Goal: Task Accomplishment & Management: Complete application form

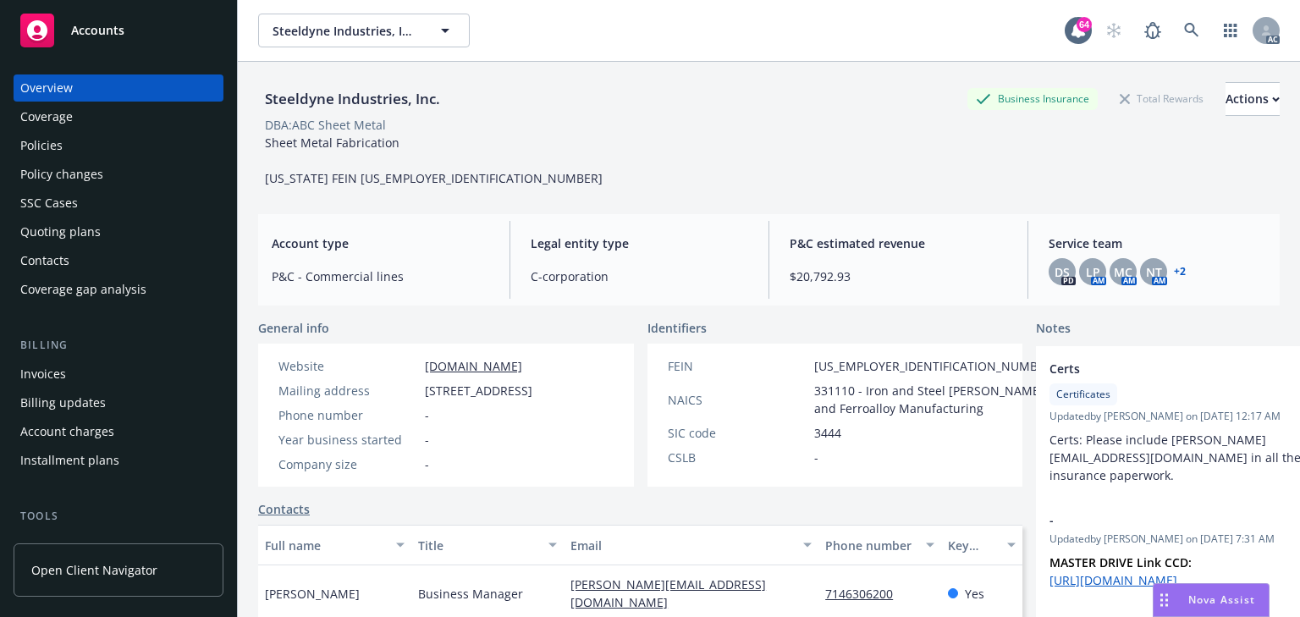
click at [95, 152] on div "Policies" at bounding box center [118, 145] width 196 height 27
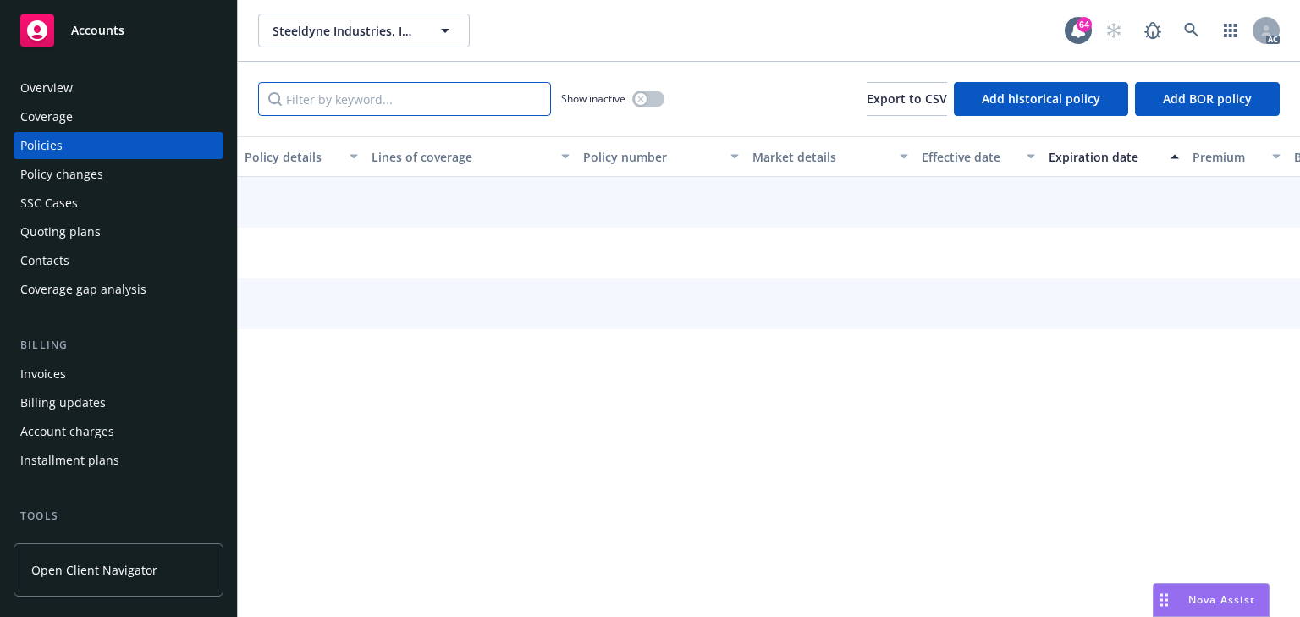
click at [363, 98] on input "Filter by keyword..." at bounding box center [404, 99] width 293 height 34
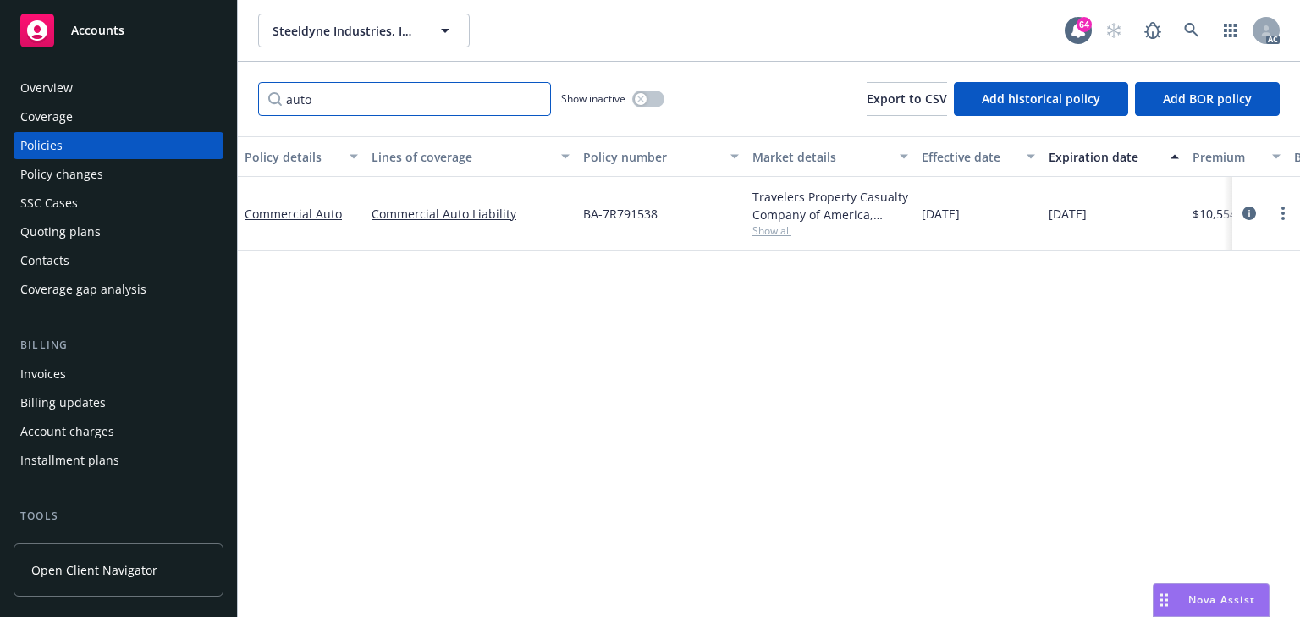
type input "auto"
click at [691, 519] on div "Policy details Lines of coverage Policy number Market details Effective date Ex…" at bounding box center [769, 376] width 1062 height 481
click at [833, 416] on div "Policy details Lines of coverage Policy number Market details Effective date Ex…" at bounding box center [769, 376] width 1062 height 481
click at [1250, 220] on link "circleInformation" at bounding box center [1249, 213] width 20 height 20
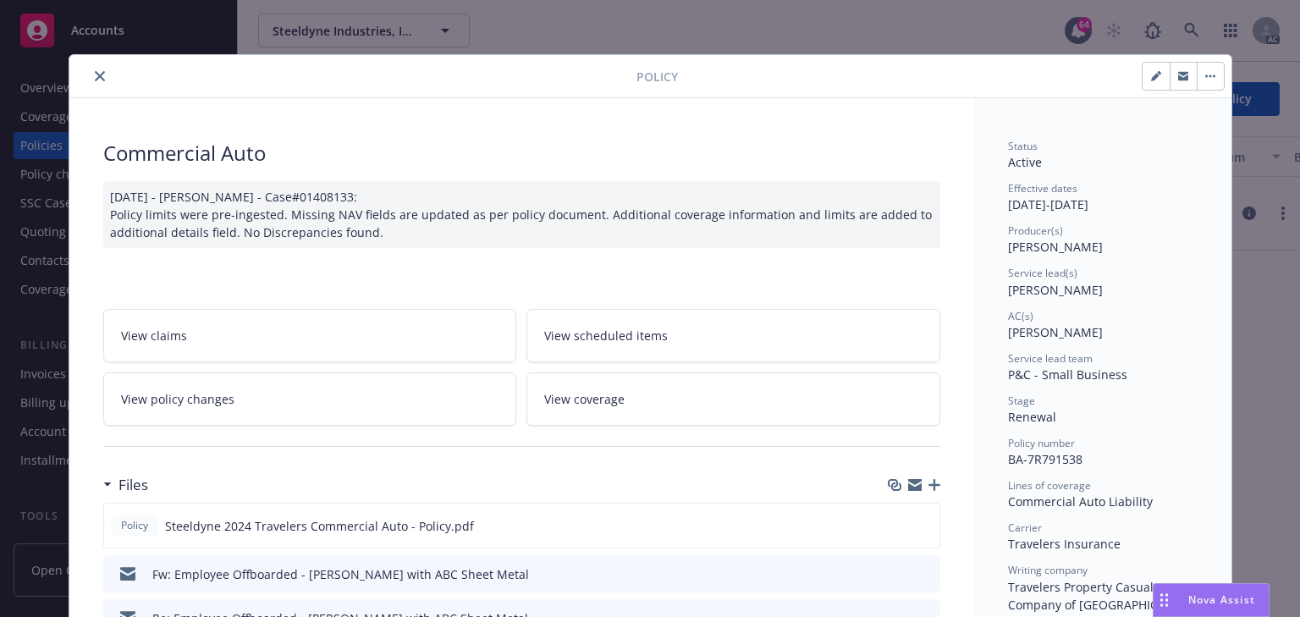
click at [389, 396] on link "View policy changes" at bounding box center [310, 398] width 414 height 53
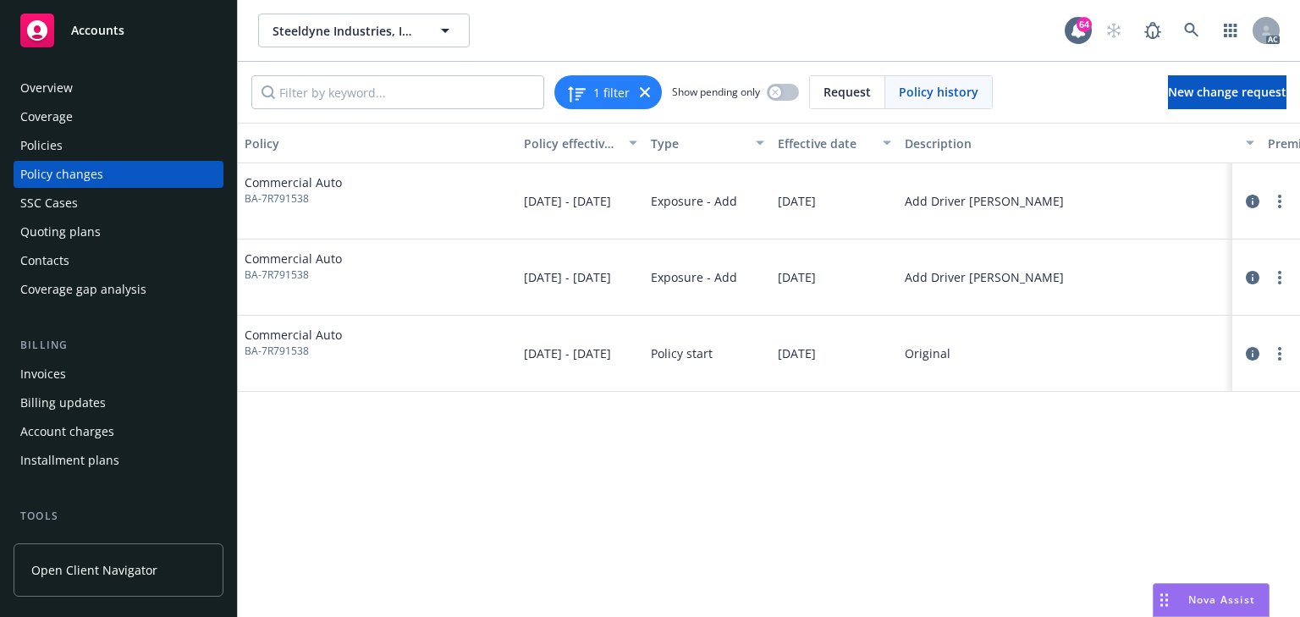
click at [870, 416] on div "Policy Policy effective dates Type Effective date Description Premium change An…" at bounding box center [769, 370] width 1062 height 494
click at [1252, 201] on icon "circleInformation" at bounding box center [1253, 202] width 14 height 14
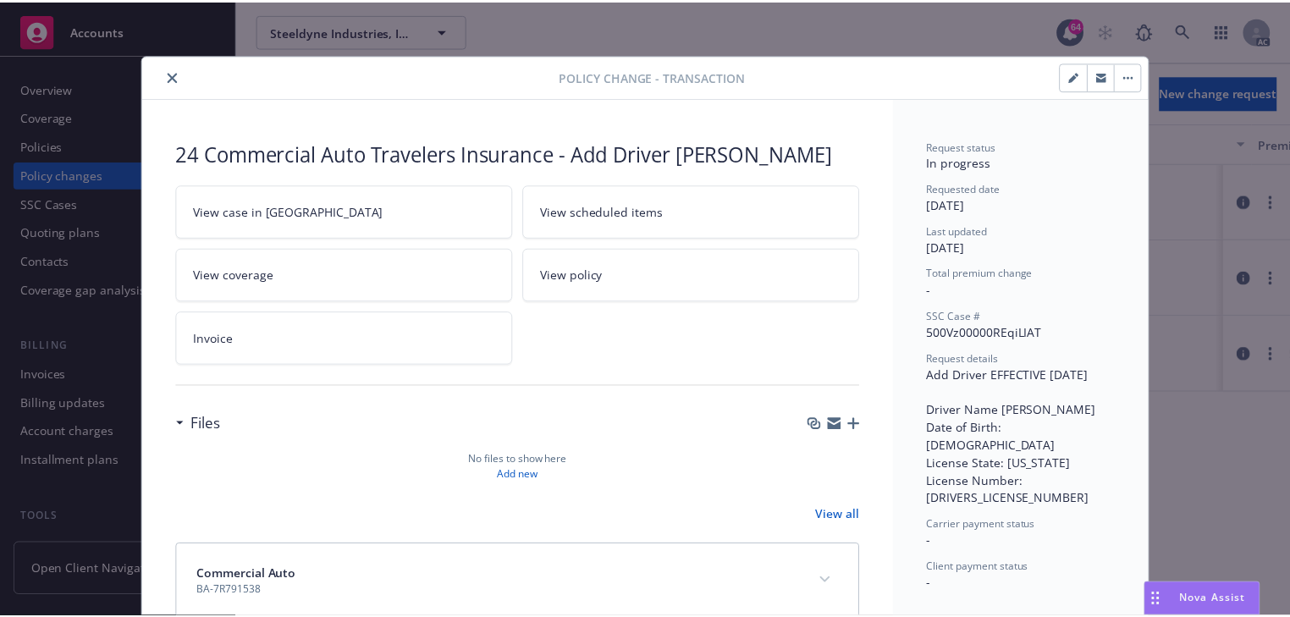
scroll to position [37, 0]
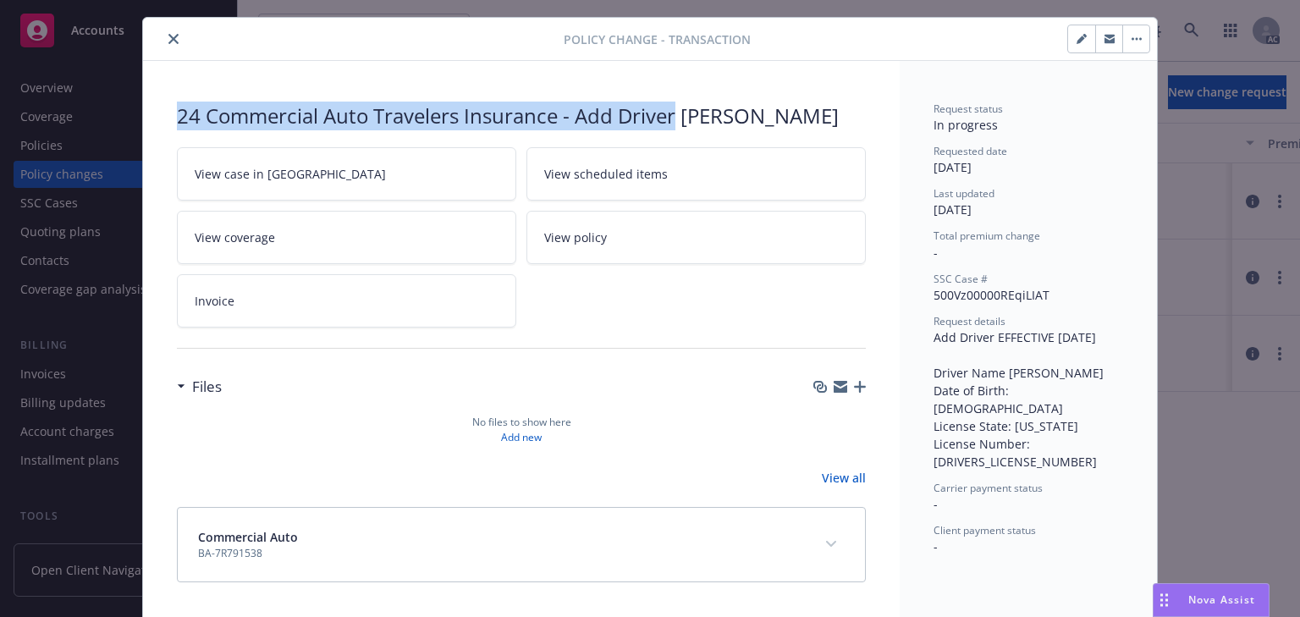
drag, startPoint x: 213, startPoint y: 105, endPoint x: 674, endPoint y: 89, distance: 460.8
click at [674, 89] on div "24 Commercial Auto Travelers Insurance - Add Driver [PERSON_NAME] View case in …" at bounding box center [521, 342] width 757 height 562
copy div "24 Commercial Auto Travelers Insurance - Add Driver"
click at [168, 35] on icon "close" at bounding box center [173, 39] width 10 height 10
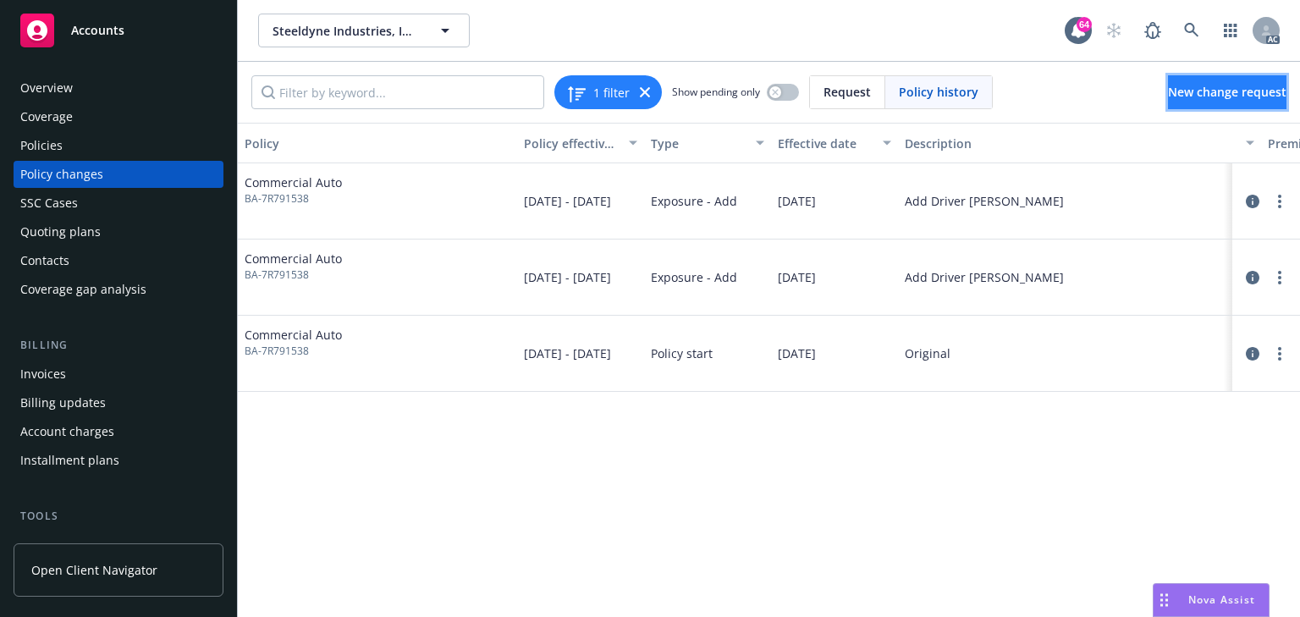
click at [1186, 93] on span "New change request" at bounding box center [1227, 92] width 119 height 16
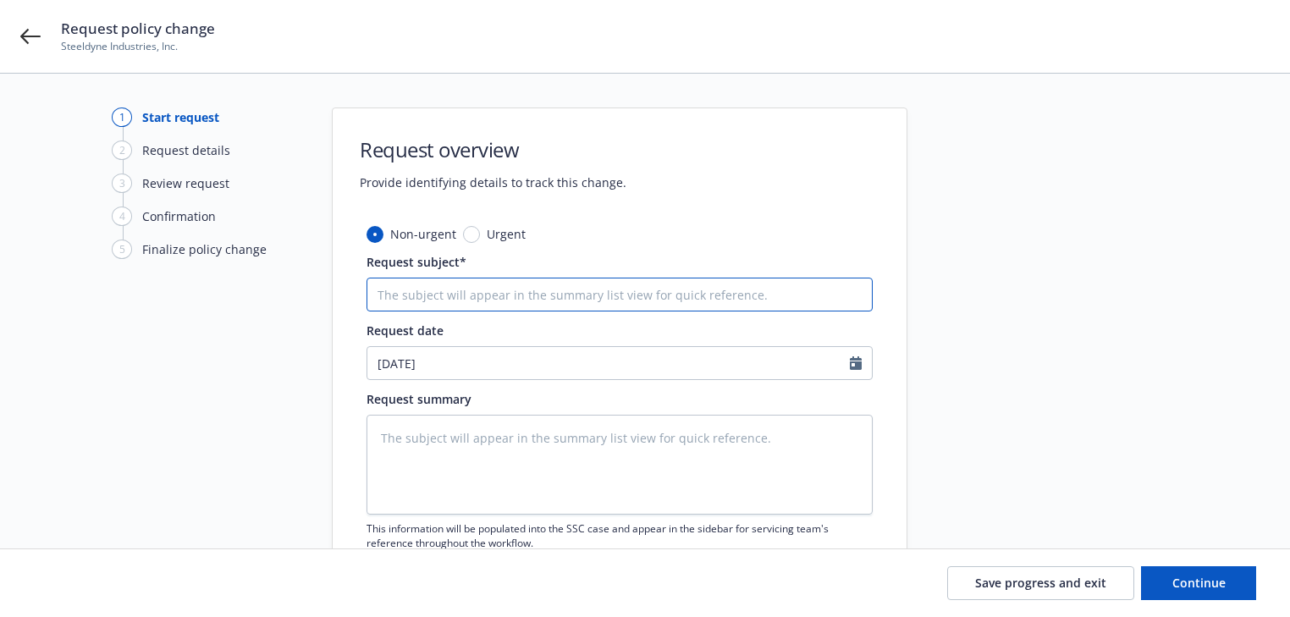
click at [471, 296] on input "Request subject*" at bounding box center [620, 295] width 506 height 34
paste input "24 Commercial Auto Travelers Insurance - Add Driver"
type textarea "x"
type input "24 Commercial Auto Travelers Insurance - Add Driver"
type textarea "x"
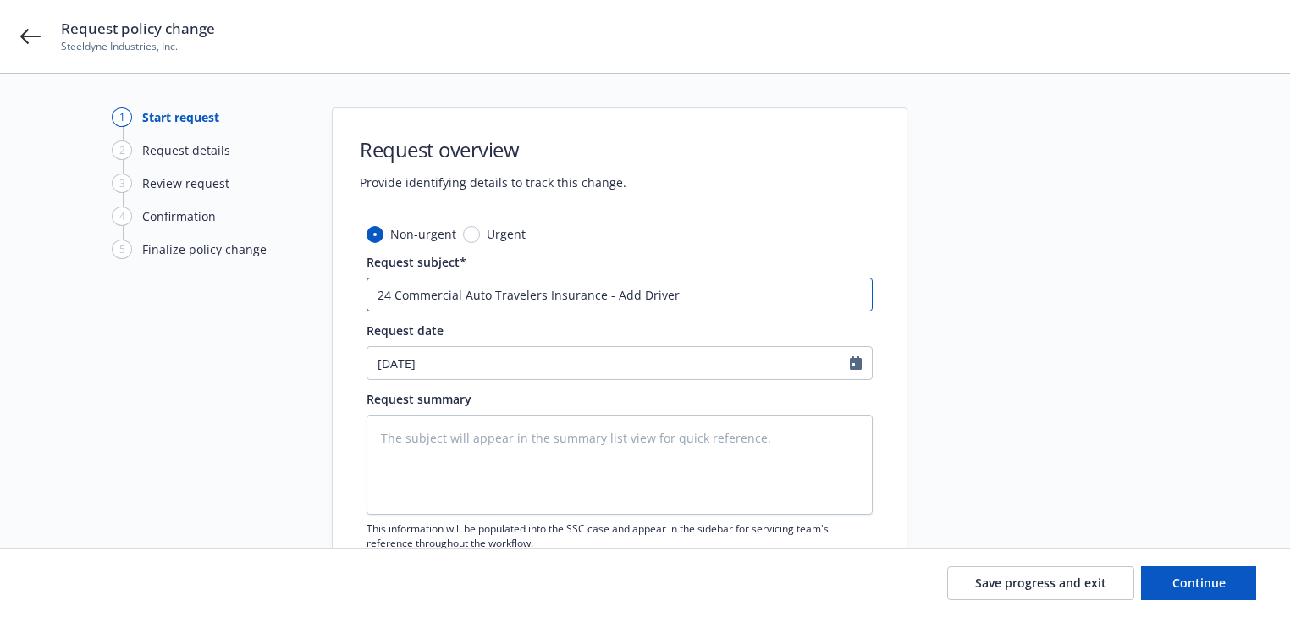
click at [725, 294] on input "24 Commercial Auto Travelers Insurance - Add Driver" at bounding box center [620, 295] width 506 height 34
paste input "[PERSON_NAME]"
type input "24 Commercial Auto Travelers Insurance - Add Driver [PERSON_NAME]"
type textarea "x"
click at [774, 288] on input "24 Commercial Auto Travelers Insurance - Add Driver [PERSON_NAME]" at bounding box center [620, 295] width 506 height 34
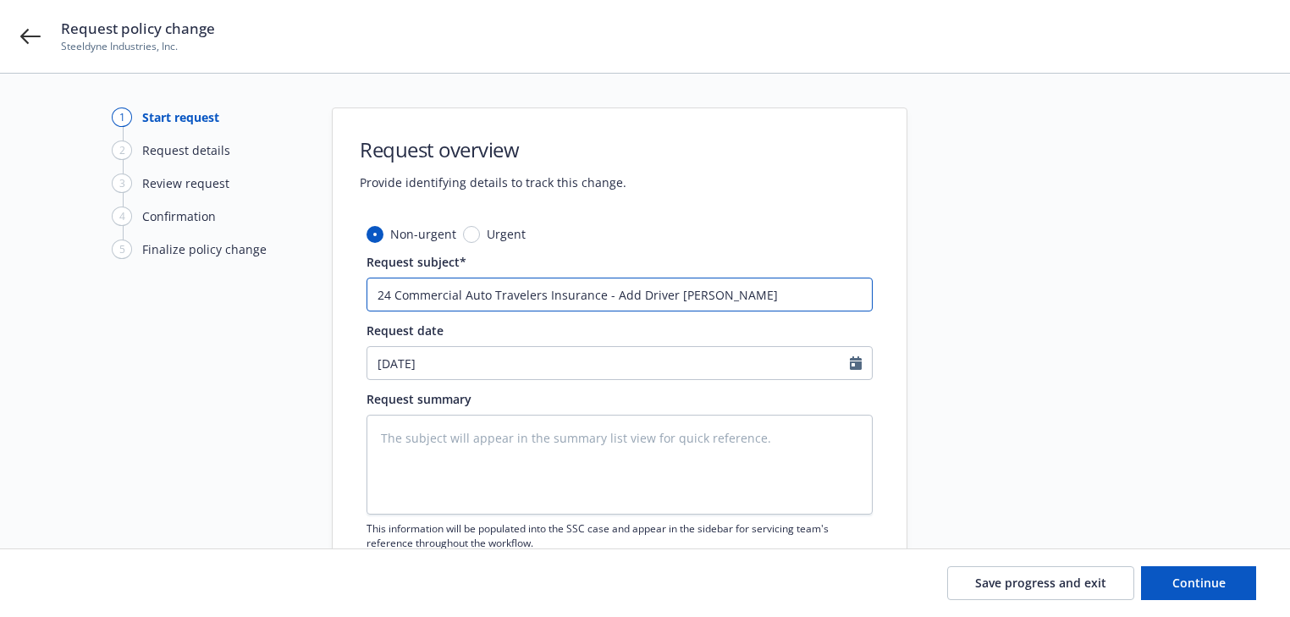
paste input "[PERSON_NAME]"
type input "24 Commercial Auto Travelers Insurance - Add Driver HectorNava"
click at [713, 290] on input "24 Commercial Auto Travelers Insurance - Add Driver HectorNava" at bounding box center [620, 295] width 506 height 34
type textarea "x"
type input "24 Commercial Auto Travelers Insurance - Add Driver [PERSON_NAME]"
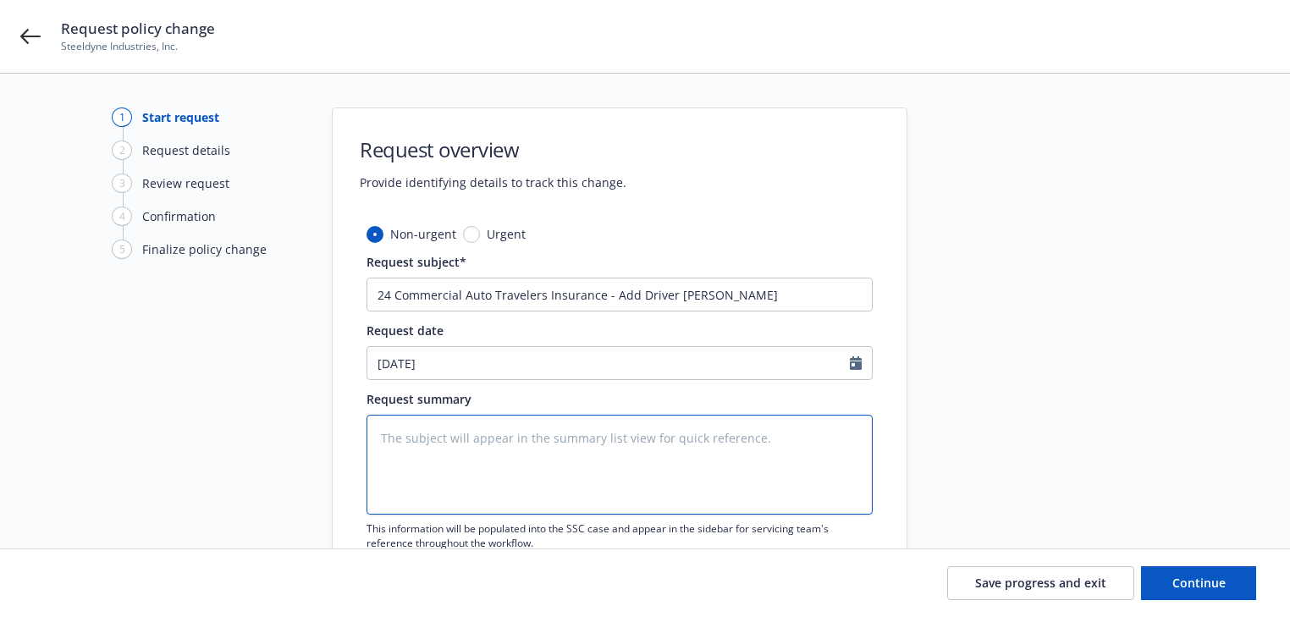
click at [598, 483] on textarea at bounding box center [620, 465] width 506 height 100
paste textarea "[PERSON_NAME] CA DOB: [DEMOGRAPHIC_DATA] DL: C0715469"
type textarea "x"
type textarea "[PERSON_NAME] CA DOB: [DEMOGRAPHIC_DATA] DL: C0715469"
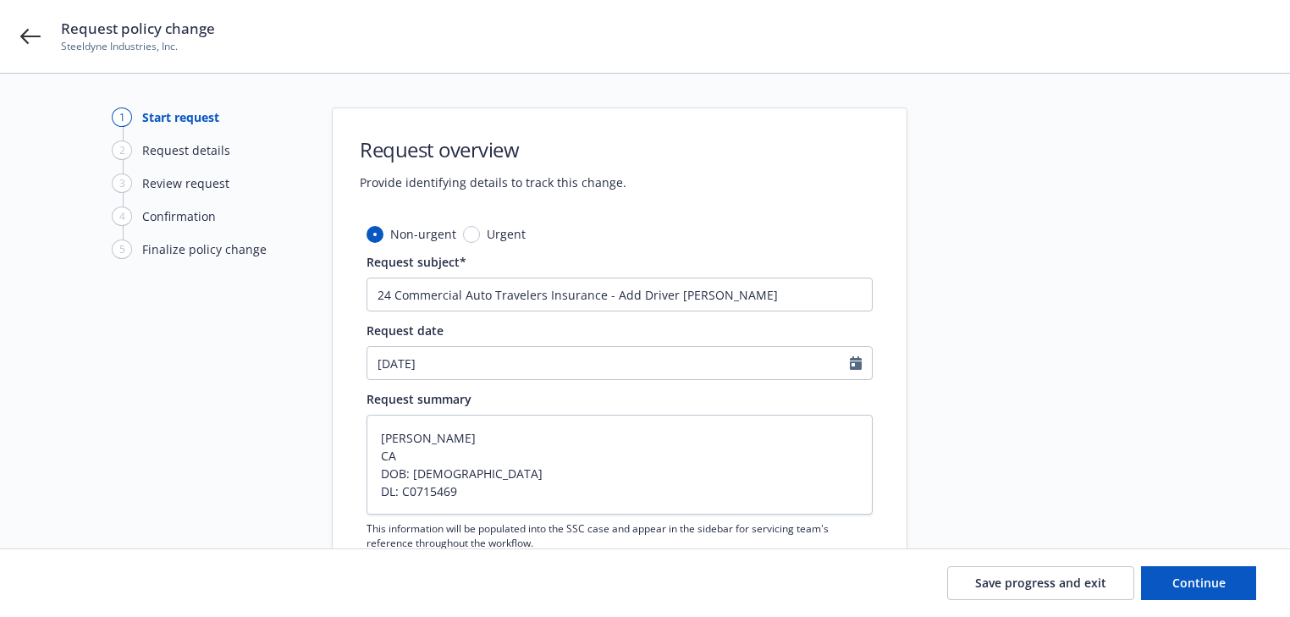
click at [1050, 450] on div at bounding box center [1059, 371] width 237 height 526
click at [969, 466] on div at bounding box center [1059, 371] width 237 height 526
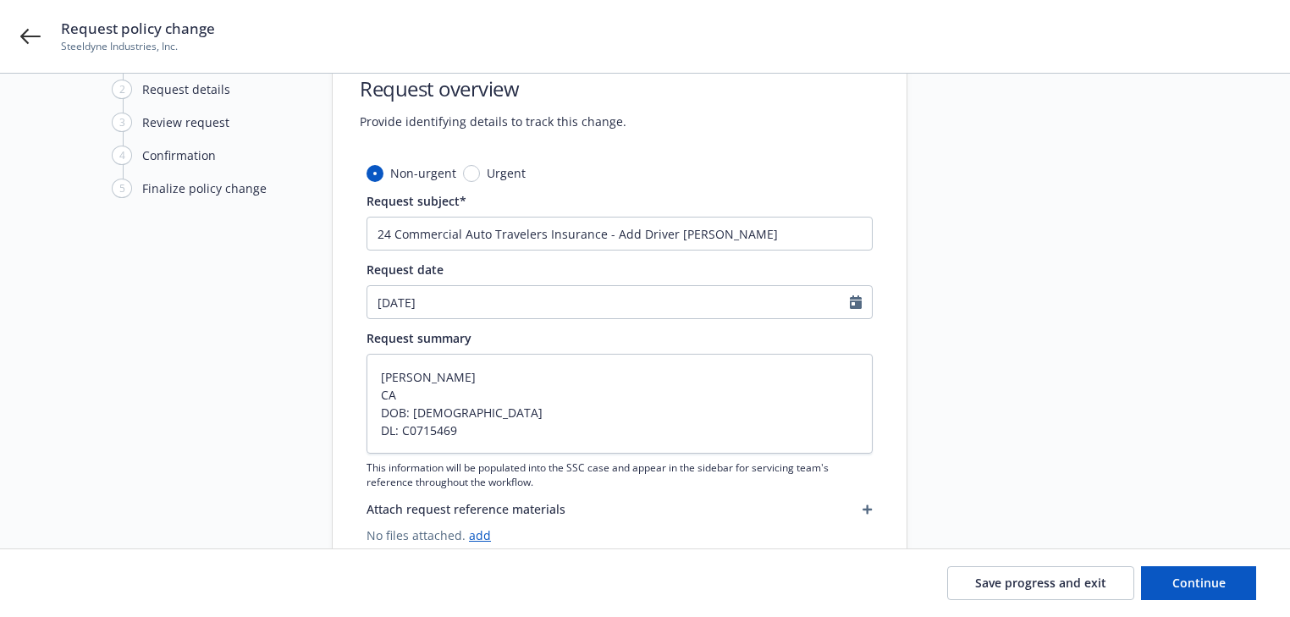
scroll to position [118, 0]
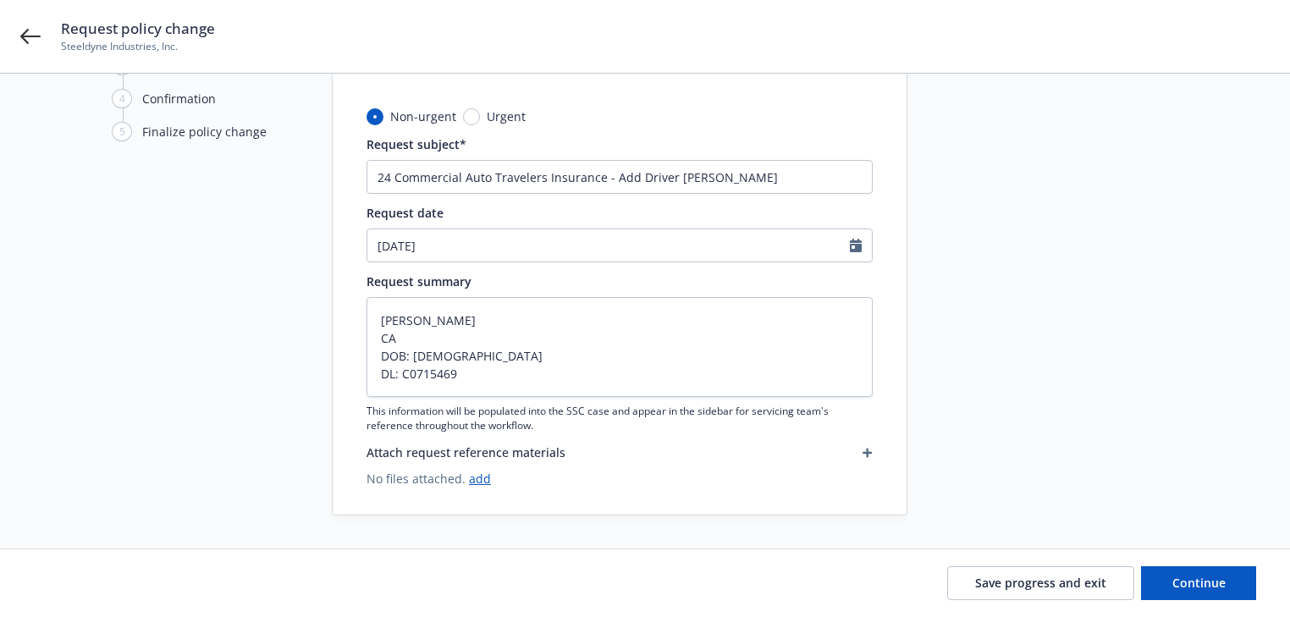
click at [867, 450] on icon "button" at bounding box center [867, 452] width 9 height 9
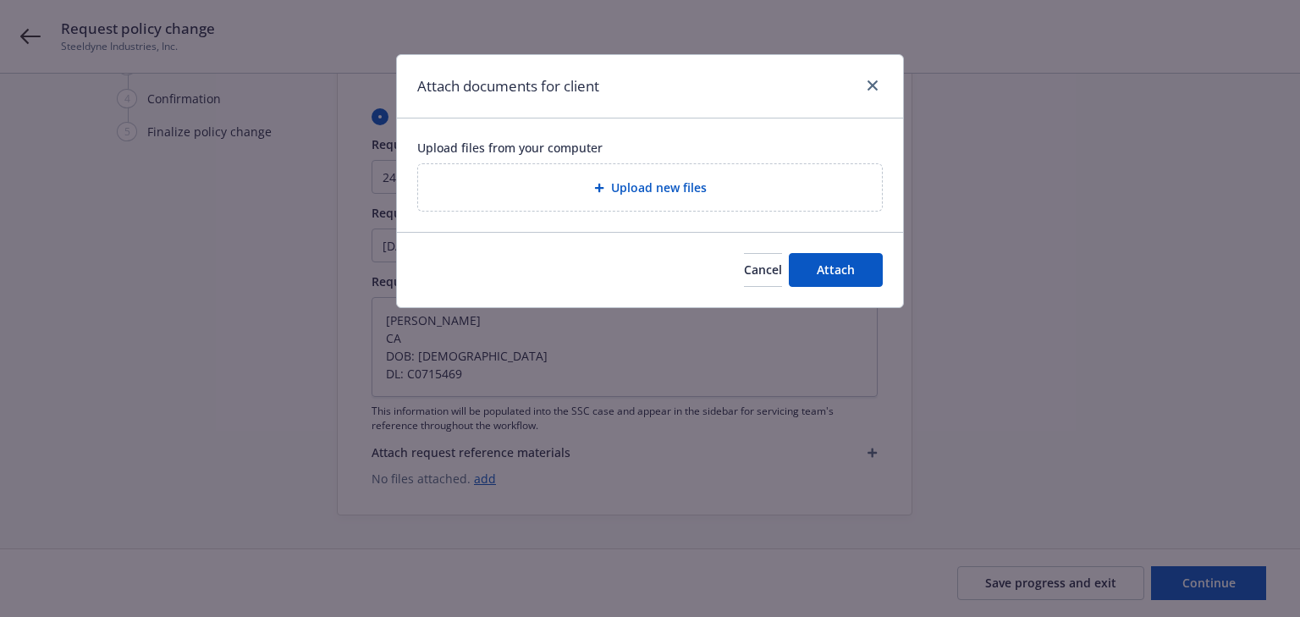
click at [716, 180] on div "Upload new files" at bounding box center [650, 187] width 437 height 19
click at [835, 278] on button "Attach" at bounding box center [836, 270] width 94 height 34
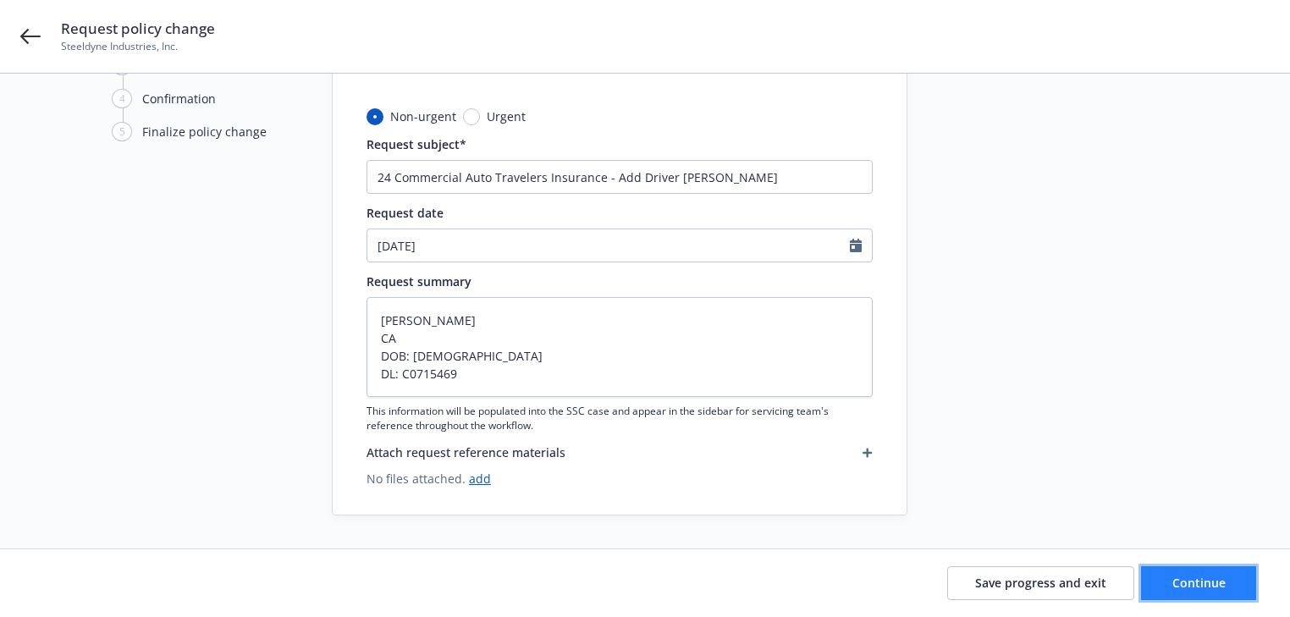
click at [1182, 581] on span "Continue" at bounding box center [1199, 583] width 53 height 16
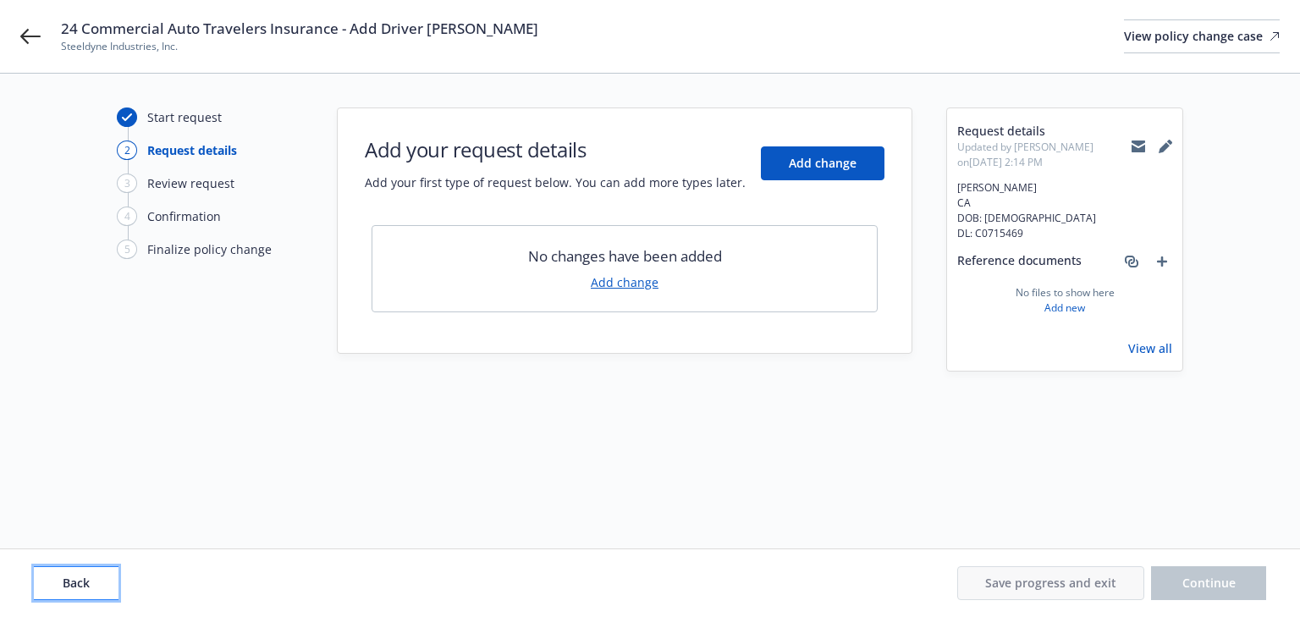
click at [112, 574] on button "Back" at bounding box center [76, 583] width 85 height 34
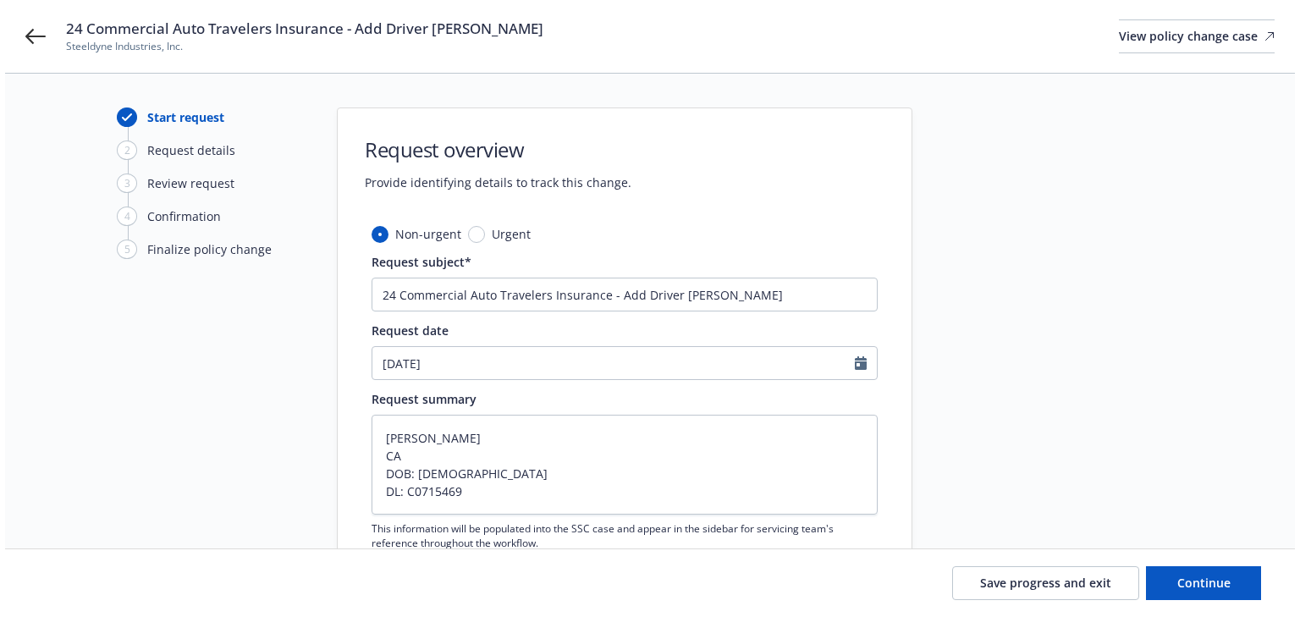
scroll to position [118, 0]
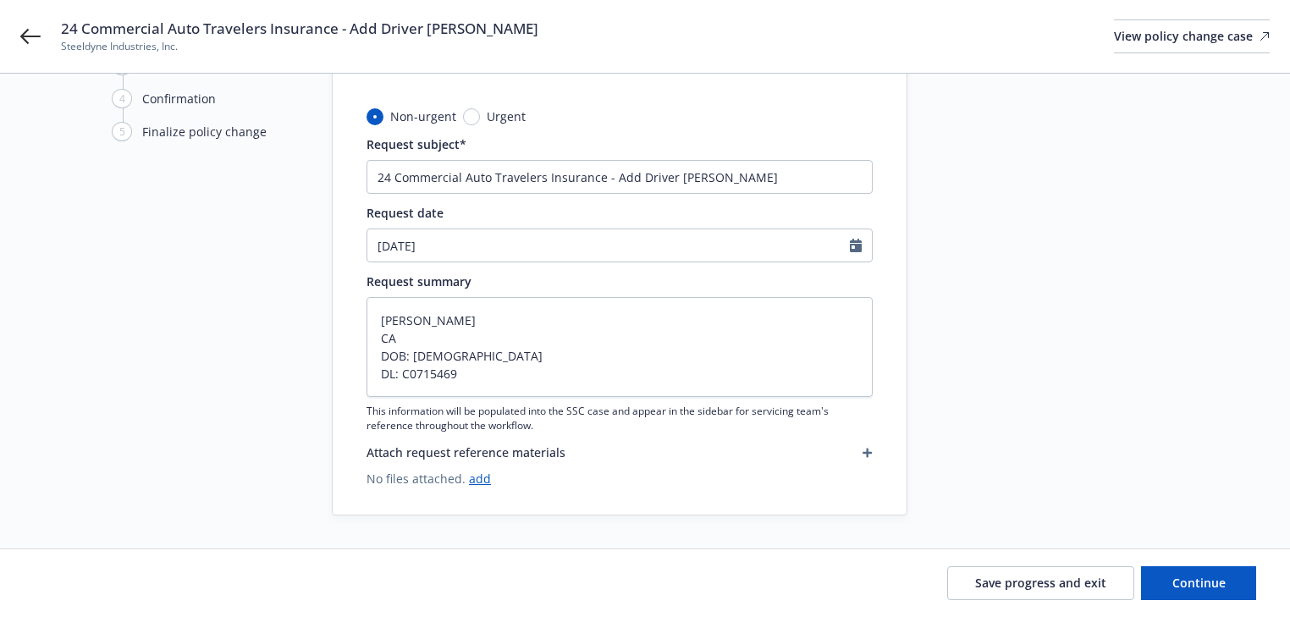
click at [867, 448] on icon "button" at bounding box center [867, 452] width 9 height 9
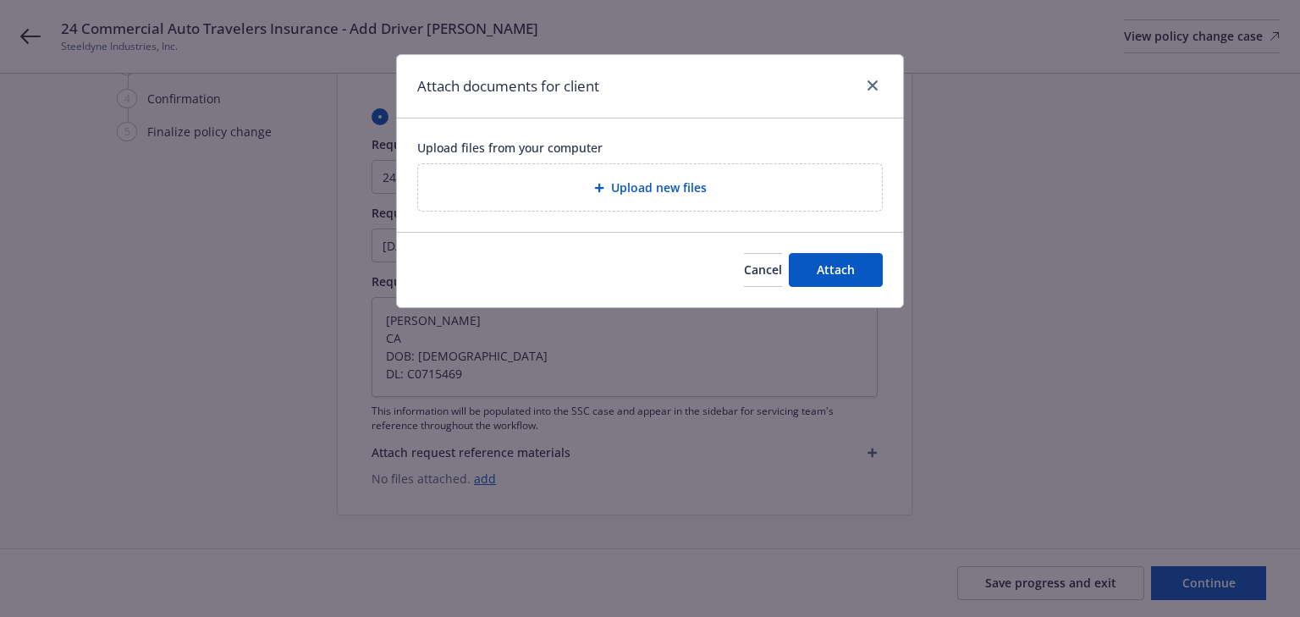
click at [703, 185] on span "Upload new files" at bounding box center [659, 188] width 96 height 18
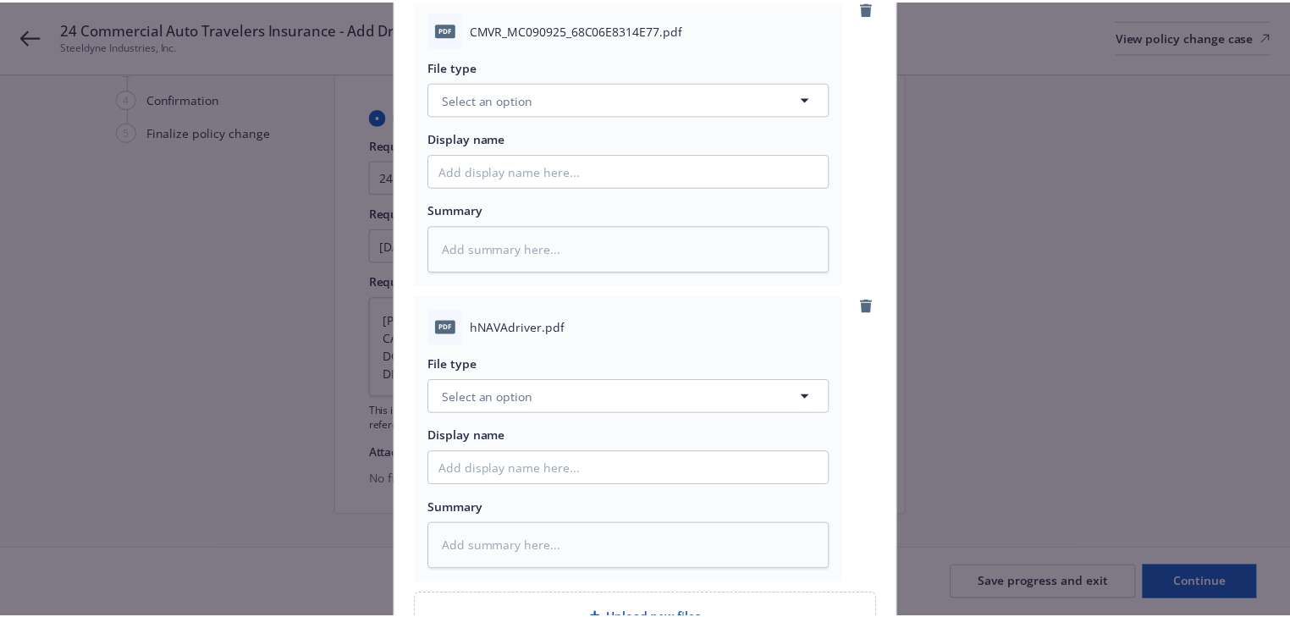
scroll to position [339, 0]
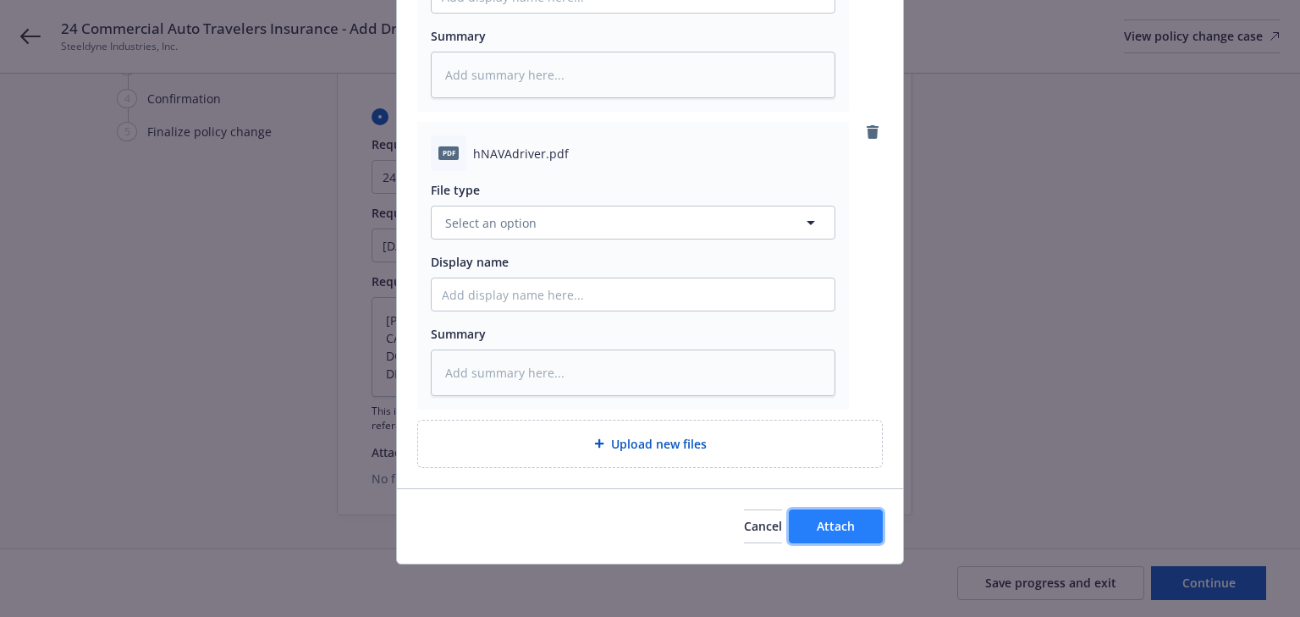
click at [850, 526] on span "Attach" at bounding box center [836, 526] width 38 height 16
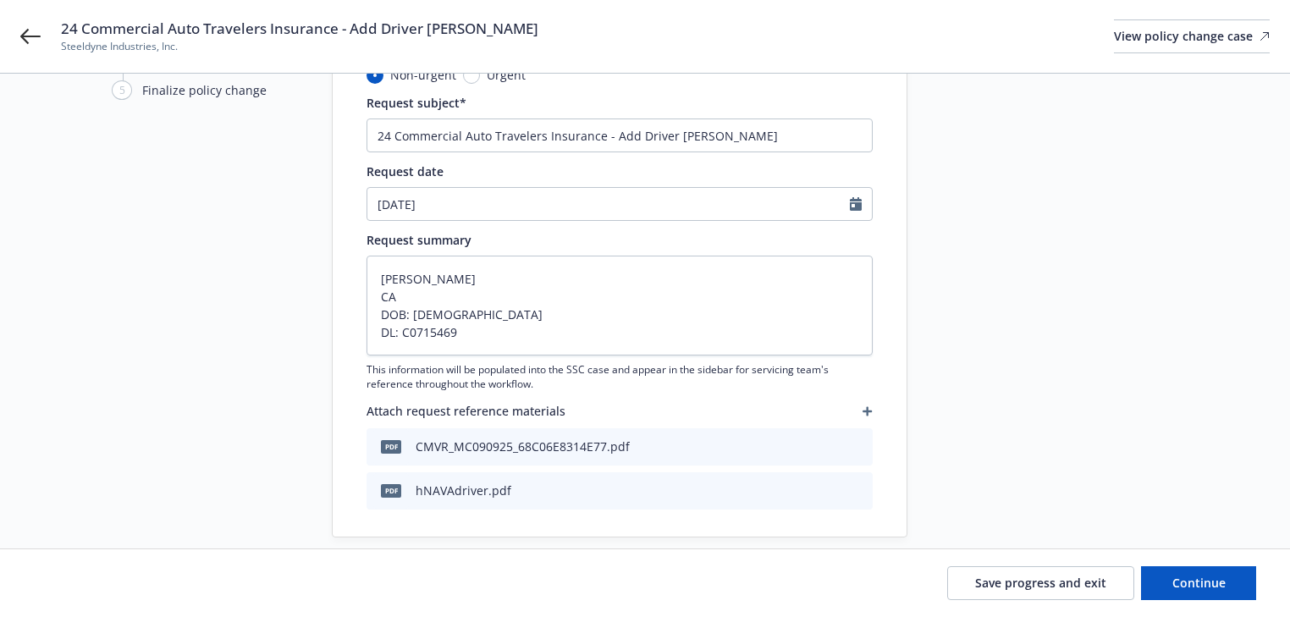
scroll to position [181, 0]
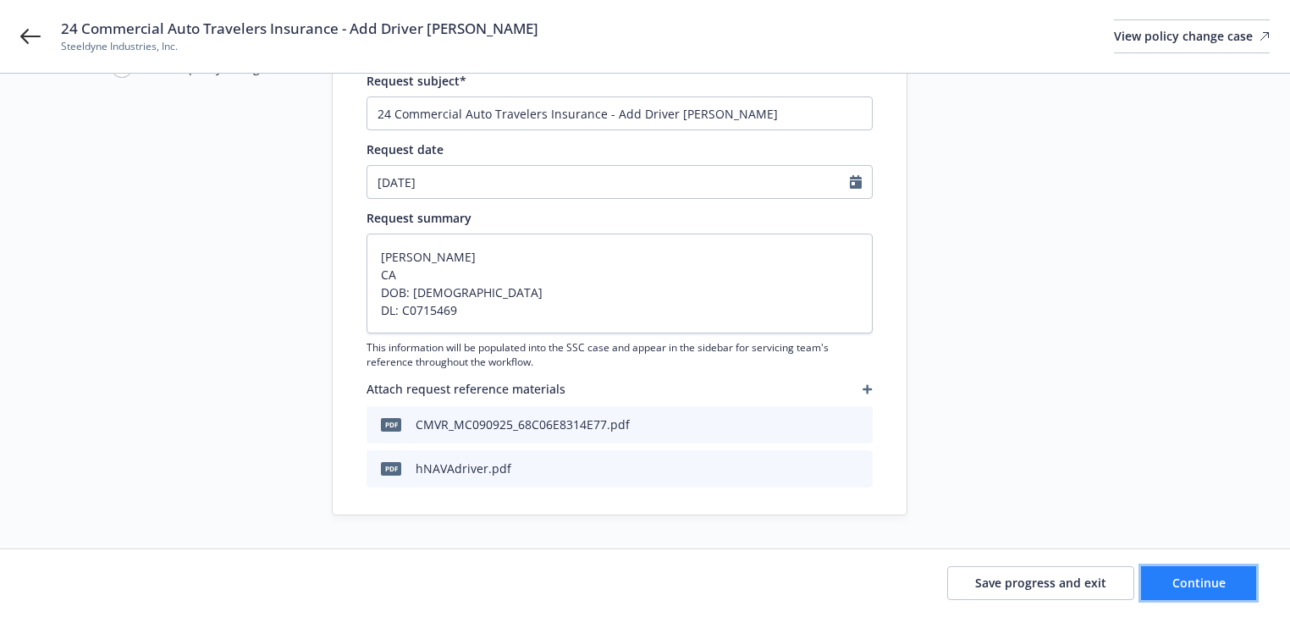
click at [1203, 582] on span "Continue" at bounding box center [1199, 583] width 53 height 16
type textarea "x"
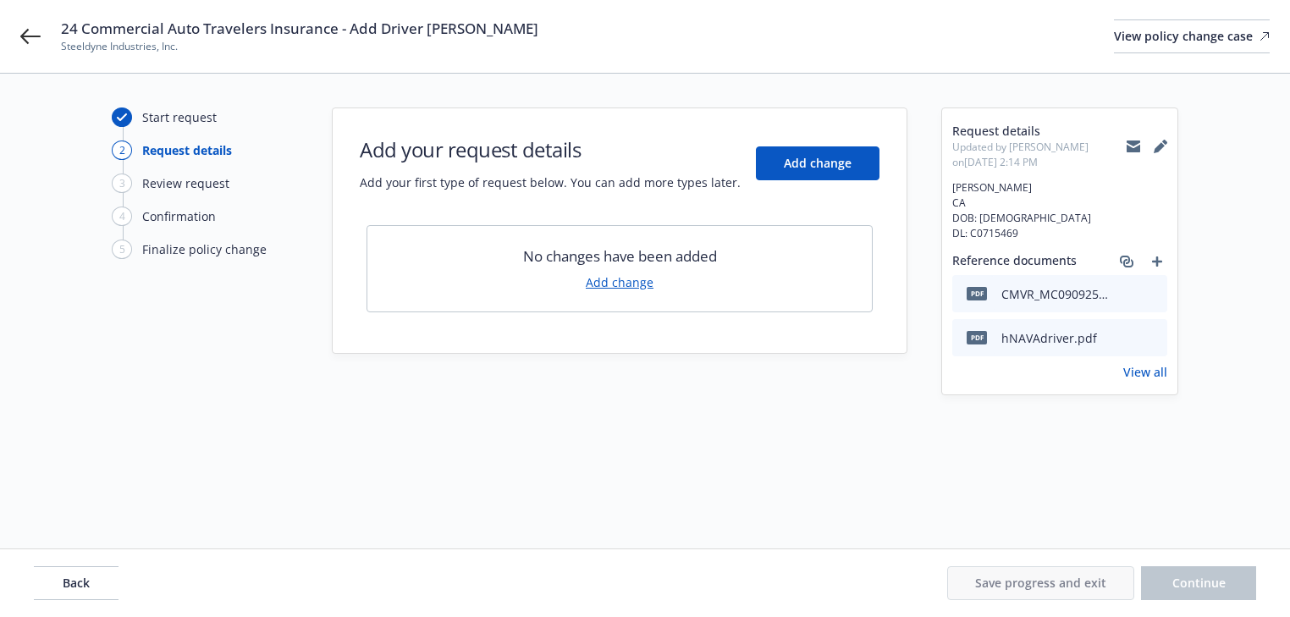
scroll to position [0, 0]
click at [491, 372] on div "Start request 2 Request details 3 Review request 4 Confirmation 5 Finalize poli…" at bounding box center [650, 311] width 1260 height 407
click at [830, 169] on span "Add change" at bounding box center [823, 163] width 68 height 16
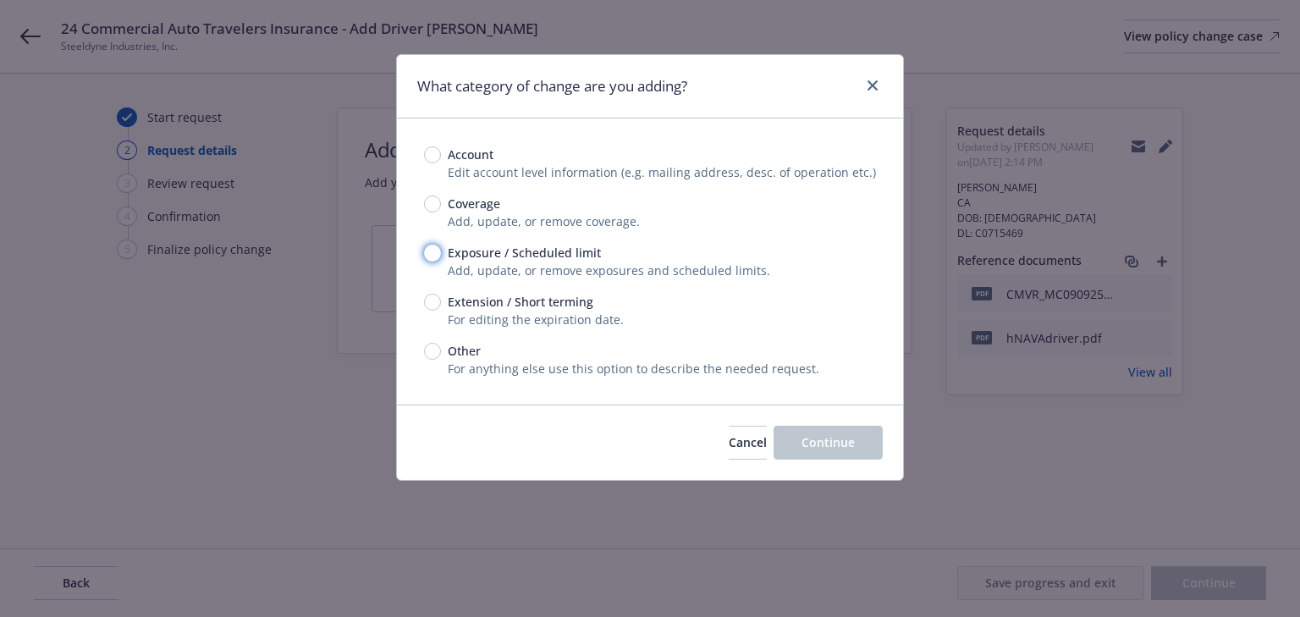
click at [433, 254] on input "Exposure / Scheduled limit" at bounding box center [432, 253] width 17 height 17
radio input "true"
click at [810, 439] on span "Continue" at bounding box center [828, 442] width 53 height 16
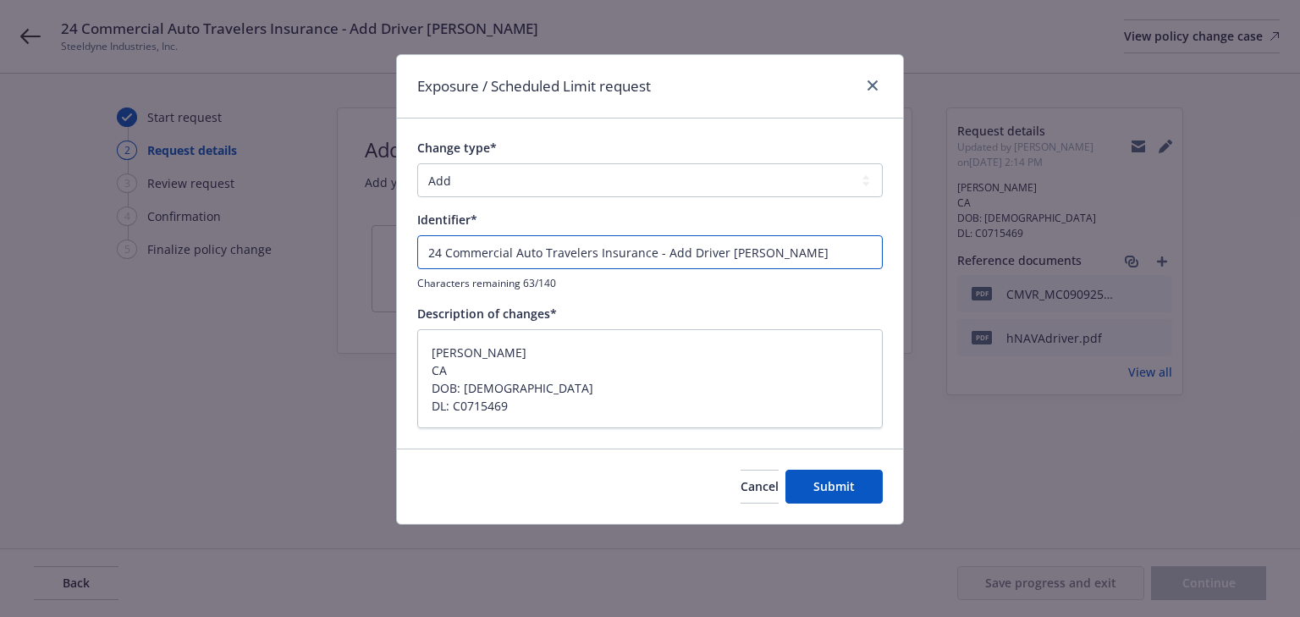
drag, startPoint x: 664, startPoint y: 257, endPoint x: -506, endPoint y: 322, distance: 1171.8
click at [0, 322] on html "24 Commercial Auto Travelers Insurance - Add Driver [PERSON_NAME] Steeldyne Ind…" at bounding box center [650, 308] width 1300 height 617
type textarea "x"
type input "Add Driver [PERSON_NAME]"
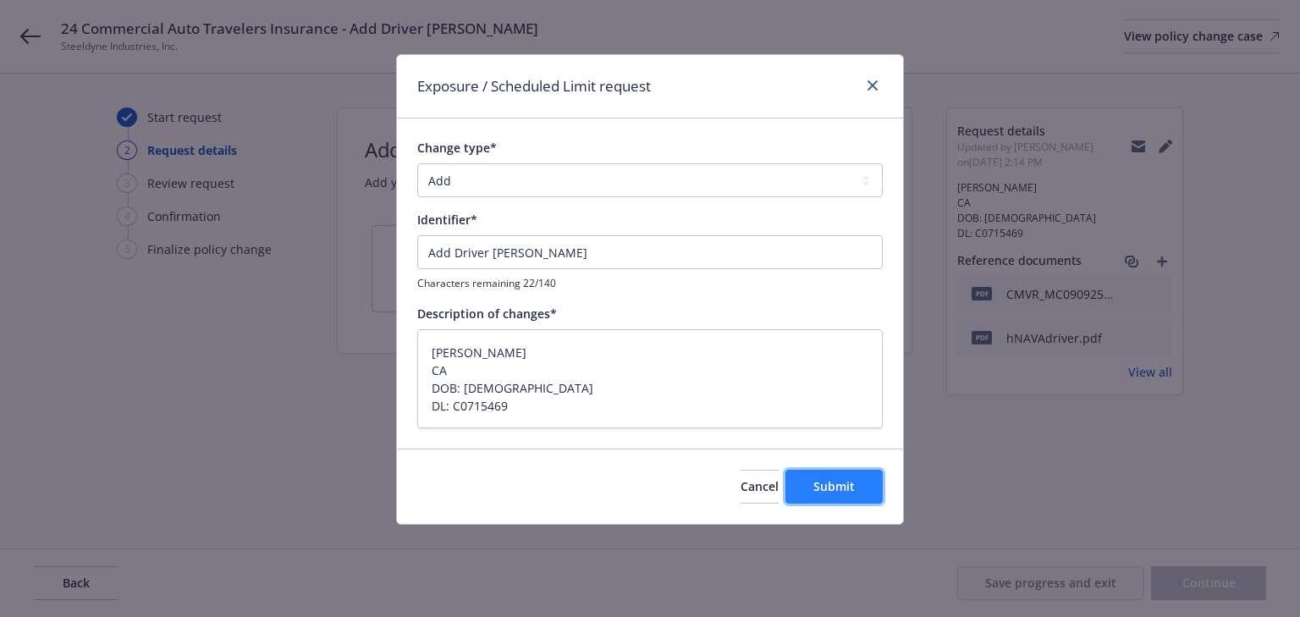
click at [835, 496] on button "Submit" at bounding box center [834, 487] width 97 height 34
type textarea "x"
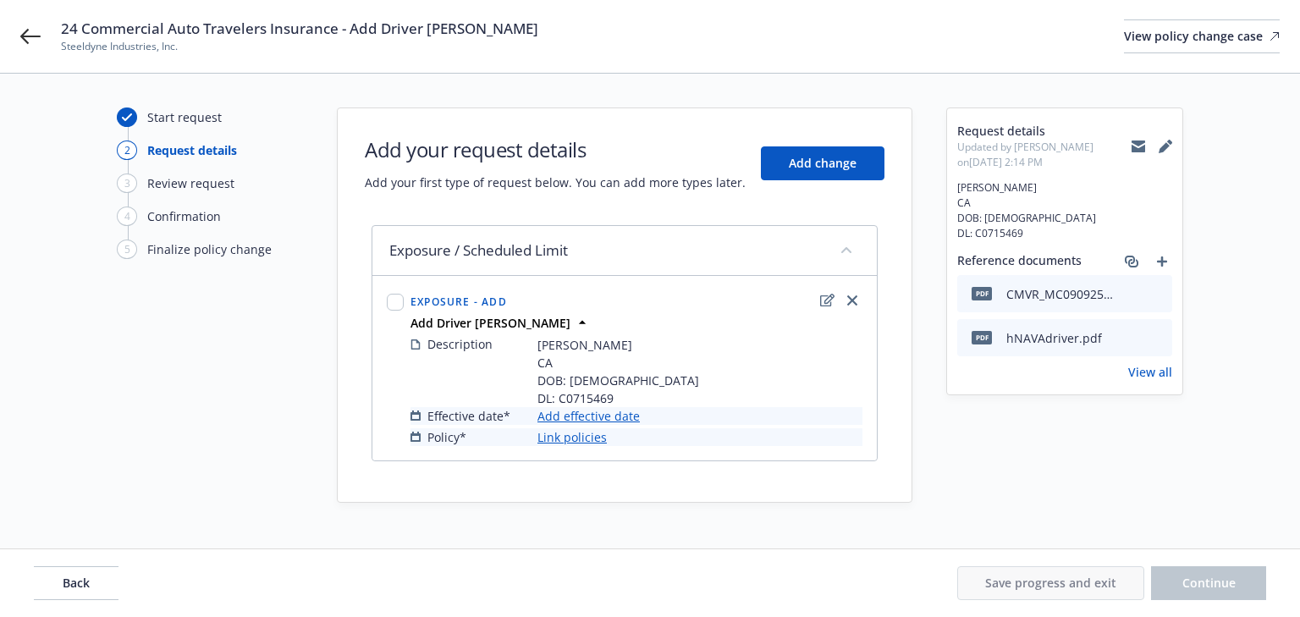
click at [568, 416] on link "Add effective date" at bounding box center [589, 416] width 102 height 18
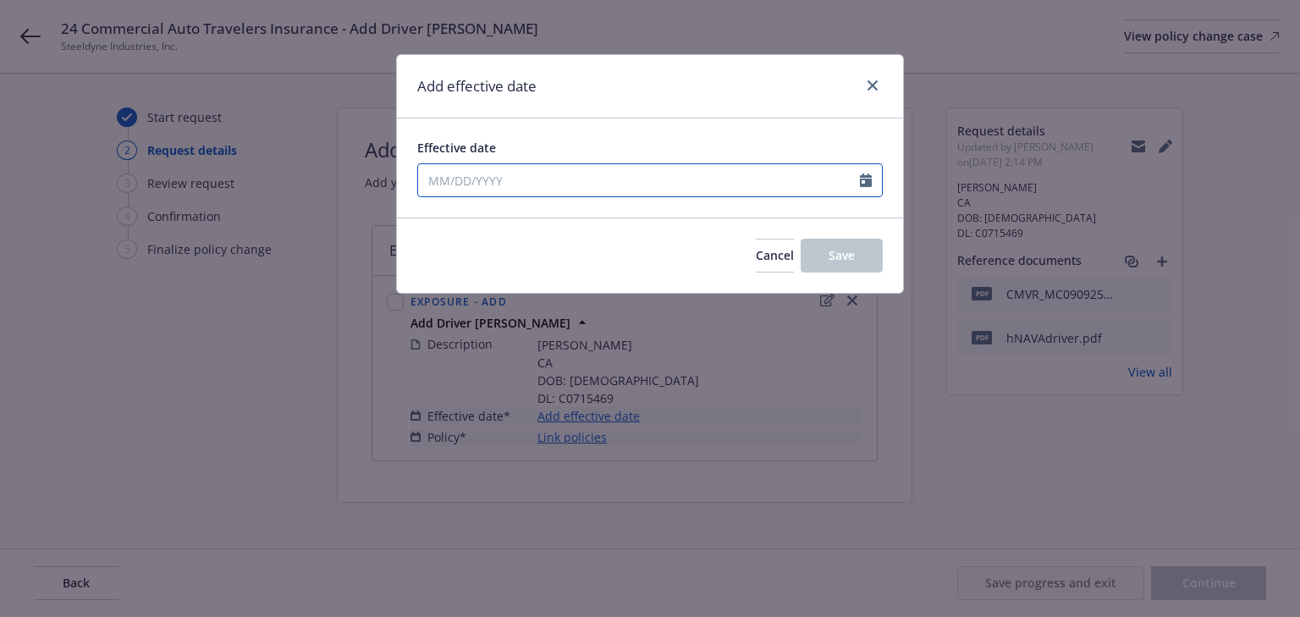
click at [505, 175] on input "Effective date" at bounding box center [639, 180] width 442 height 32
select select "9"
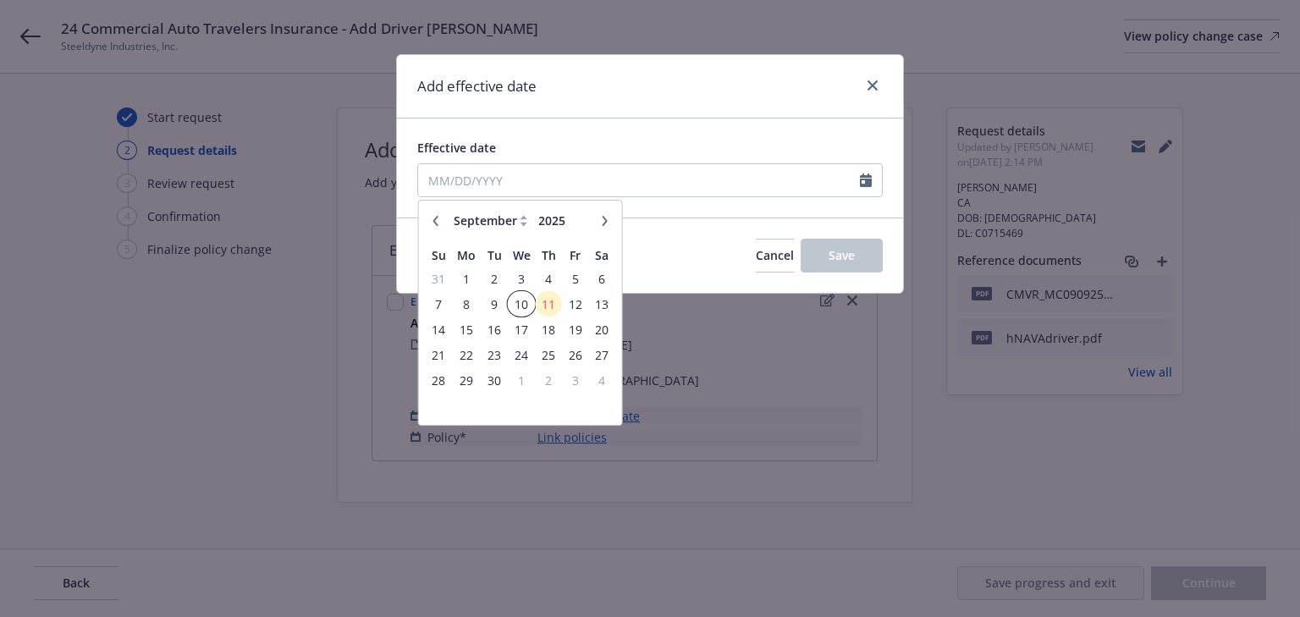
click at [512, 303] on span "10" at bounding box center [522, 304] width 25 height 21
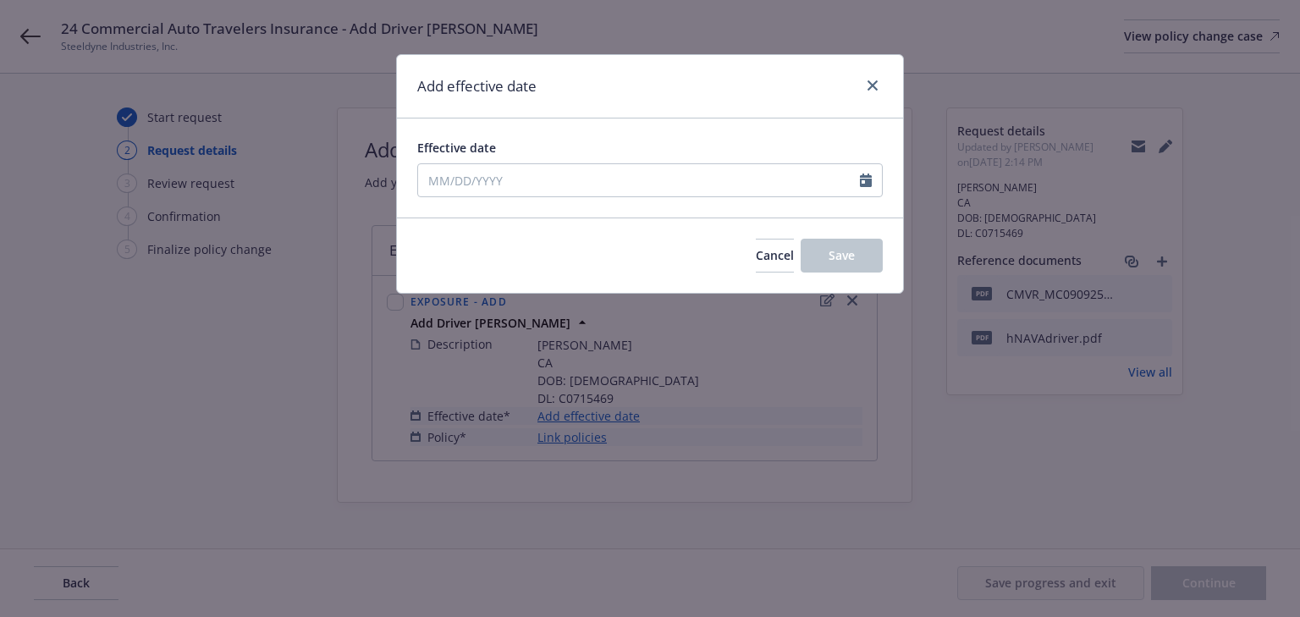
type input "[DATE]"
click at [880, 251] on button "Save" at bounding box center [842, 256] width 82 height 34
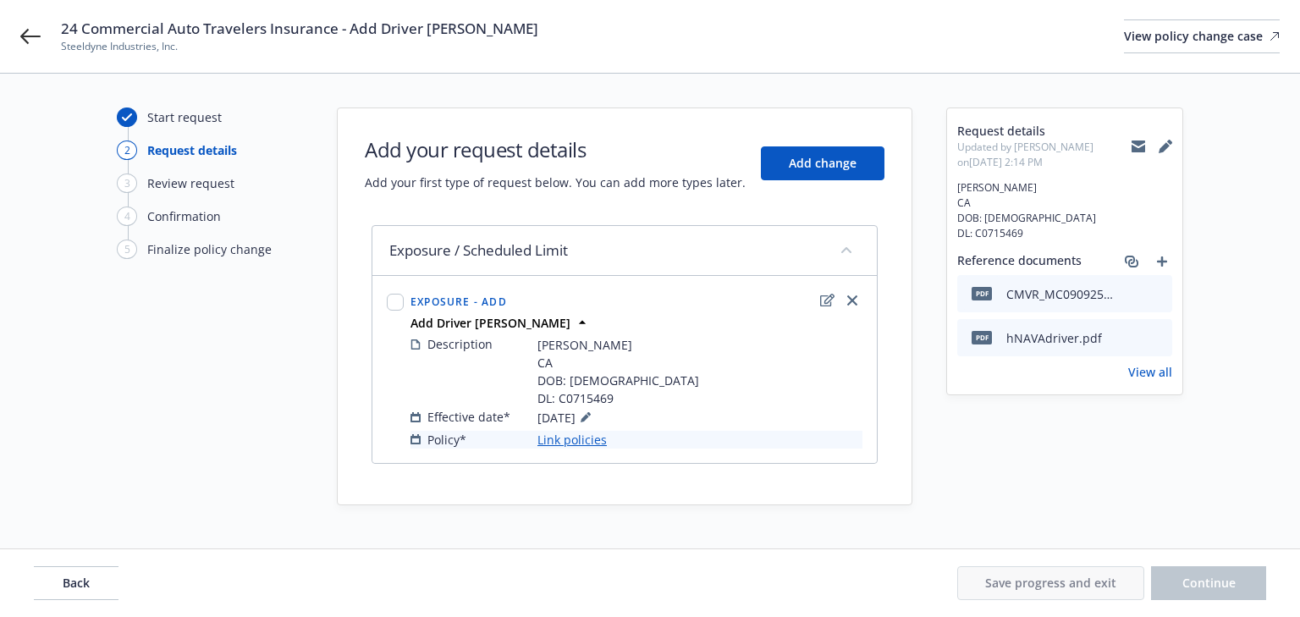
click at [586, 437] on link "Link policies" at bounding box center [572, 440] width 69 height 18
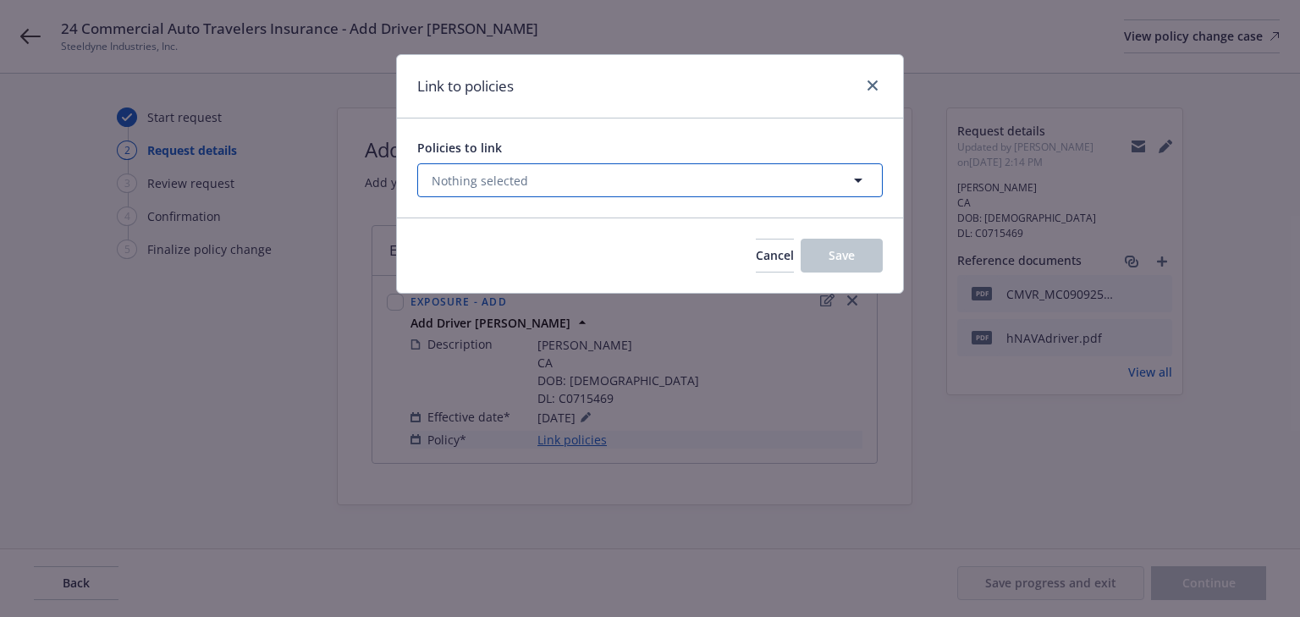
click at [544, 183] on button "Nothing selected" at bounding box center [650, 180] width 466 height 34
select select "ACTIVE"
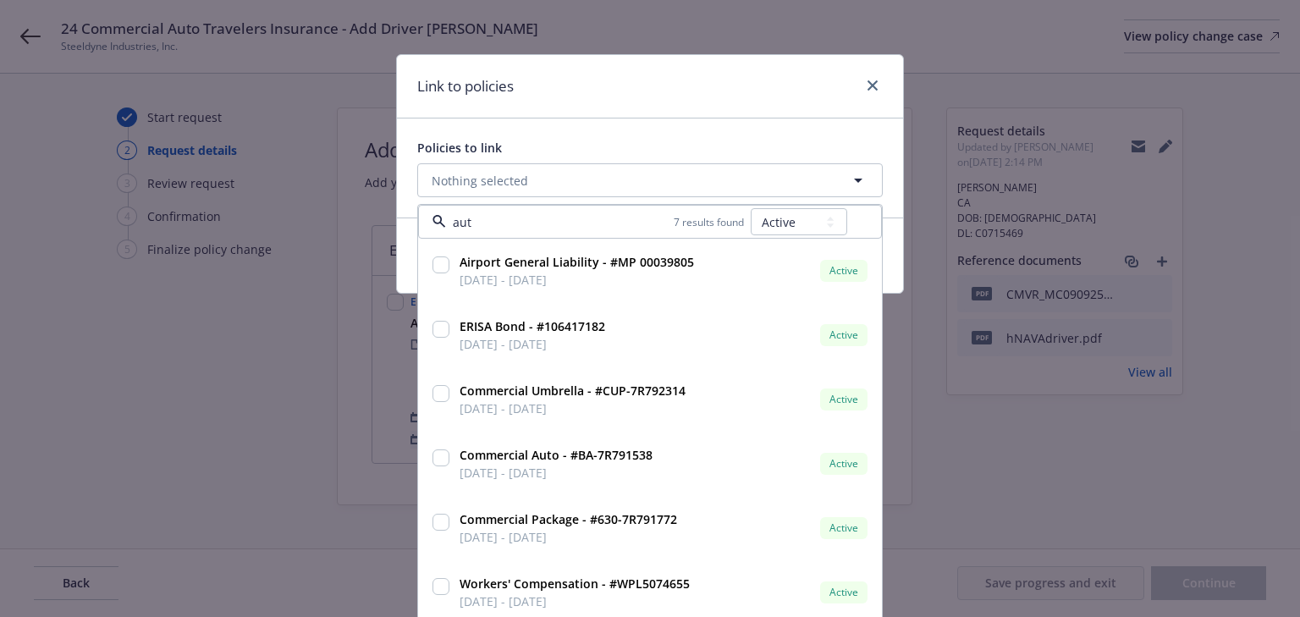
type input "auto"
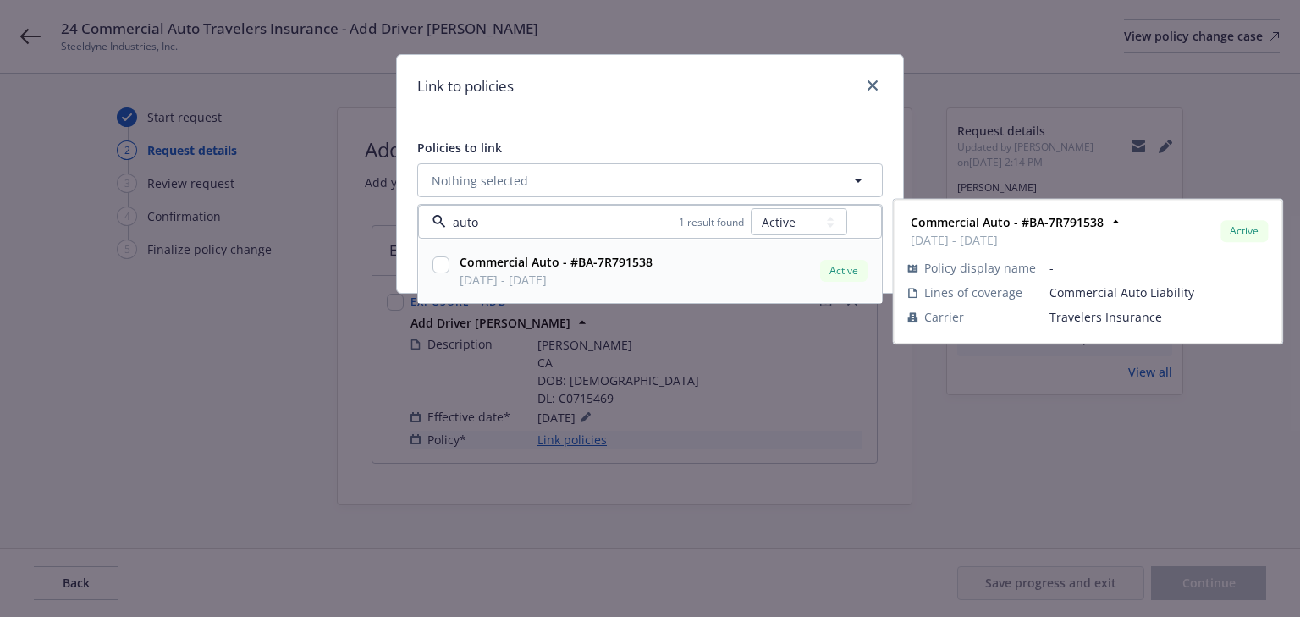
click at [438, 257] on input "checkbox" at bounding box center [441, 265] width 17 height 17
checkbox input "true"
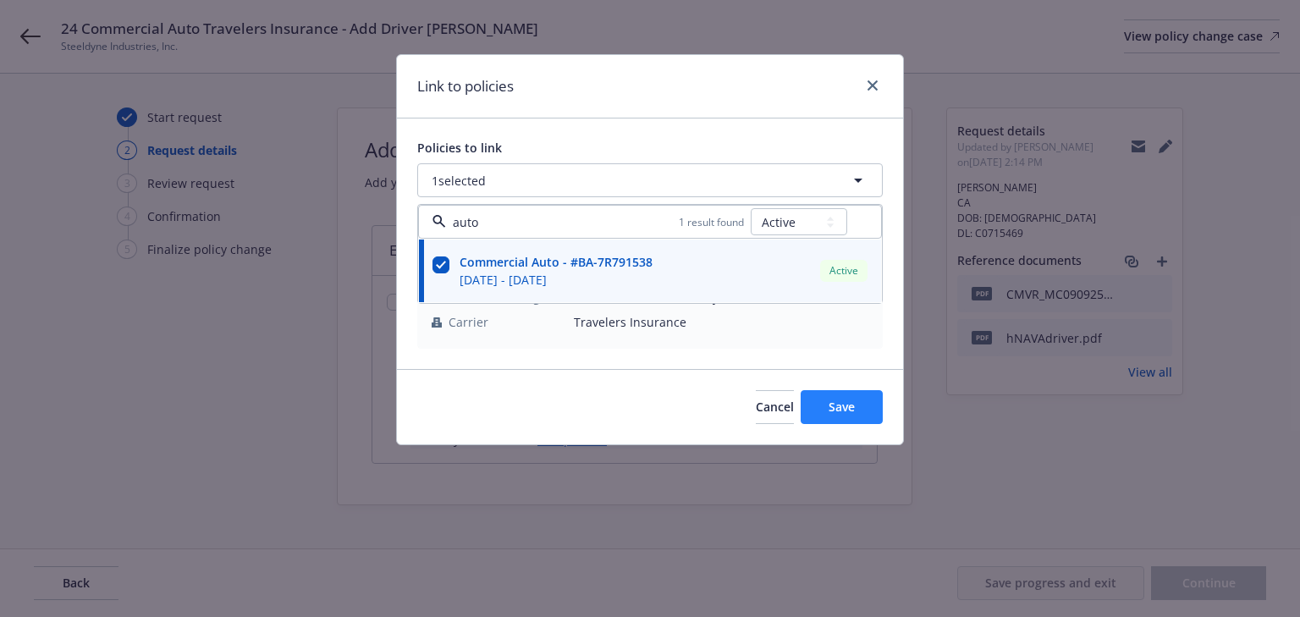
type input "auto"
click at [849, 396] on button "Save" at bounding box center [842, 407] width 82 height 34
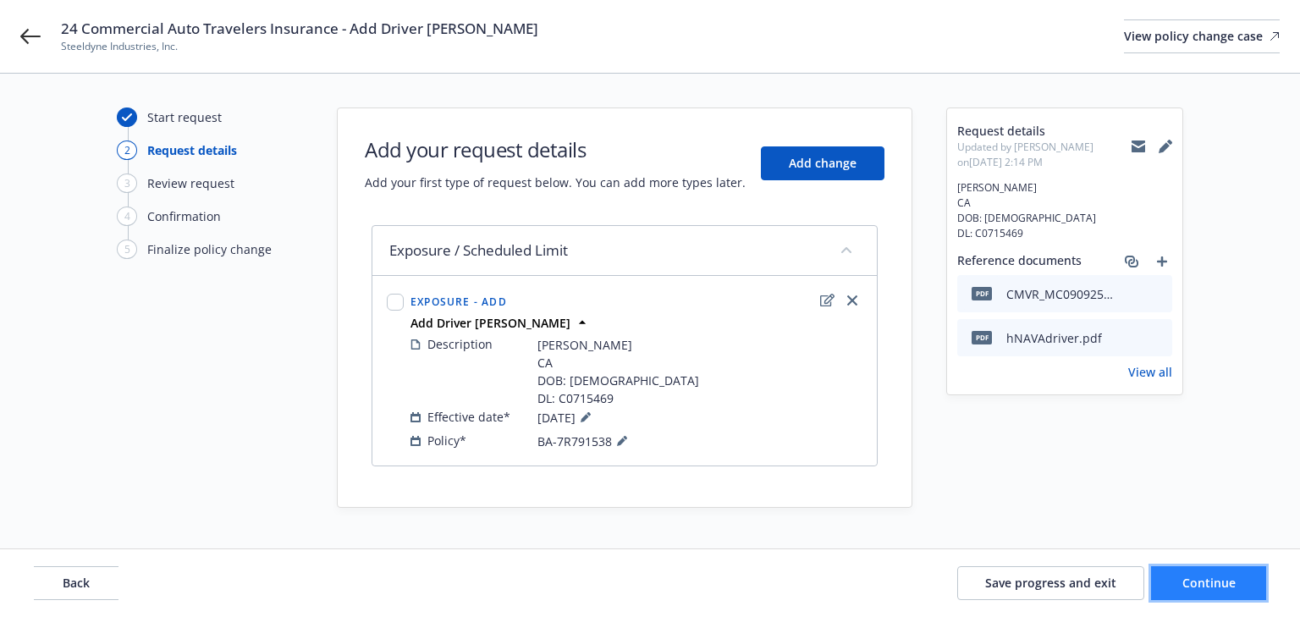
click at [1202, 579] on span "Continue" at bounding box center [1209, 583] width 53 height 16
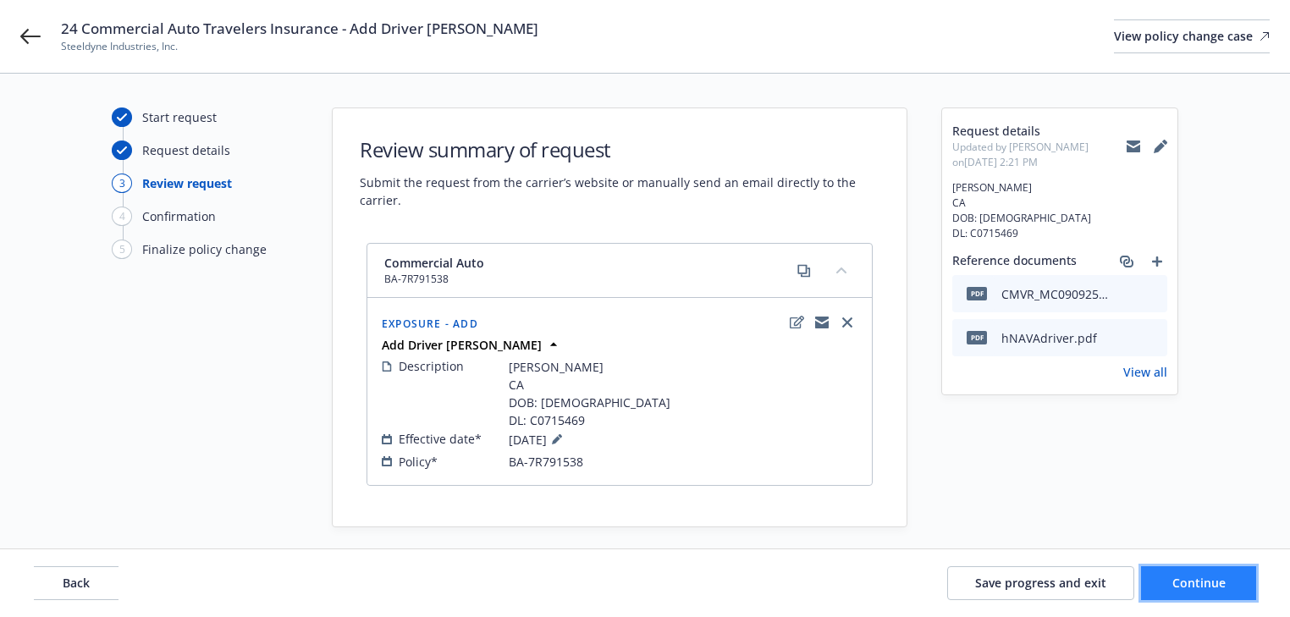
click at [1210, 582] on span "Continue" at bounding box center [1199, 583] width 53 height 16
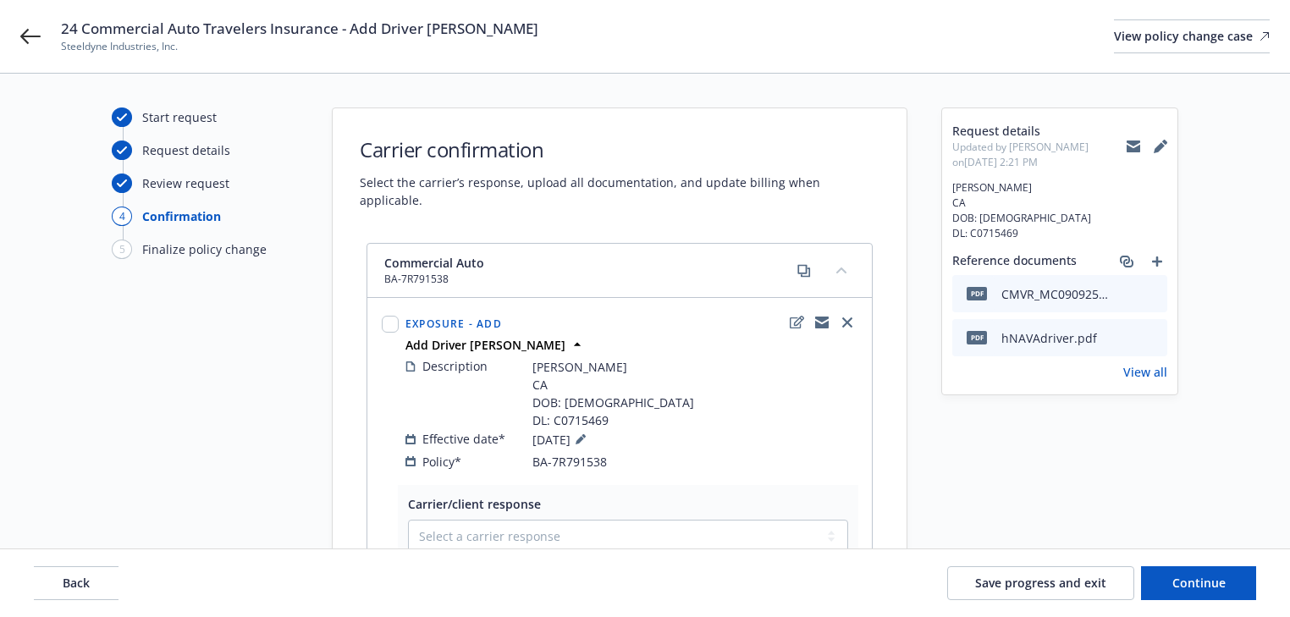
scroll to position [318, 0]
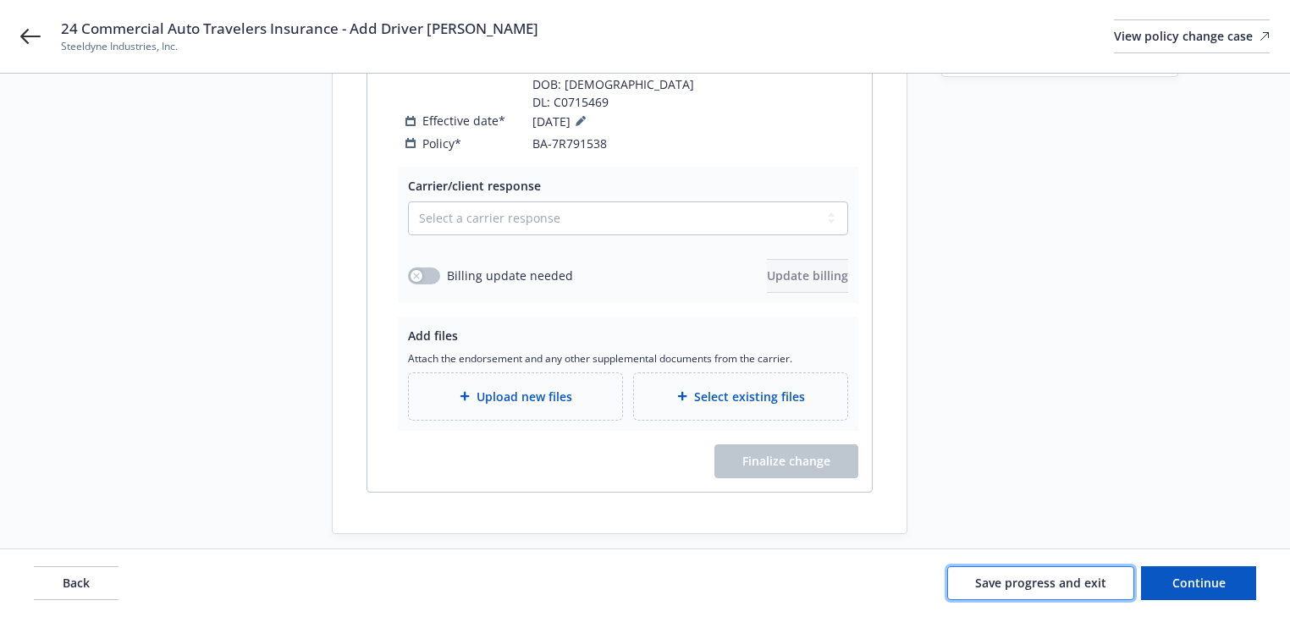
click at [1030, 569] on button "Save progress and exit" at bounding box center [1040, 583] width 187 height 34
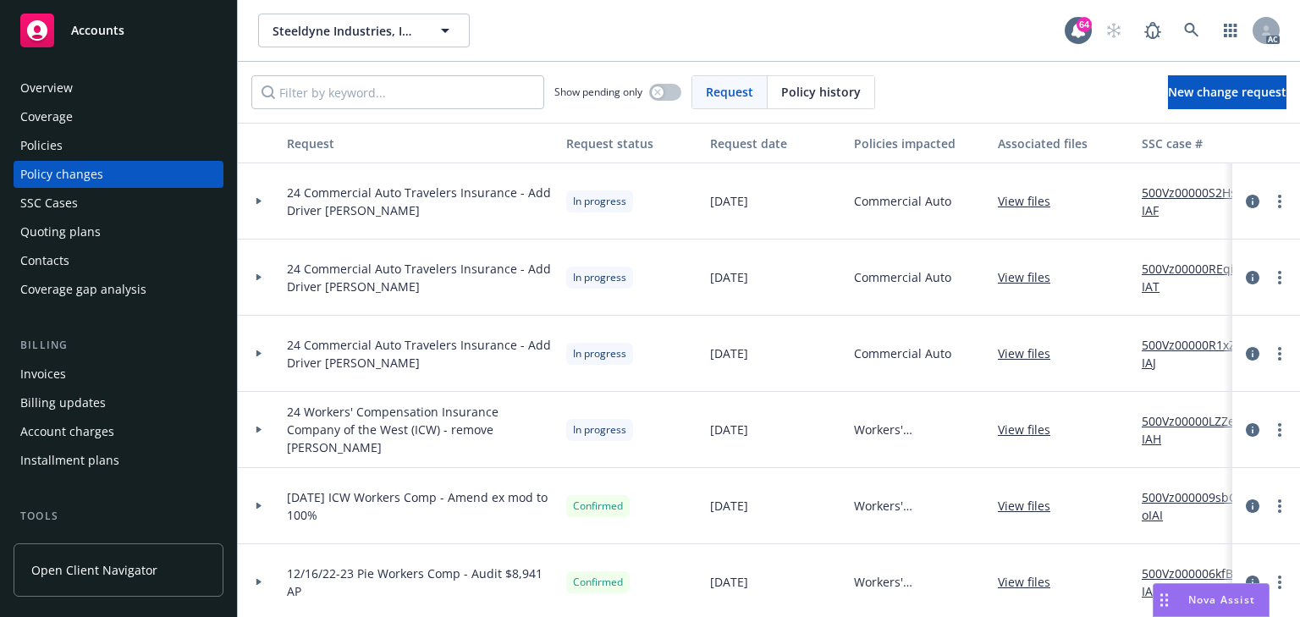
click at [1193, 187] on link "500Vz00000S2HsiIAF" at bounding box center [1198, 202] width 113 height 36
click at [88, 144] on div "Policies" at bounding box center [118, 145] width 196 height 27
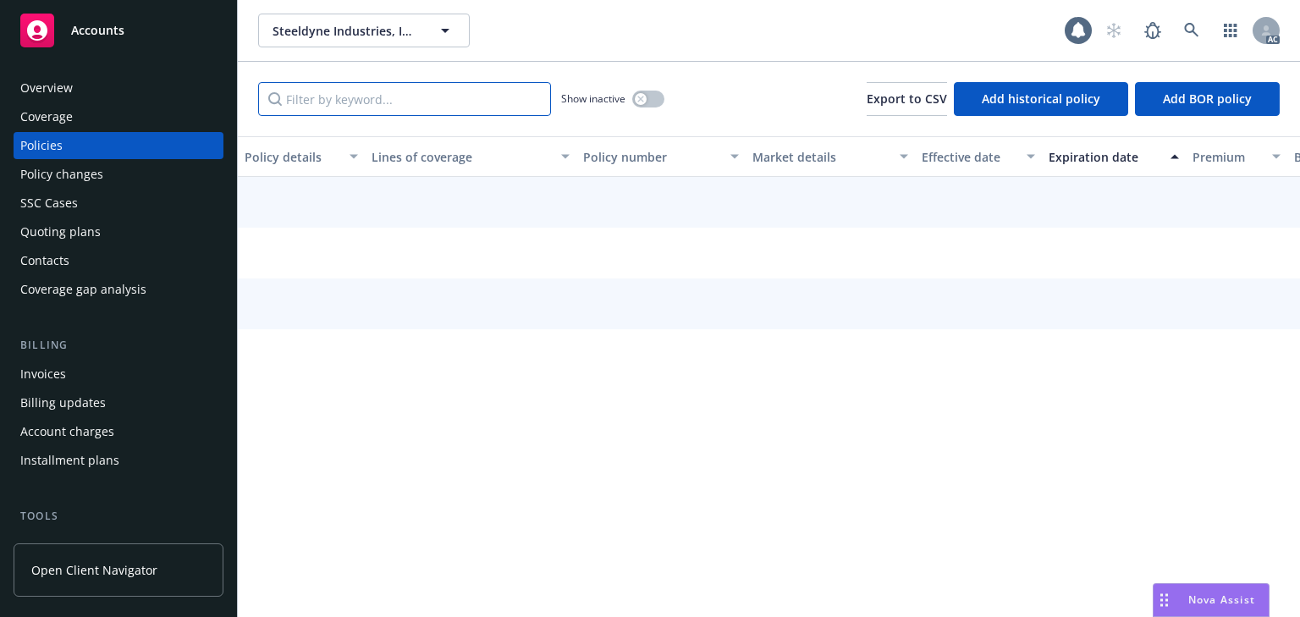
click at [352, 105] on input "Filter by keyword..." at bounding box center [404, 99] width 293 height 34
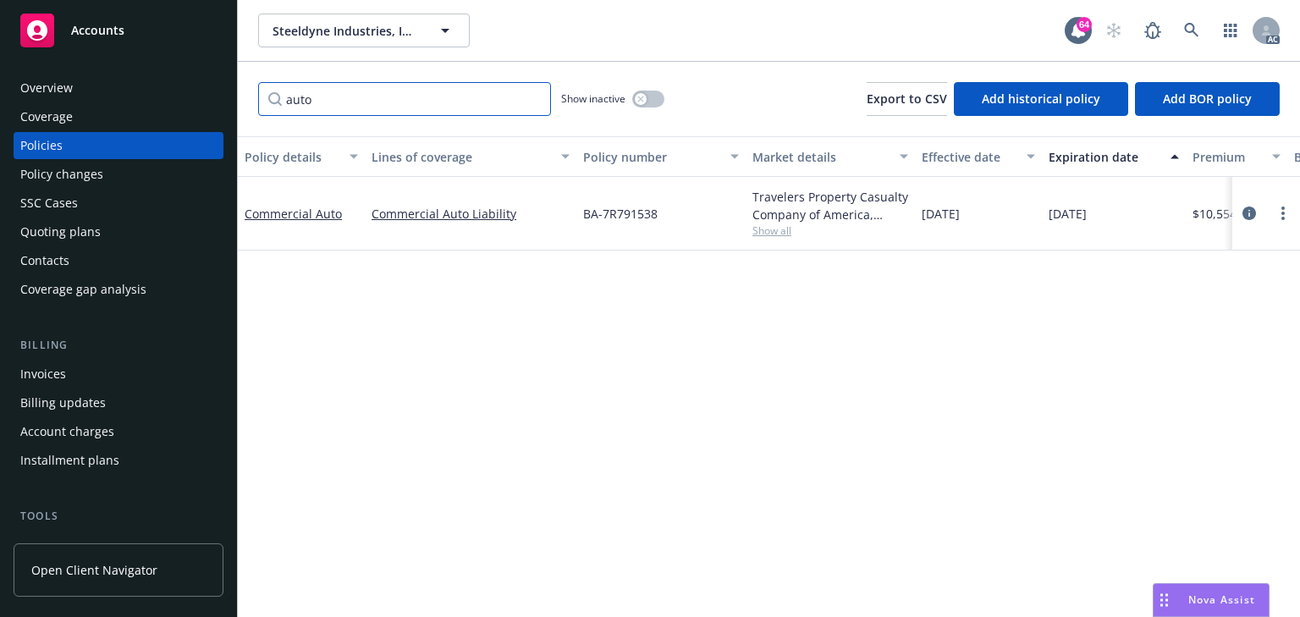
type input "auto"
click at [778, 234] on span "Show all" at bounding box center [831, 230] width 156 height 14
click at [975, 363] on div "Policy details Lines of coverage Policy number Market details Effective date Ex…" at bounding box center [769, 376] width 1062 height 481
click at [583, 402] on div "Policy details Lines of coverage Policy number Market details Effective date Ex…" at bounding box center [769, 376] width 1062 height 481
click at [89, 170] on div "Policy changes" at bounding box center [61, 174] width 83 height 27
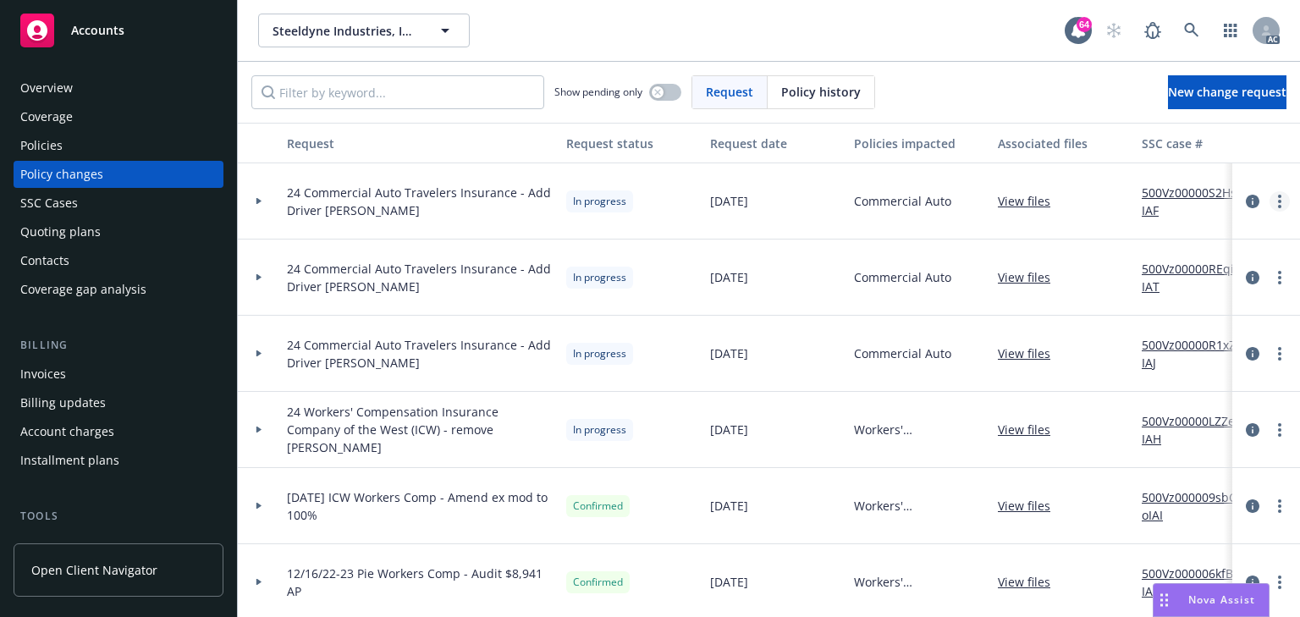
click at [1278, 203] on icon "more" at bounding box center [1279, 202] width 3 height 14
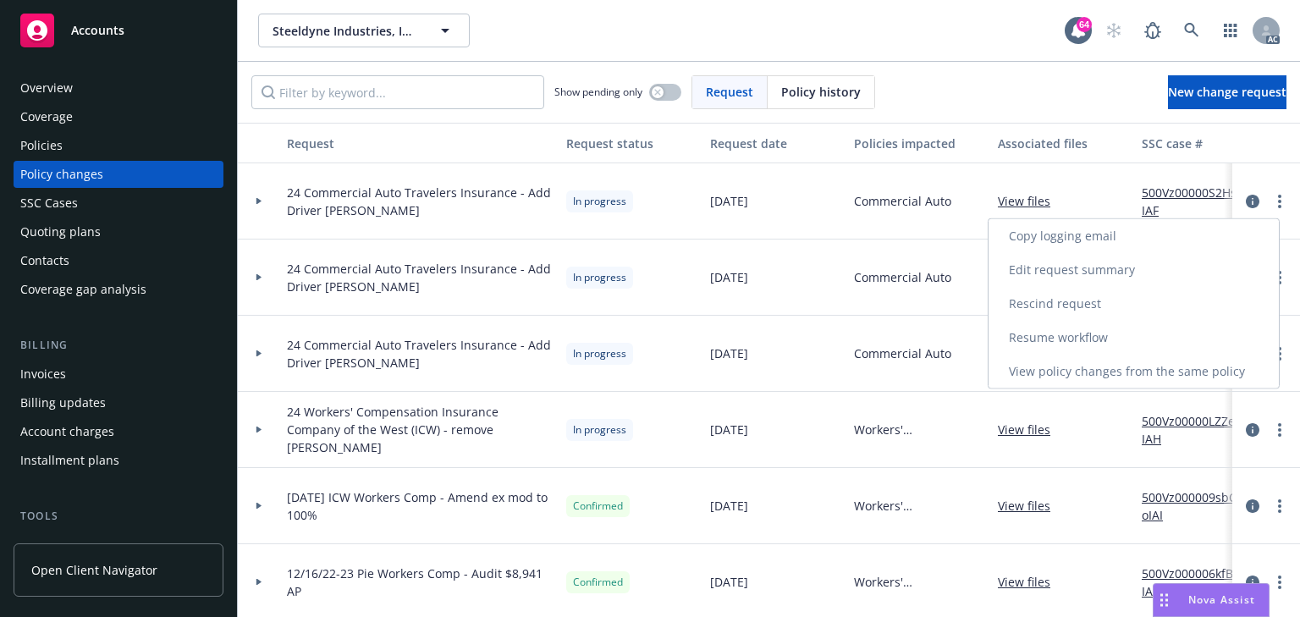
click at [1117, 241] on link "Copy logging email" at bounding box center [1134, 236] width 290 height 34
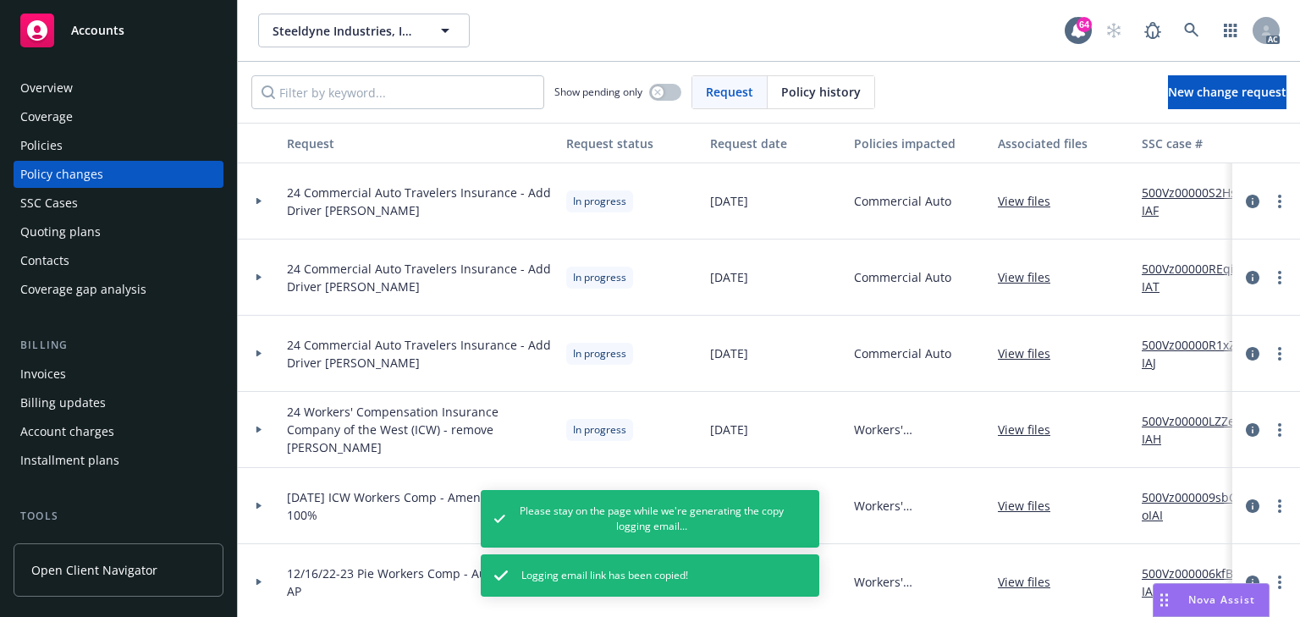
click at [76, 146] on div "Policies" at bounding box center [118, 145] width 196 height 27
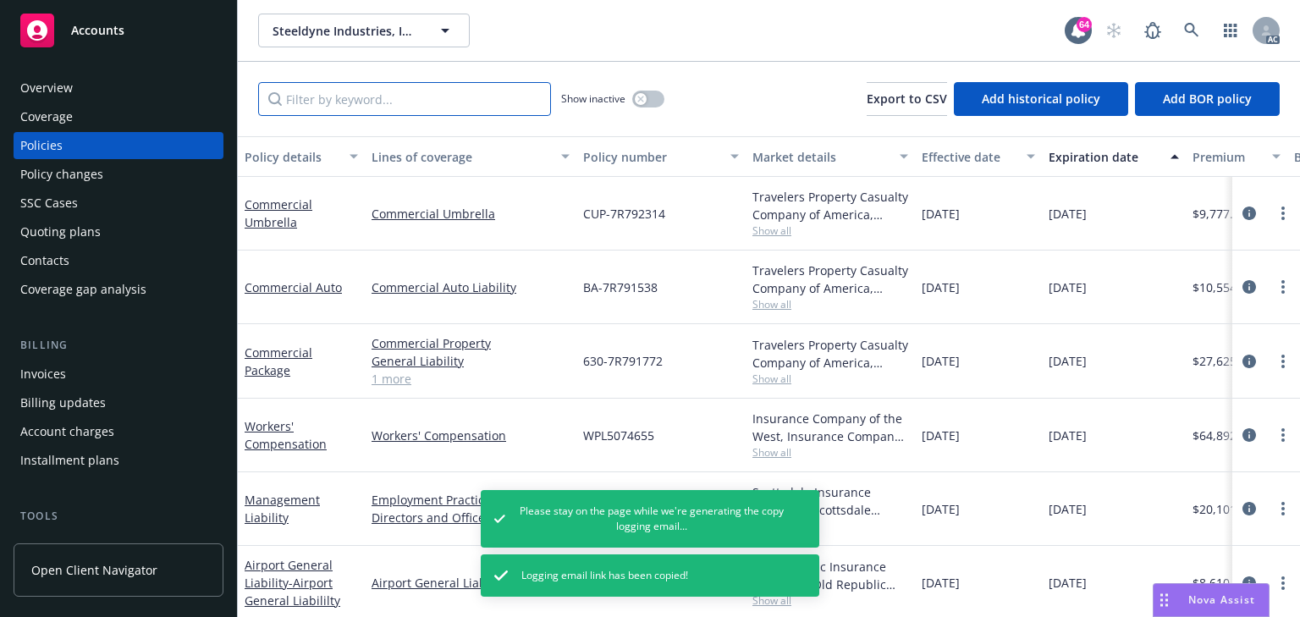
click at [362, 107] on input "Filter by keyword..." at bounding box center [404, 99] width 293 height 34
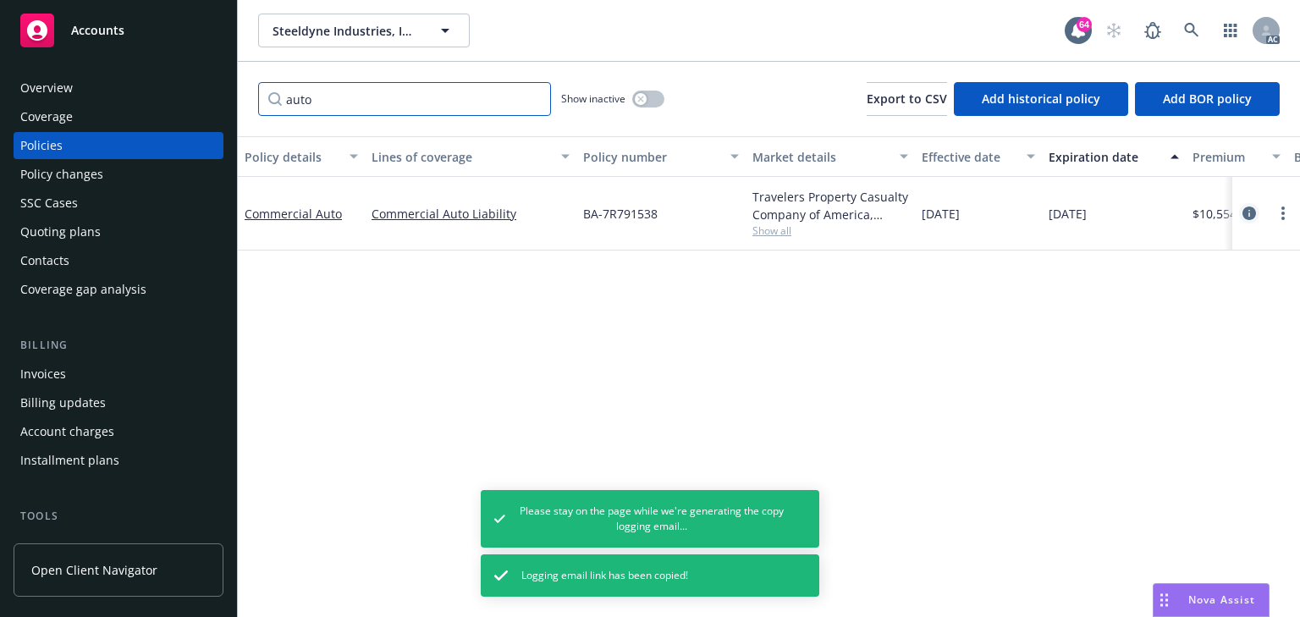
type input "auto"
click at [1246, 212] on icon "circleInformation" at bounding box center [1250, 214] width 14 height 14
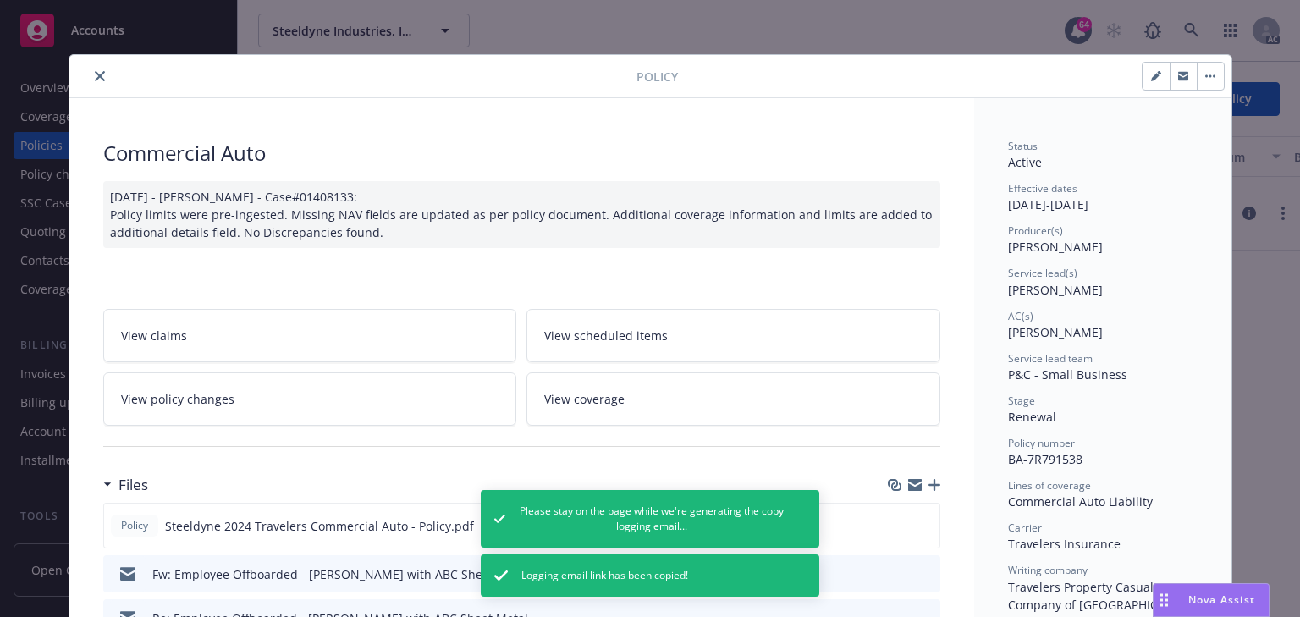
scroll to position [51, 0]
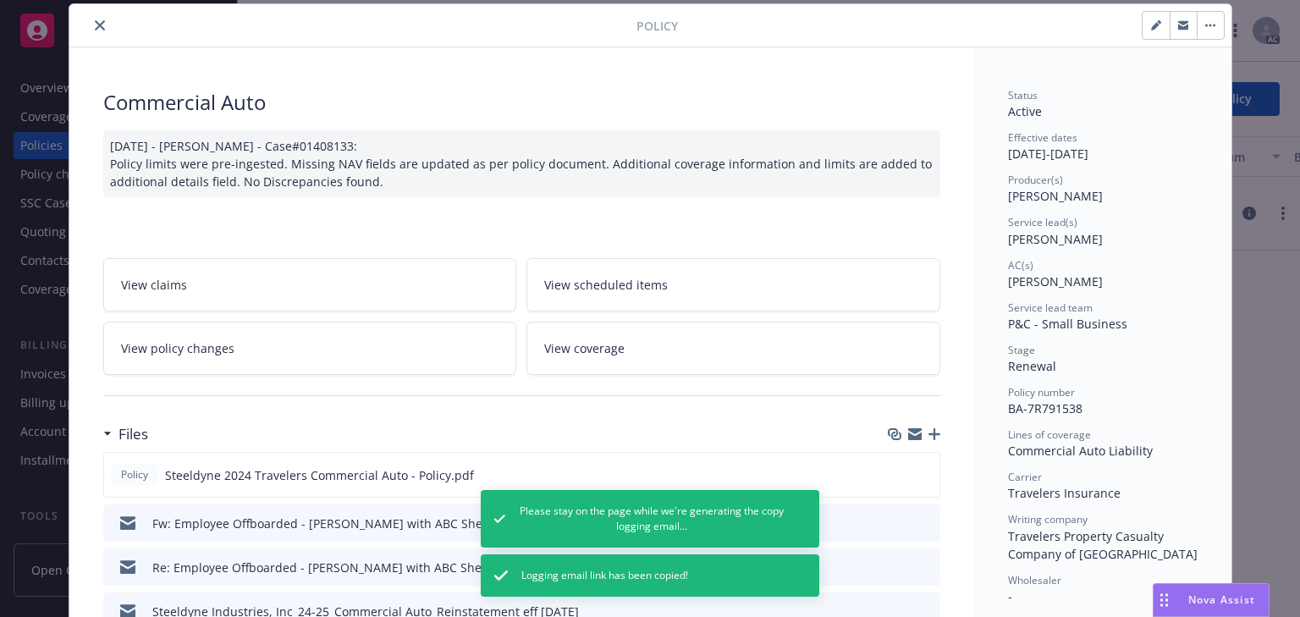
click at [1008, 231] on span "[PERSON_NAME]" at bounding box center [1055, 239] width 95 height 16
click at [1010, 231] on span "[PERSON_NAME]" at bounding box center [1055, 239] width 95 height 16
click at [1010, 240] on span "[PERSON_NAME]" at bounding box center [1055, 239] width 95 height 16
copy span "[PERSON_NAME]"
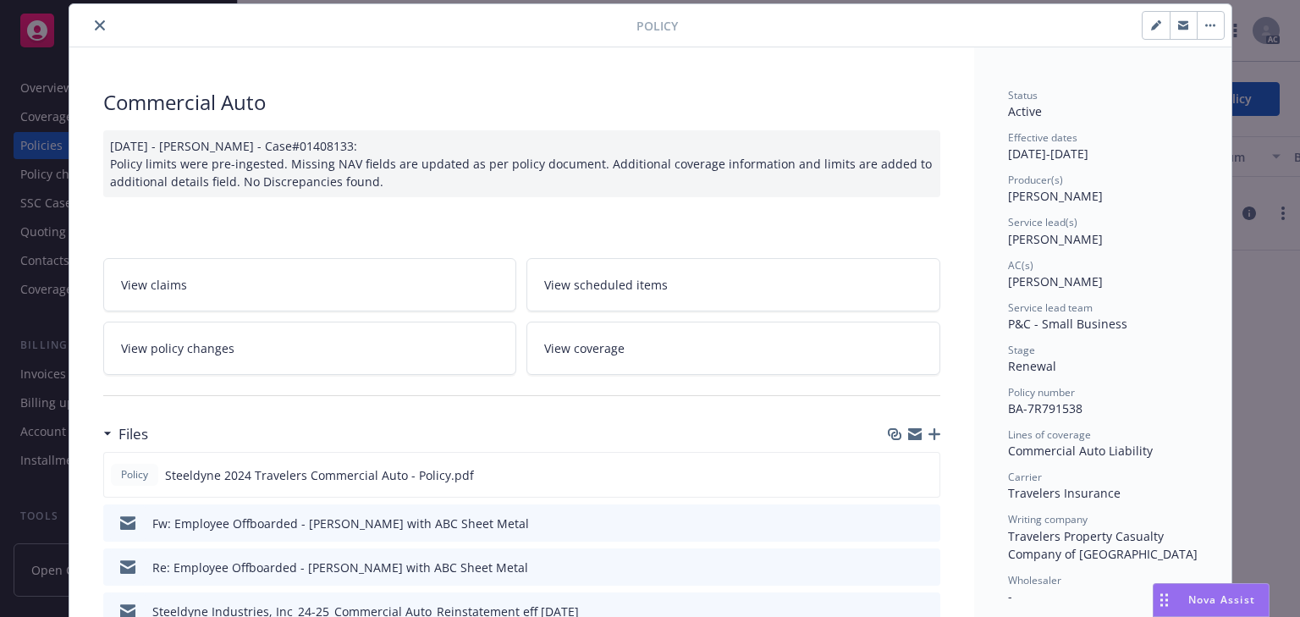
click at [1081, 393] on div "Policy number" at bounding box center [1103, 392] width 190 height 14
copy span "BA-7R791538"
drag, startPoint x: 1090, startPoint y: 410, endPoint x: 1111, endPoint y: 408, distance: 20.4
click at [95, 25] on icon "close" at bounding box center [100, 25] width 10 height 10
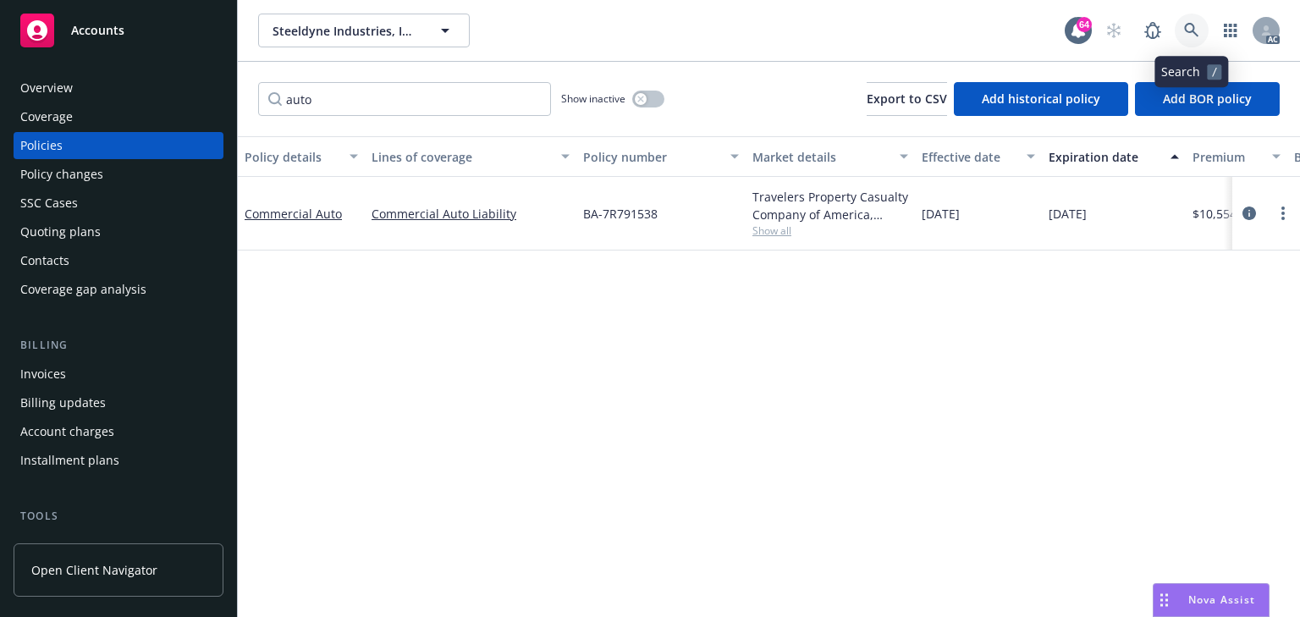
click at [1181, 30] on link at bounding box center [1192, 31] width 34 height 34
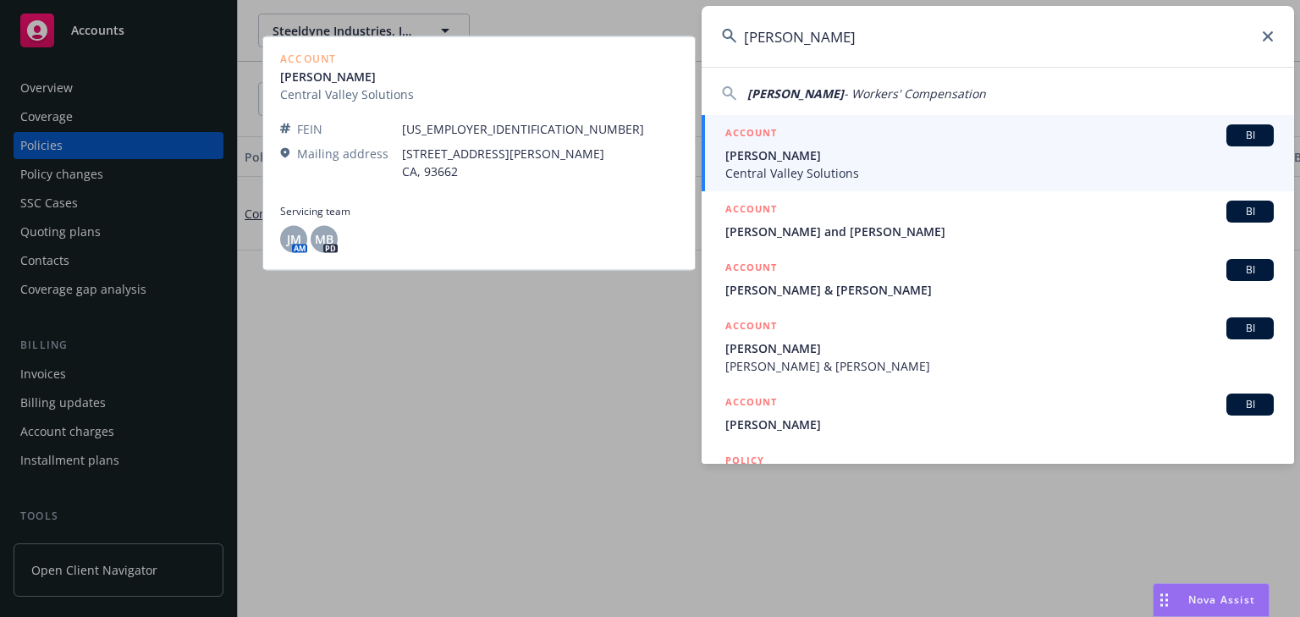
type input "[PERSON_NAME]"
click at [751, 161] on span "[PERSON_NAME]" at bounding box center [1000, 155] width 549 height 18
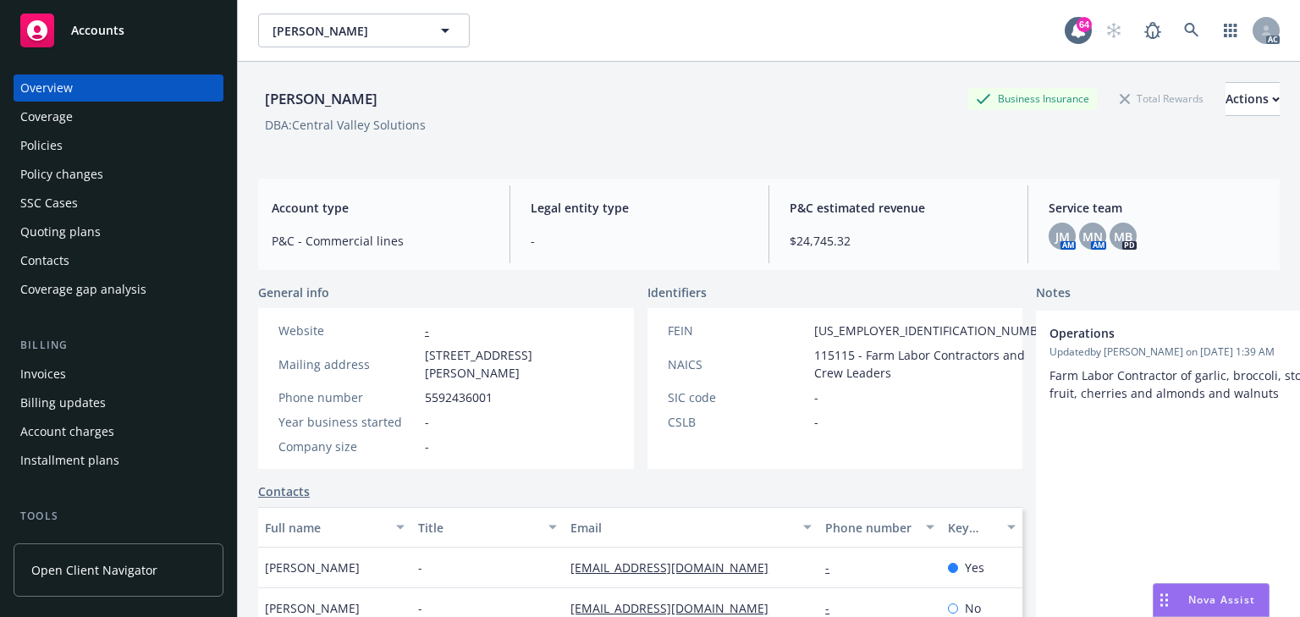
click at [80, 186] on div "Policy changes" at bounding box center [61, 174] width 83 height 27
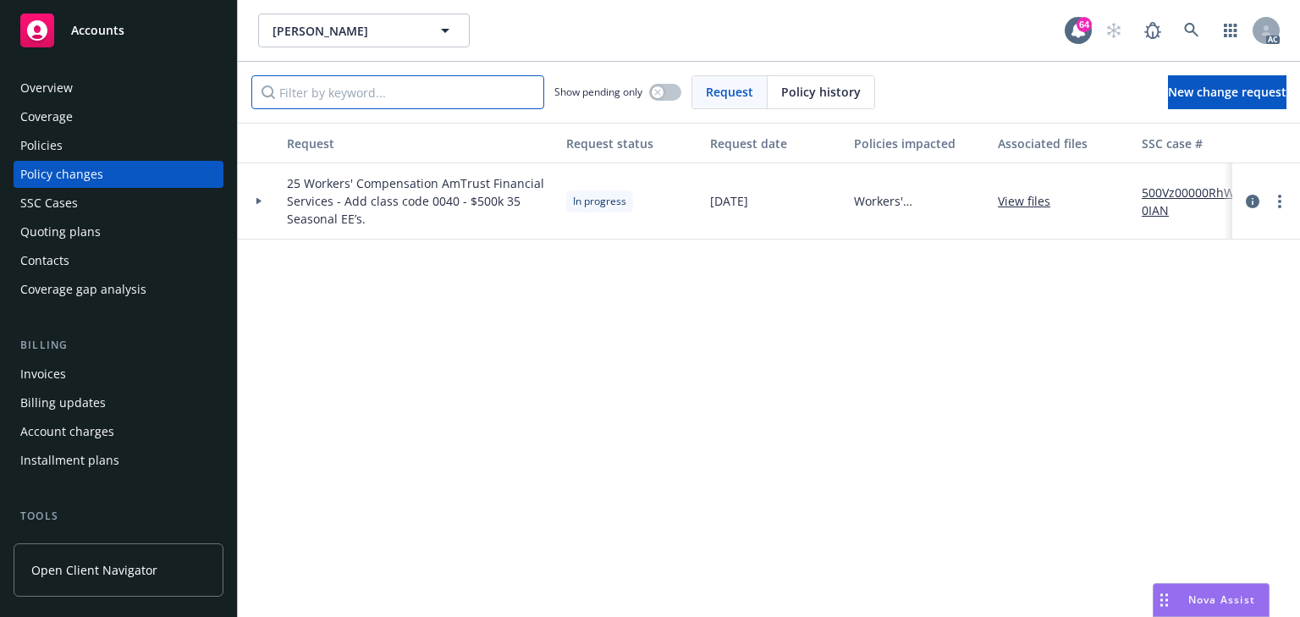
click at [378, 80] on input "Filter by keyword..." at bounding box center [397, 92] width 293 height 34
paste input "25 Workers' Compensation AmTrust Financial Services - Add class code 0040 - $50…"
type input "25 Workers' Compensation AmTrust Financial Services - Add class code 0040 - $50…"
click at [262, 208] on div at bounding box center [259, 201] width 42 height 76
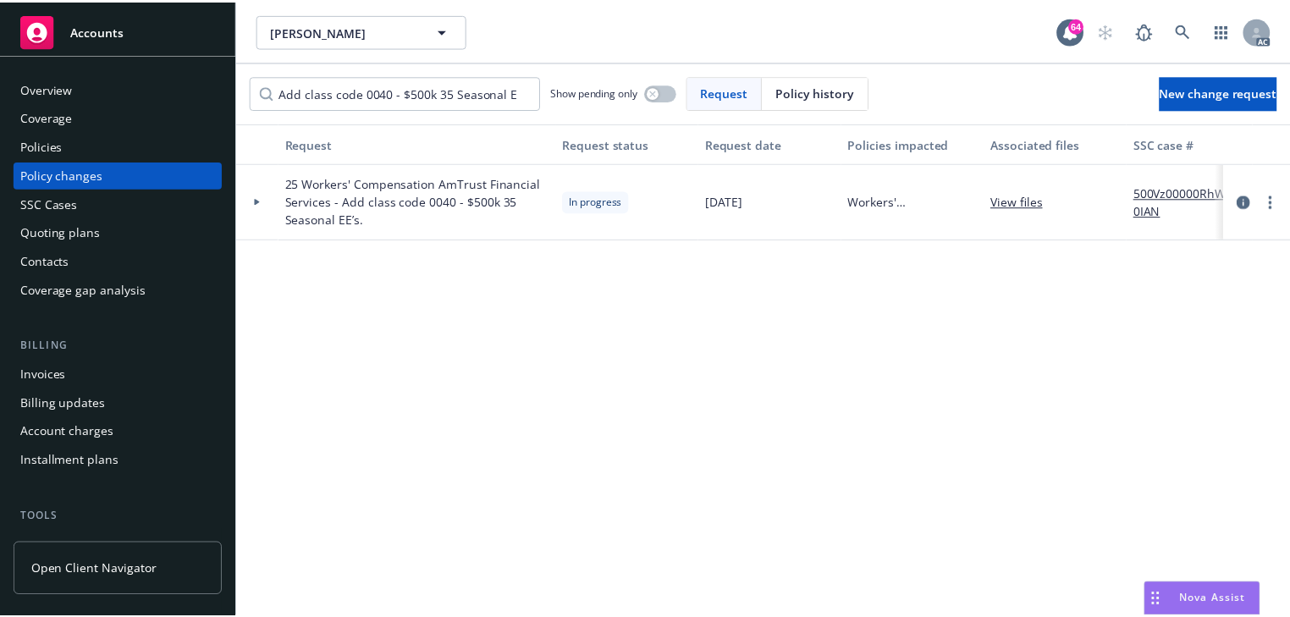
scroll to position [0, 0]
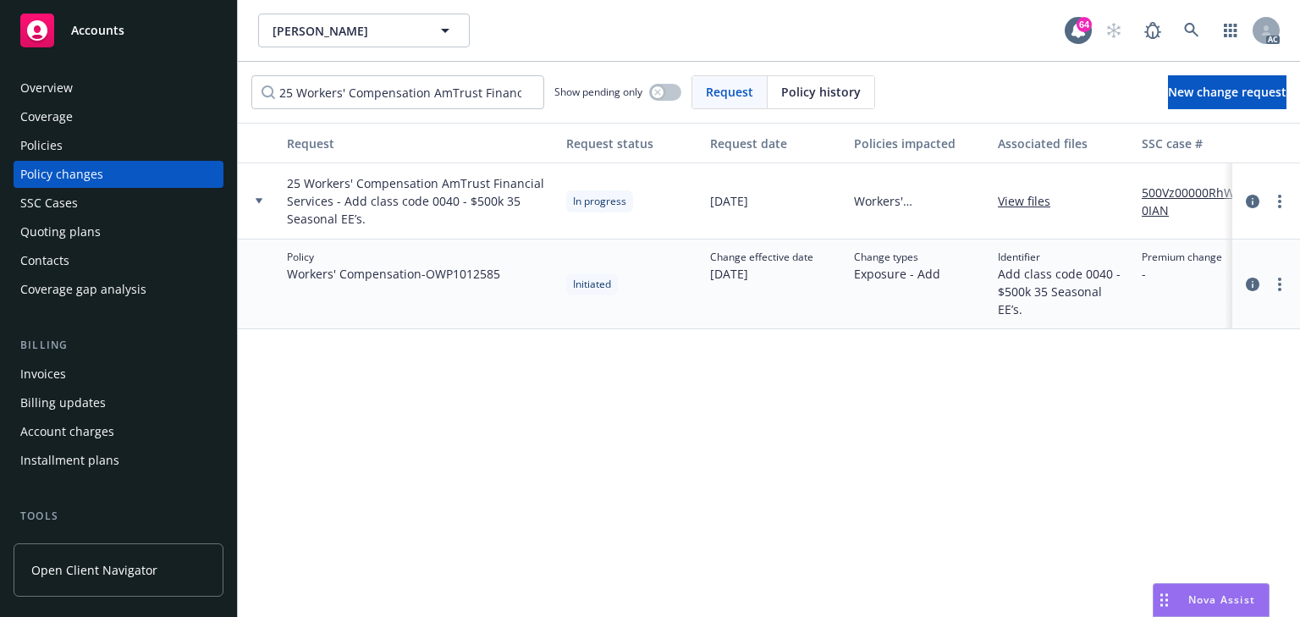
click at [85, 149] on div "Policies" at bounding box center [118, 145] width 196 height 27
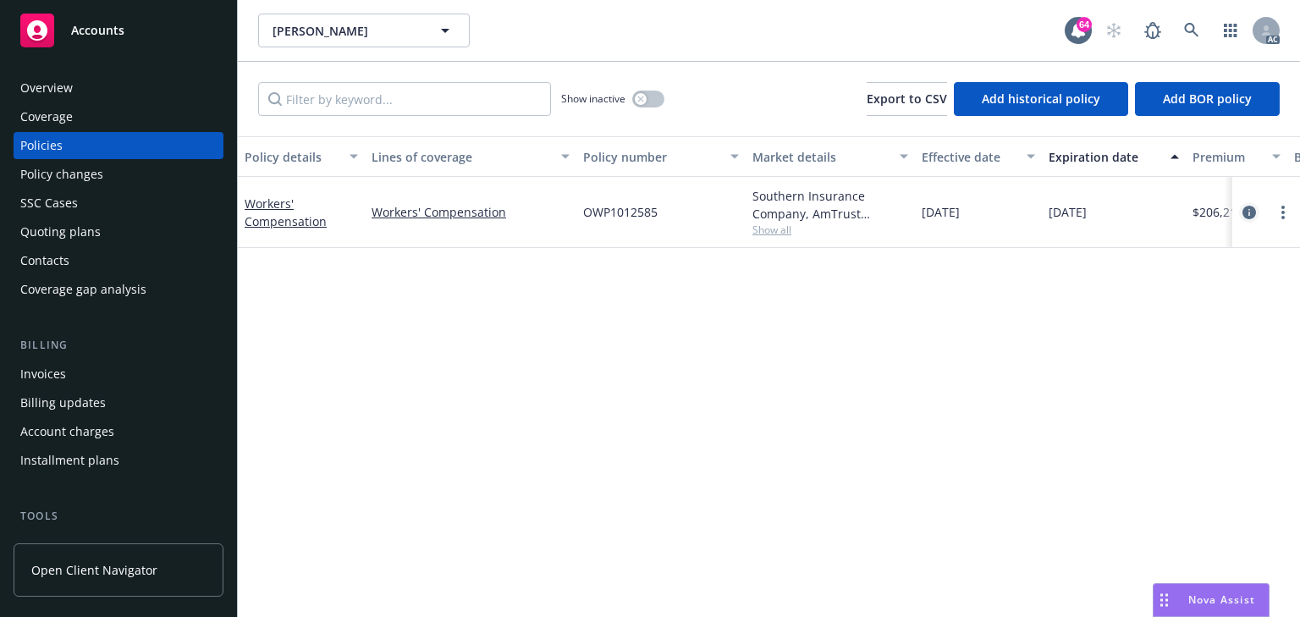
click at [1246, 215] on icon "circleInformation" at bounding box center [1250, 213] width 14 height 14
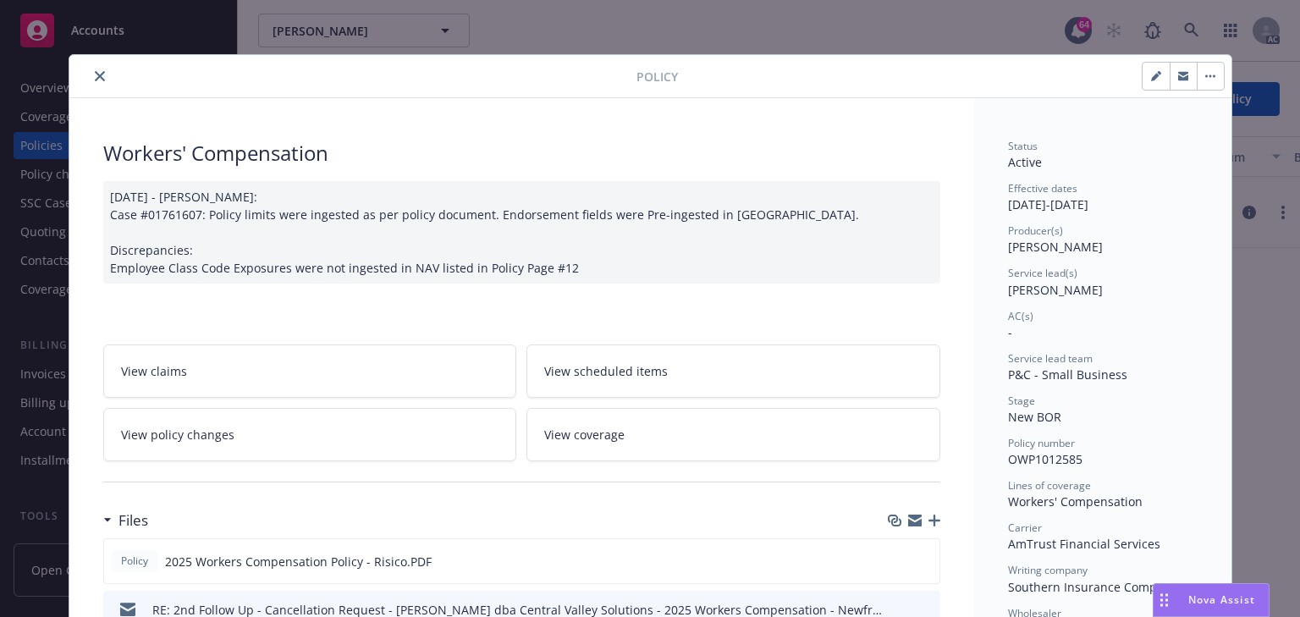
drag, startPoint x: 993, startPoint y: 292, endPoint x: 1093, endPoint y: 291, distance: 99.9
copy span "[PERSON_NAME]"
click at [90, 75] on button "close" at bounding box center [100, 76] width 20 height 20
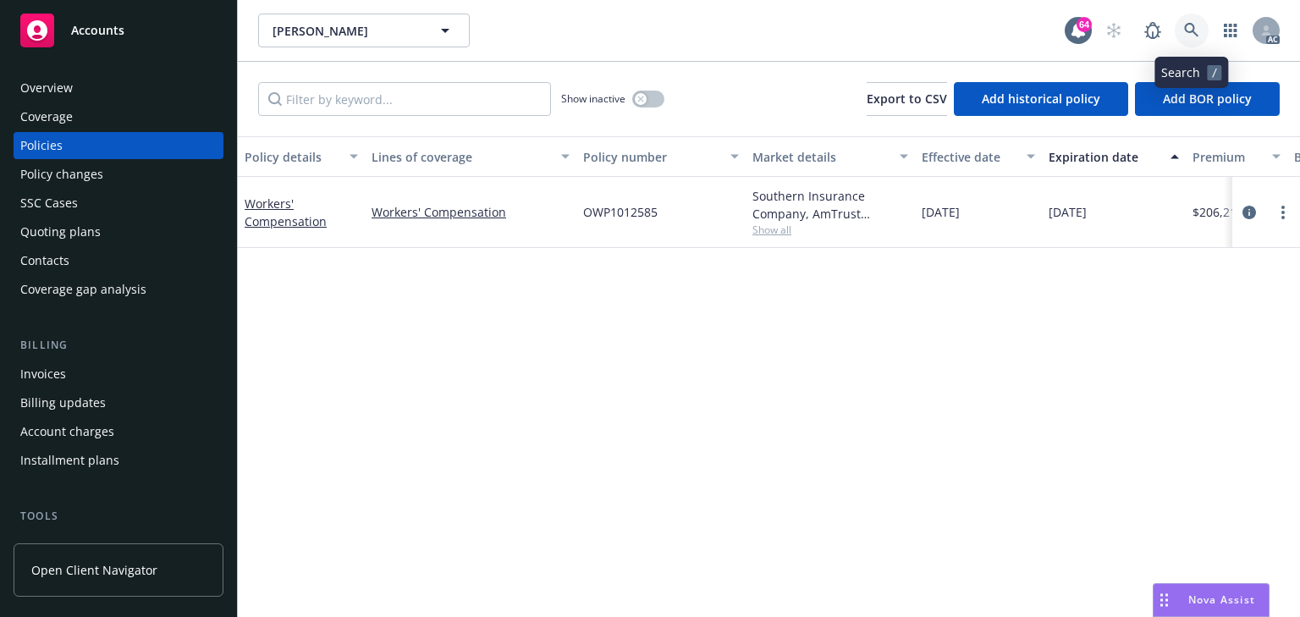
click at [1193, 34] on icon at bounding box center [1191, 30] width 15 height 15
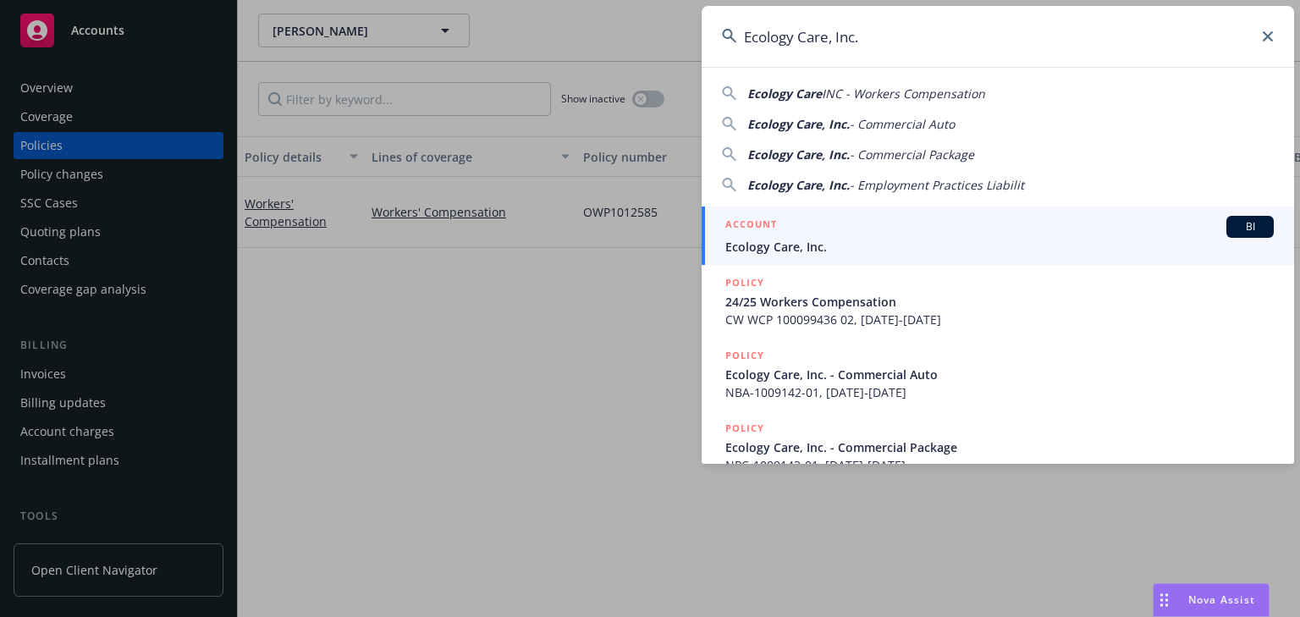
type input "Ecology Care, Inc."
click at [858, 240] on span "Ecology Care, Inc." at bounding box center [1000, 247] width 549 height 18
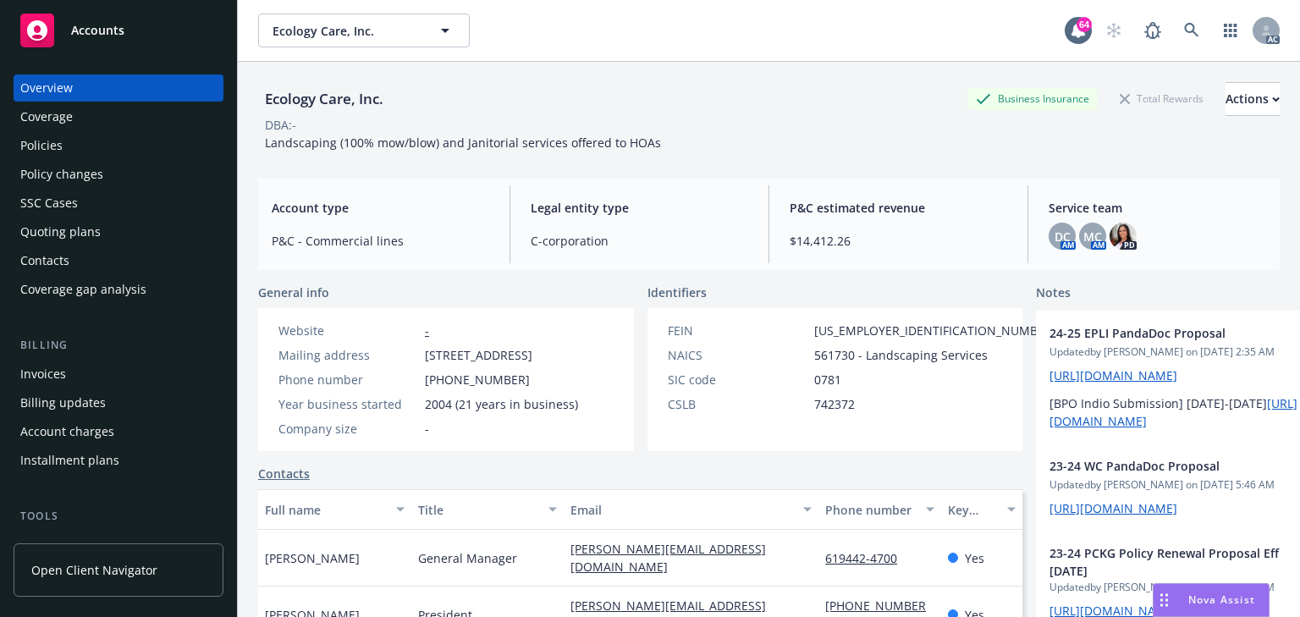
click at [36, 177] on div "Policy changes" at bounding box center [61, 174] width 83 height 27
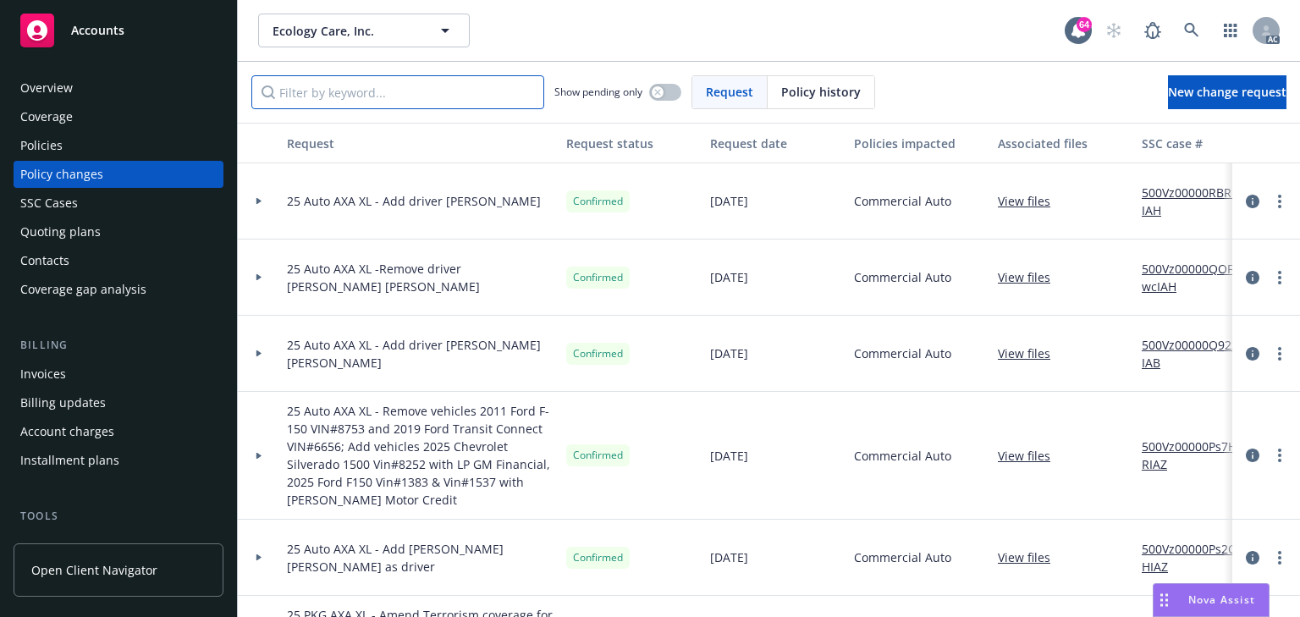
click at [403, 99] on input "Filter by keyword..." at bounding box center [397, 92] width 293 height 34
paste input "Add Driver? [PERSON_NAME]"
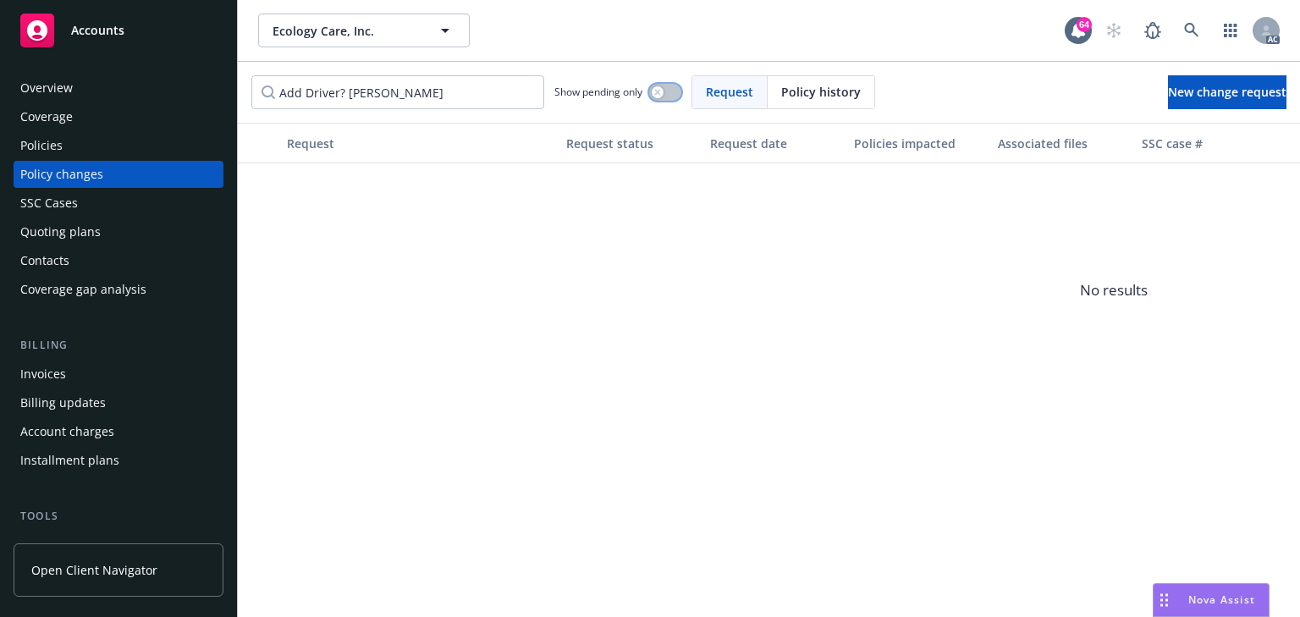
click at [654, 95] on button "button" at bounding box center [665, 92] width 32 height 17
drag, startPoint x: 384, startPoint y: 86, endPoint x: 227, endPoint y: 90, distance: 157.5
click at [228, 90] on div "Accounts Overview Coverage Policies Policy changes SSC Cases Quoting plans Cont…" at bounding box center [650, 308] width 1300 height 617
type input "n"
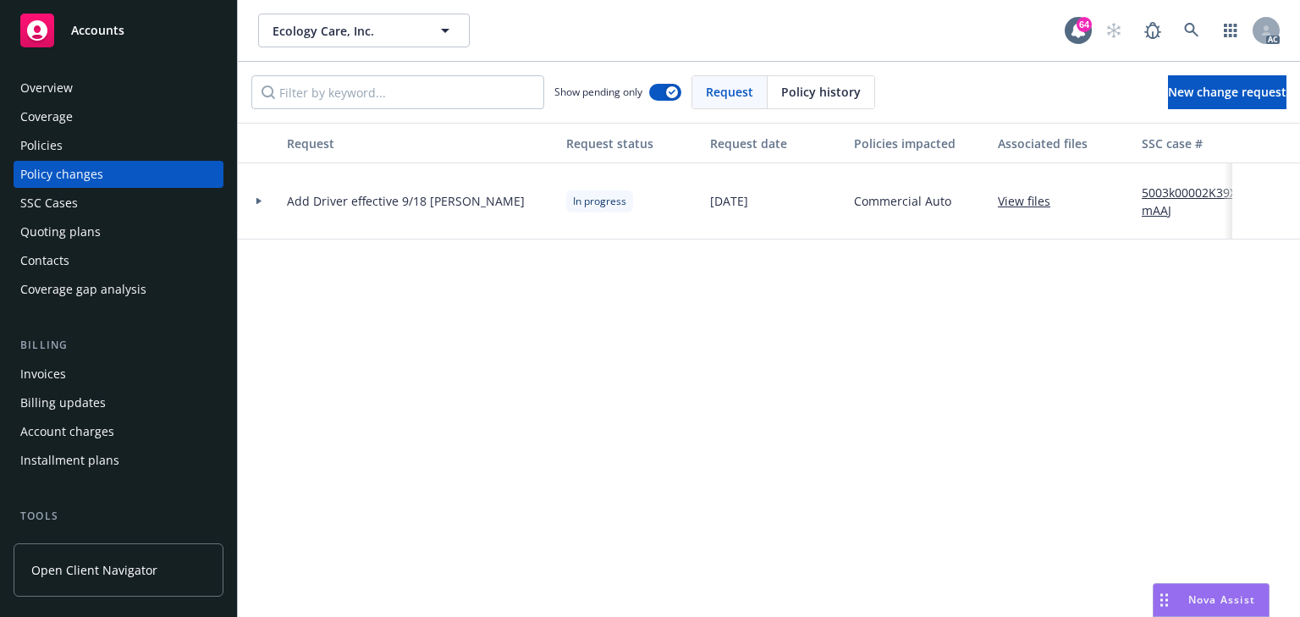
click at [74, 149] on div "Policies" at bounding box center [118, 145] width 196 height 27
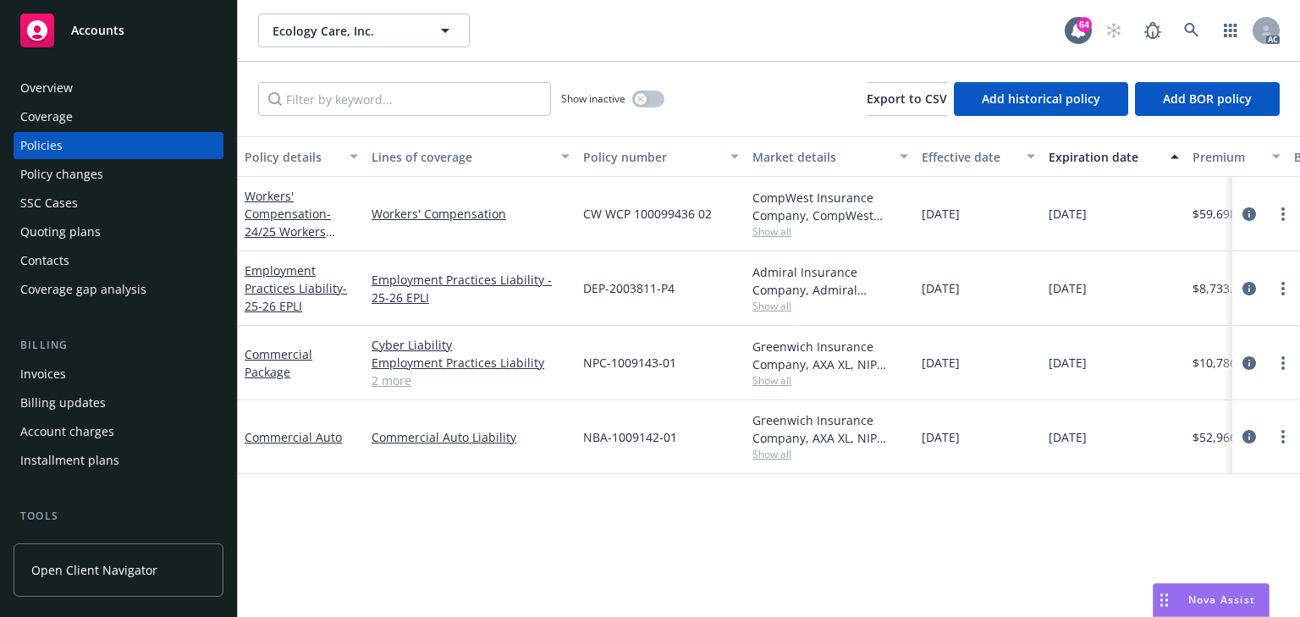
click at [91, 146] on div "Policies" at bounding box center [118, 145] width 196 height 27
click at [332, 104] on input "Filter by keyword..." at bounding box center [404, 99] width 293 height 34
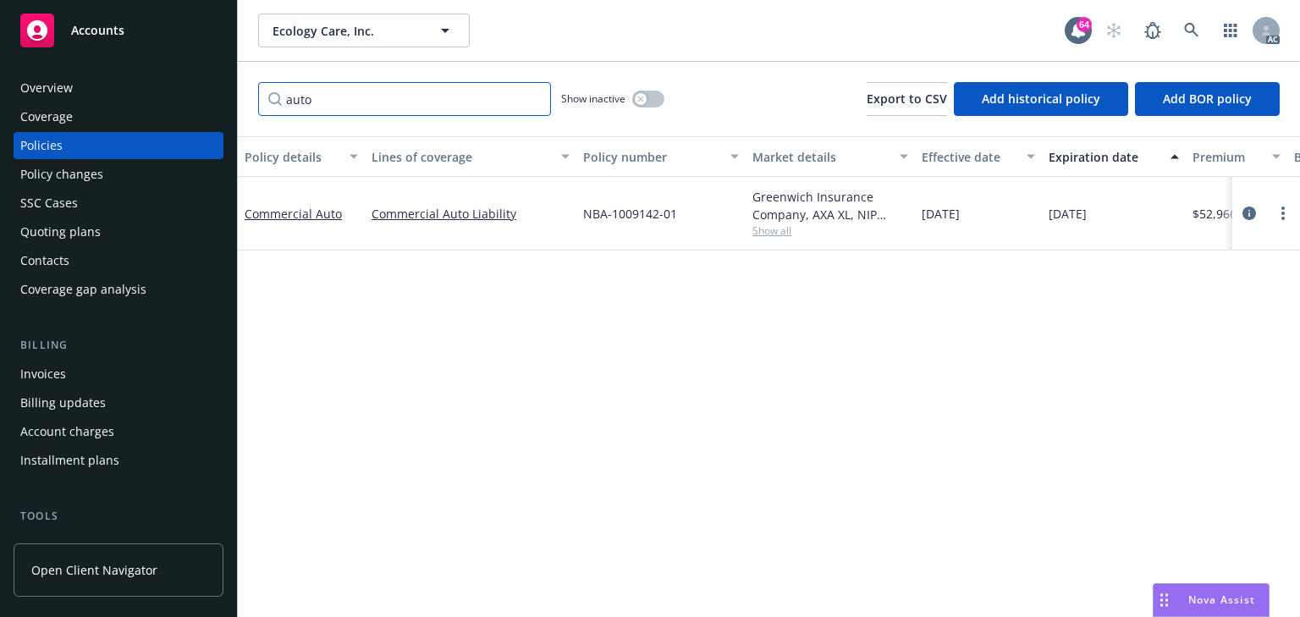
type input "auto"
click at [779, 226] on span "Show all" at bounding box center [831, 230] width 156 height 14
drag, startPoint x: 1193, startPoint y: 354, endPoint x: 1200, endPoint y: 334, distance: 20.9
click at [1195, 348] on div "Policy details Lines of coverage Policy number Market details Effective date Ex…" at bounding box center [769, 376] width 1062 height 481
click at [1250, 215] on icon "circleInformation" at bounding box center [1250, 214] width 14 height 14
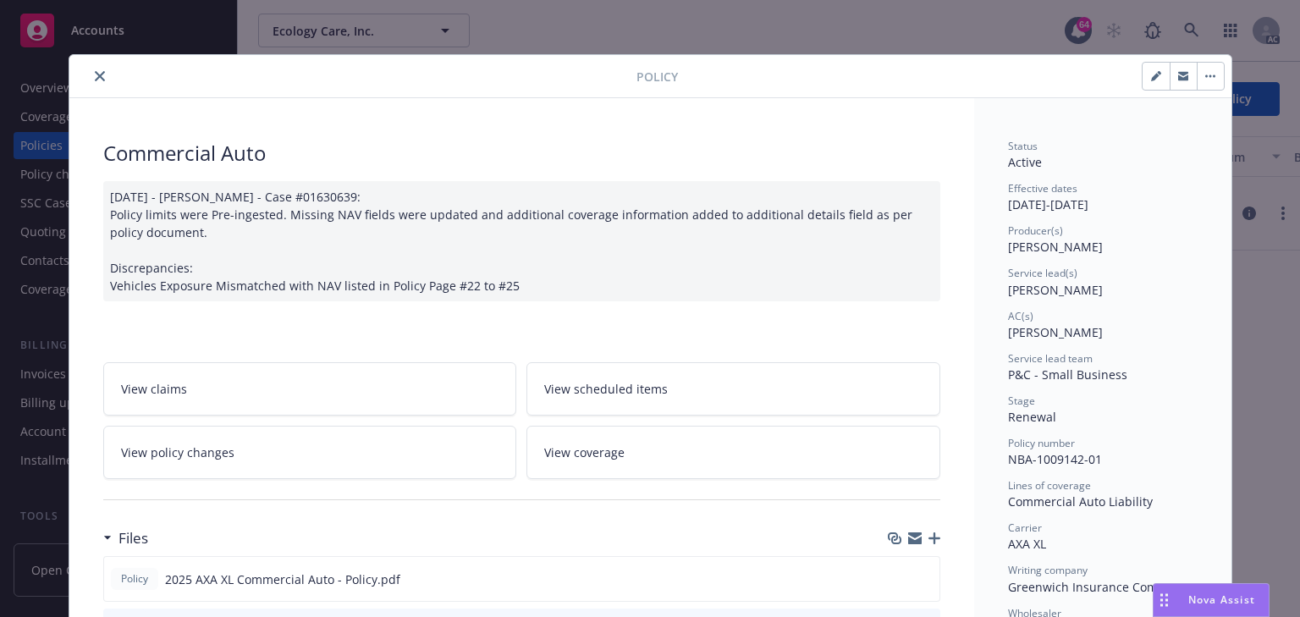
click at [362, 428] on link "View policy changes" at bounding box center [310, 452] width 414 height 53
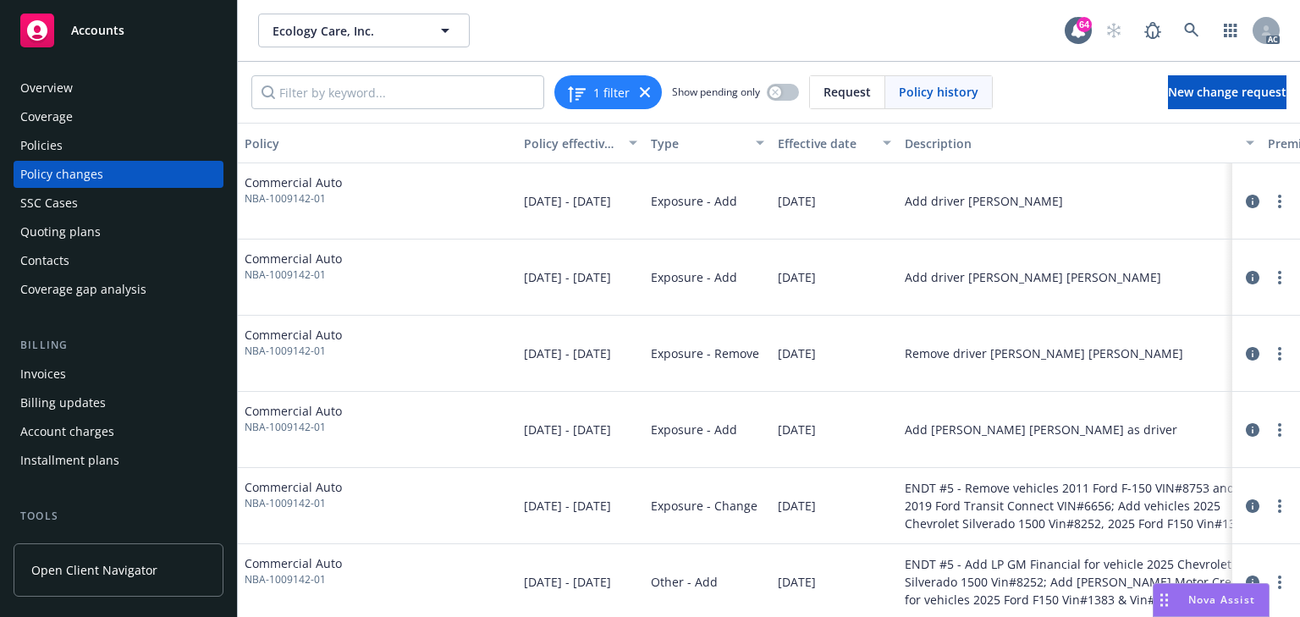
click at [65, 141] on div "Policies" at bounding box center [118, 145] width 196 height 27
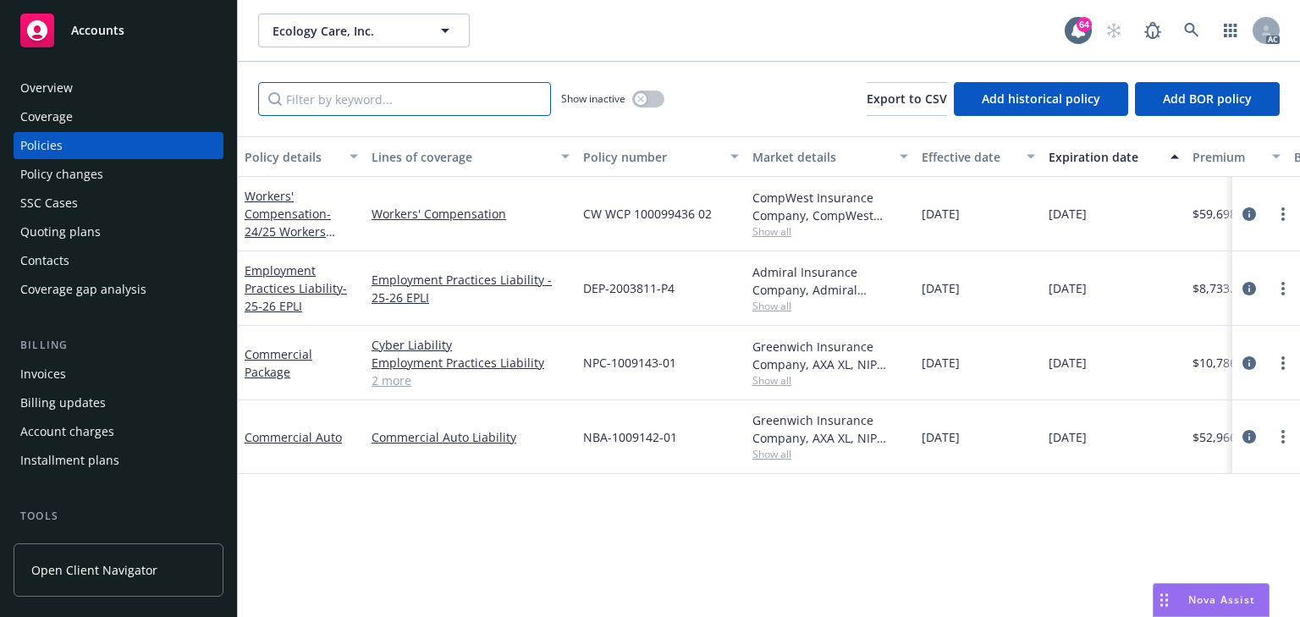
click at [398, 95] on input "Filter by keyword..." at bounding box center [404, 99] width 293 height 34
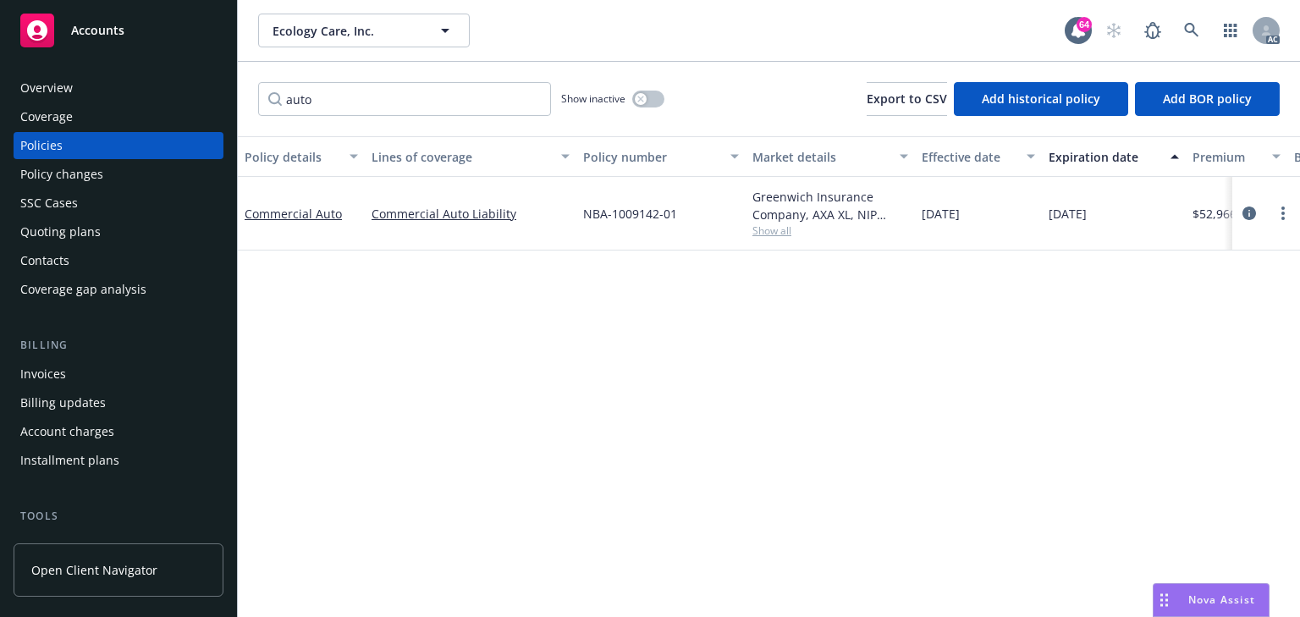
click at [658, 514] on div "Policy details Lines of coverage Policy number Market details Effective date Ex…" at bounding box center [769, 376] width 1062 height 481
click at [366, 98] on input "auto" at bounding box center [404, 99] width 293 height 34
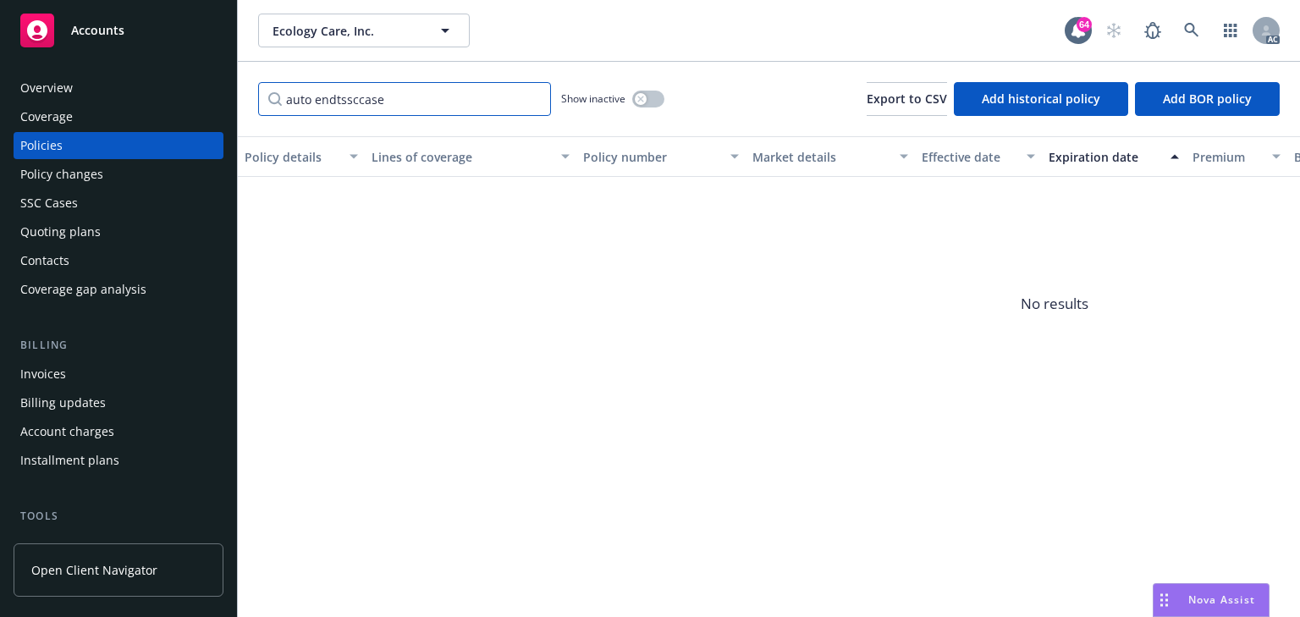
type input "auto"
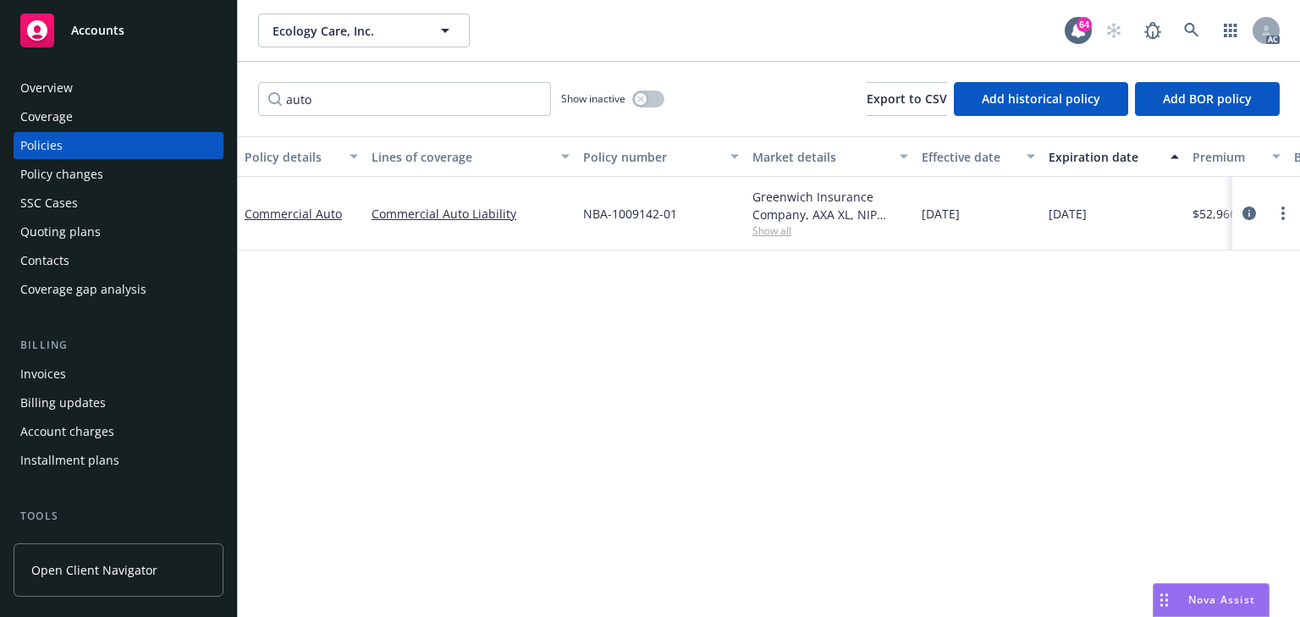
click at [775, 233] on span "Show all" at bounding box center [831, 230] width 156 height 14
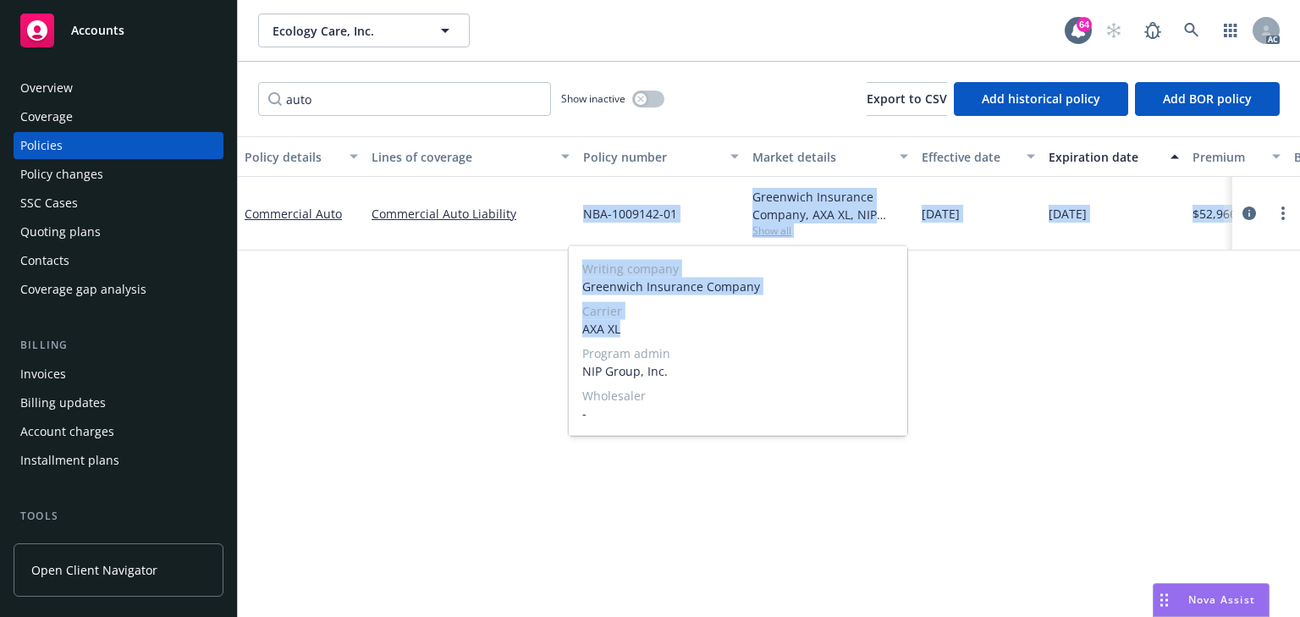
drag, startPoint x: 639, startPoint y: 328, endPoint x: 612, endPoint y: 333, distance: 27.4
click at [577, 332] on div "Writing company Greenwich Insurance Company Carrier AXA XL Program admin NIP Gr…" at bounding box center [738, 341] width 339 height 190
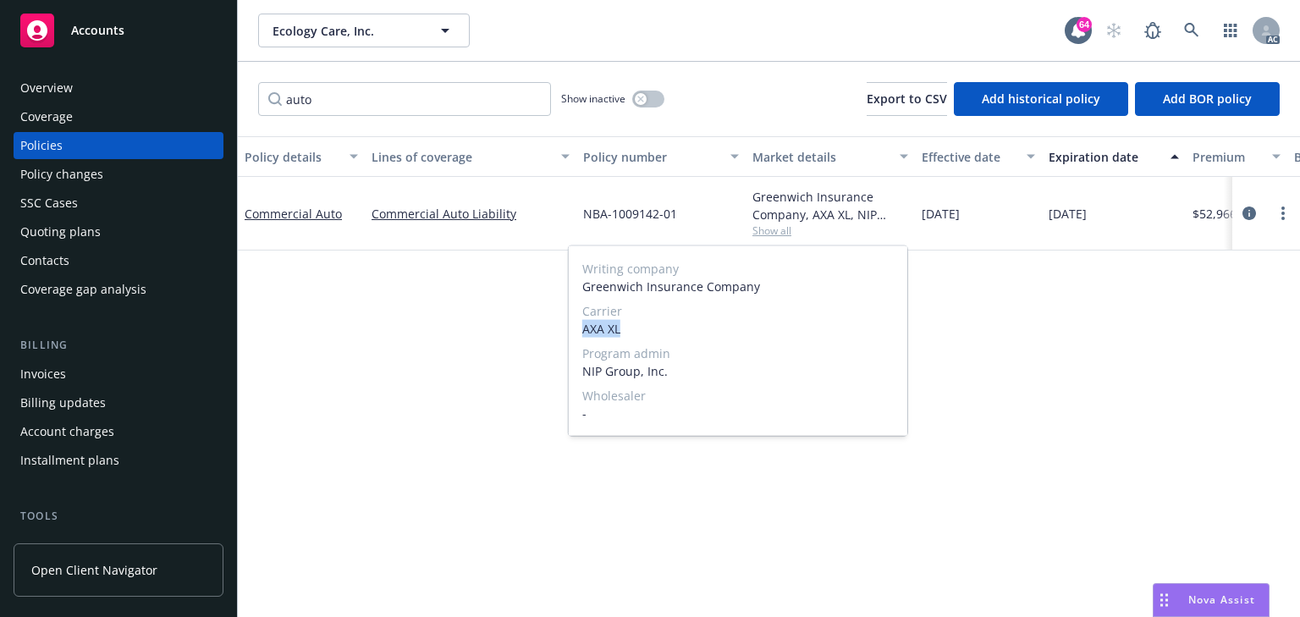
copy span "AXA XL"
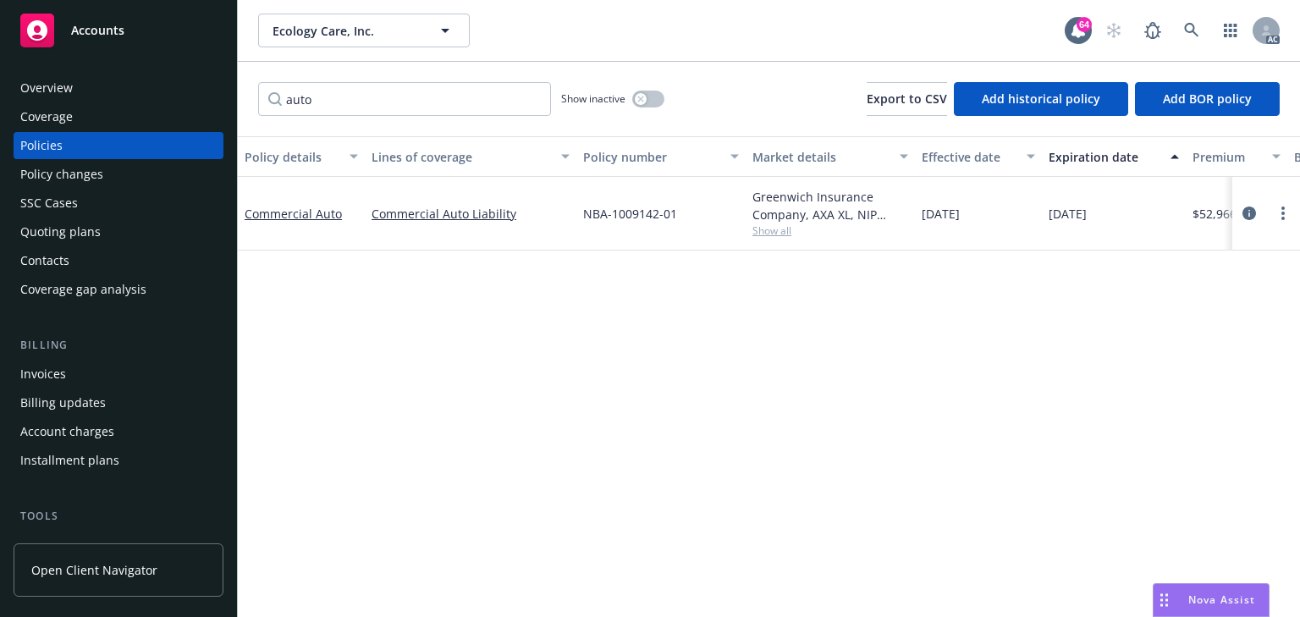
click at [91, 168] on div "Policy changes" at bounding box center [61, 174] width 83 height 27
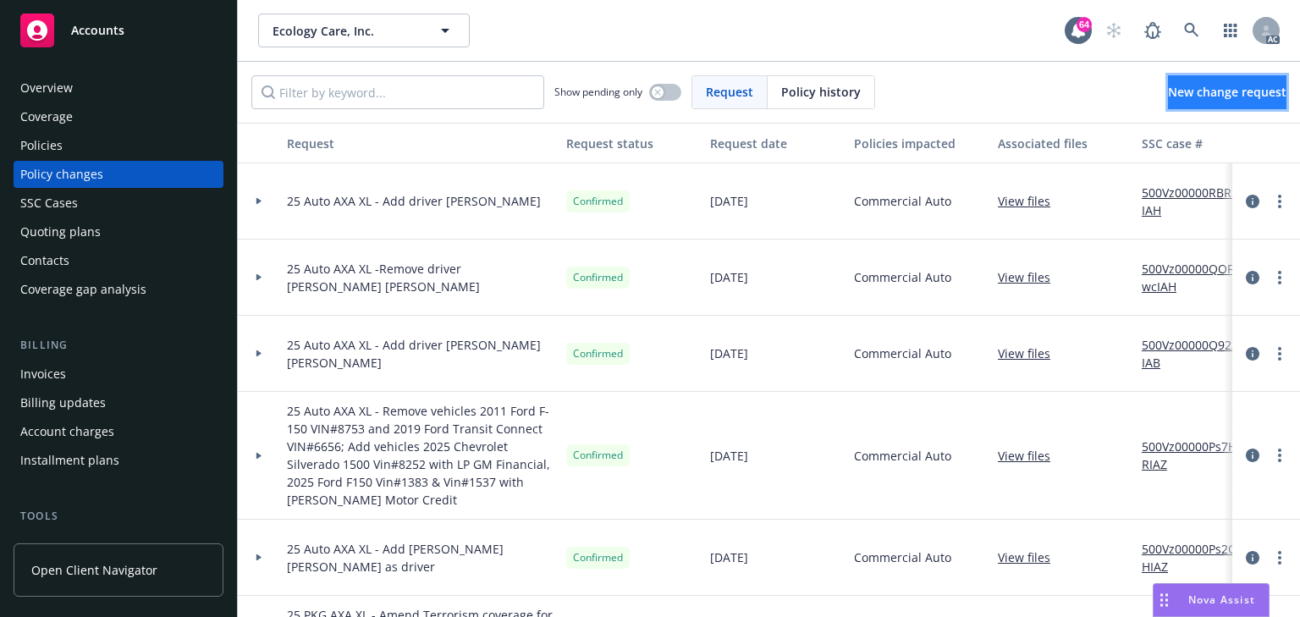
click at [1190, 98] on span "New change request" at bounding box center [1227, 92] width 119 height 16
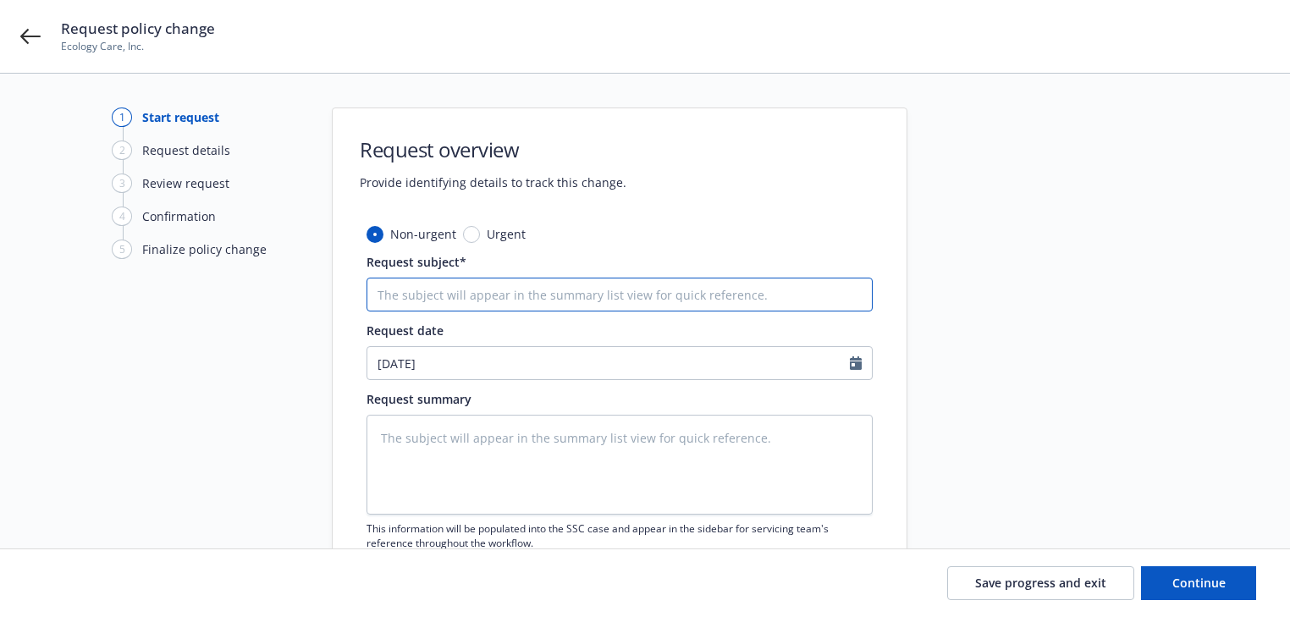
click at [521, 298] on input "Request subject*" at bounding box center [620, 295] width 506 height 34
paste input "25 Commercial Auto AXA XL -"
type textarea "x"
type input "25 Commercial Auto AXA XL -"
type textarea "x"
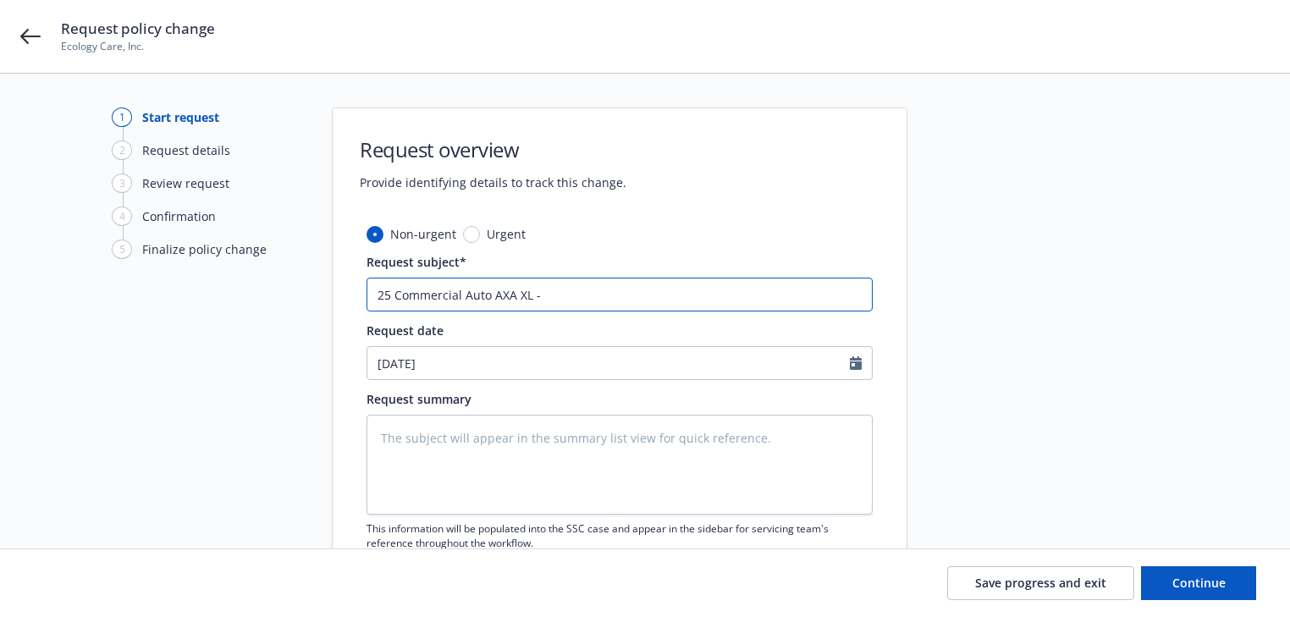
type input "25 Commercial Auto AXA XL - A"
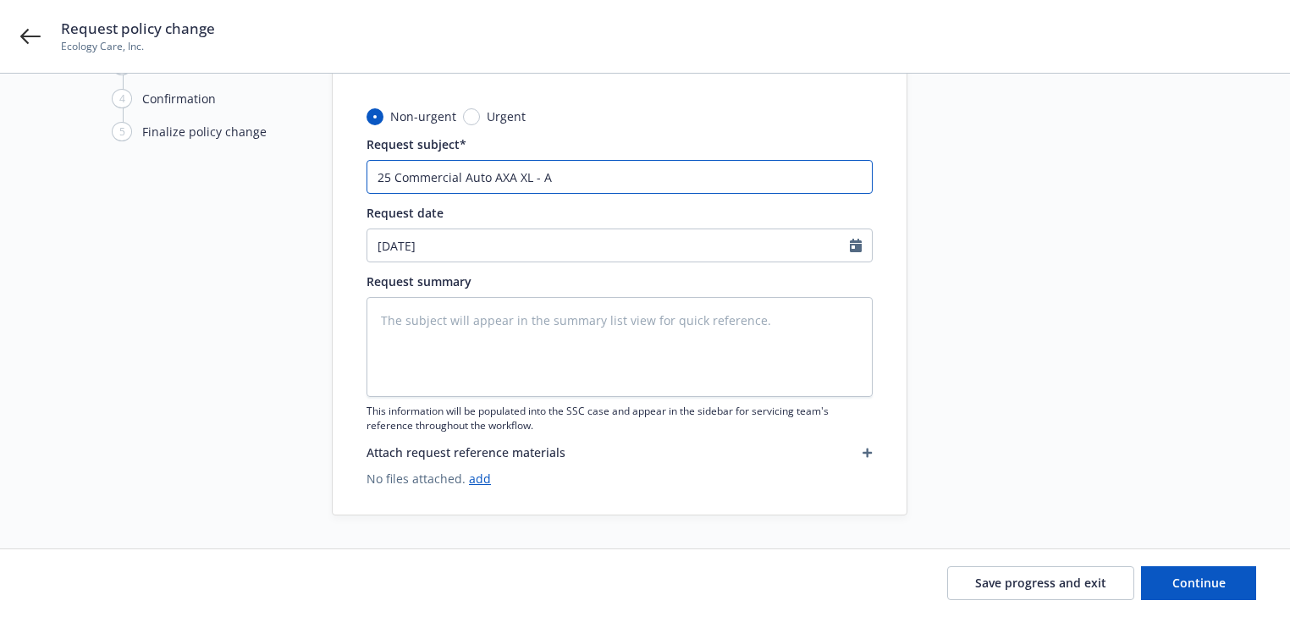
click at [654, 183] on input "25 Commercial Auto AXA XL - A" at bounding box center [620, 177] width 506 height 34
type textarea "x"
type input "25 Commercial Auto AXA XL - Ad"
type textarea "x"
type input "25 Commercial Auto AXA XL - Add"
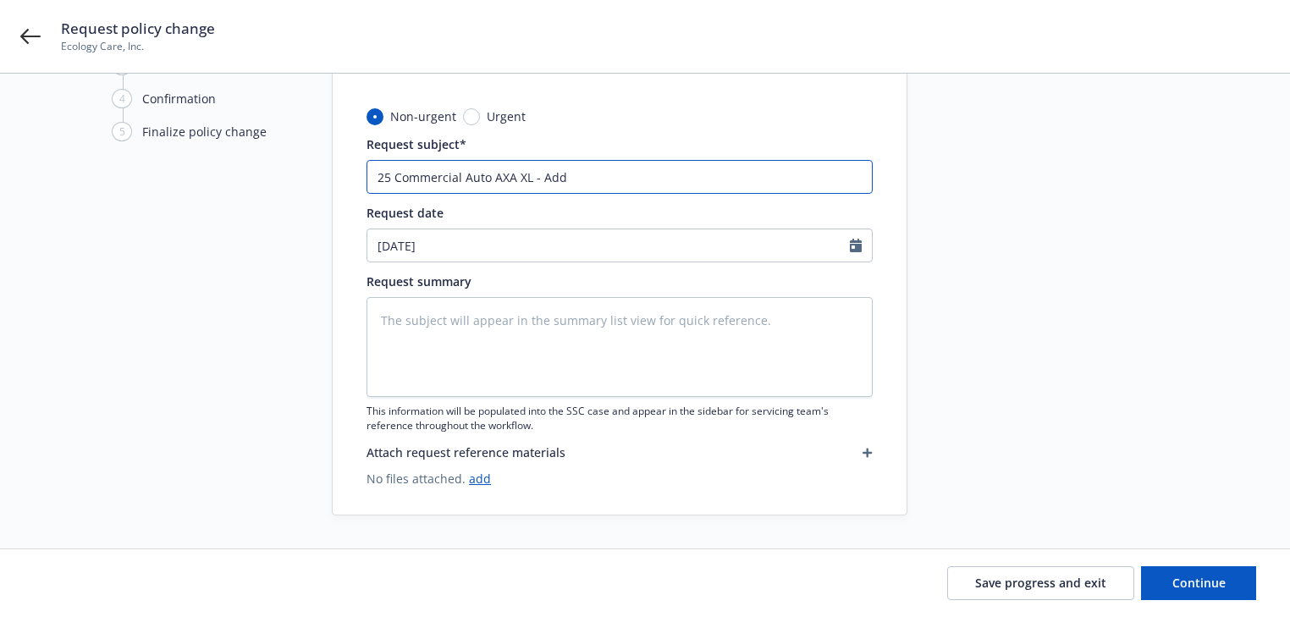
type textarea "x"
type input "25 Commercial Auto AXA XL - Add"
type textarea "x"
type input "25 Commercial Auto AXA XL - Add d"
type textarea "x"
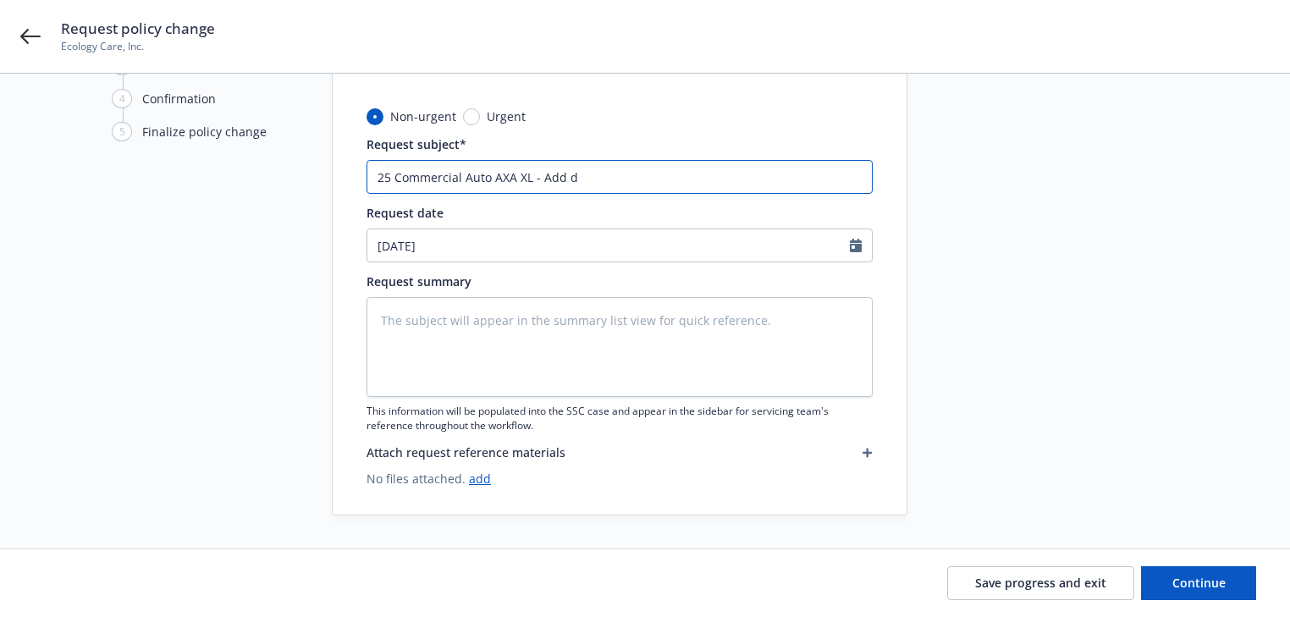
type input "25 Commercial Auto AXA XL - Add dr"
type textarea "x"
type input "25 Commercial Auto AXA XL - Add dri"
type textarea "x"
type input "25 Commercial Auto AXA XL - Add driv"
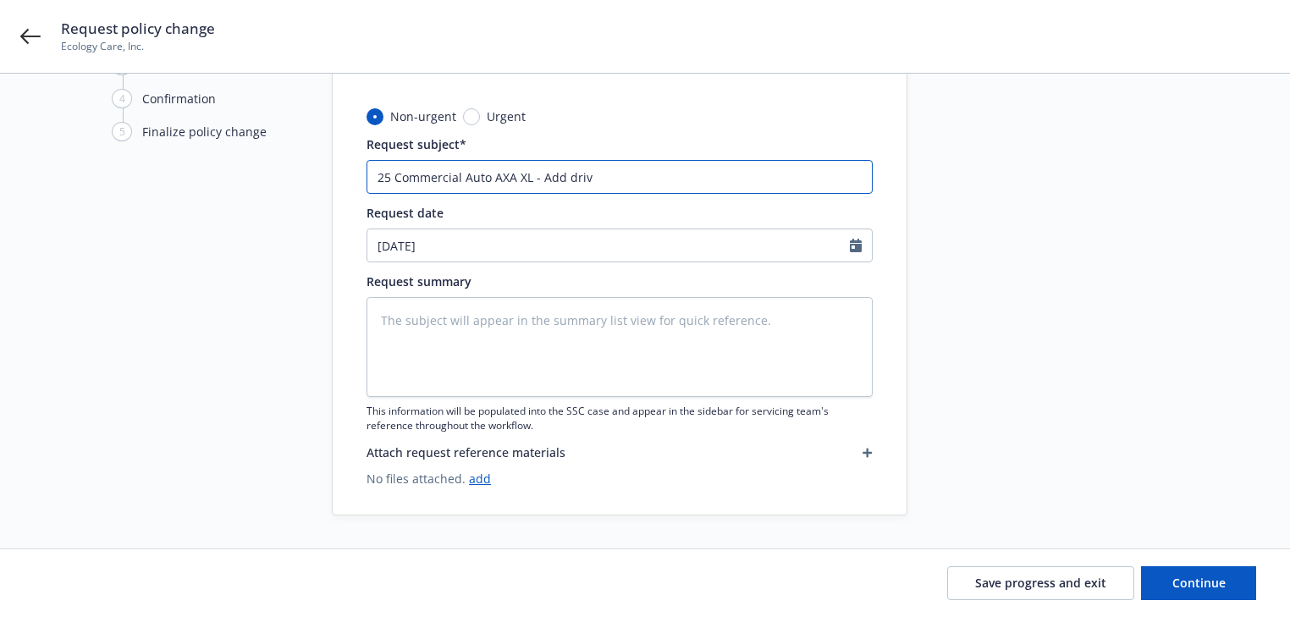
type textarea "x"
type input "25 Commercial Auto AXA XL - Add drive"
type textarea "x"
type input "25 Commercial Auto AXA XL - Add driver"
type textarea "x"
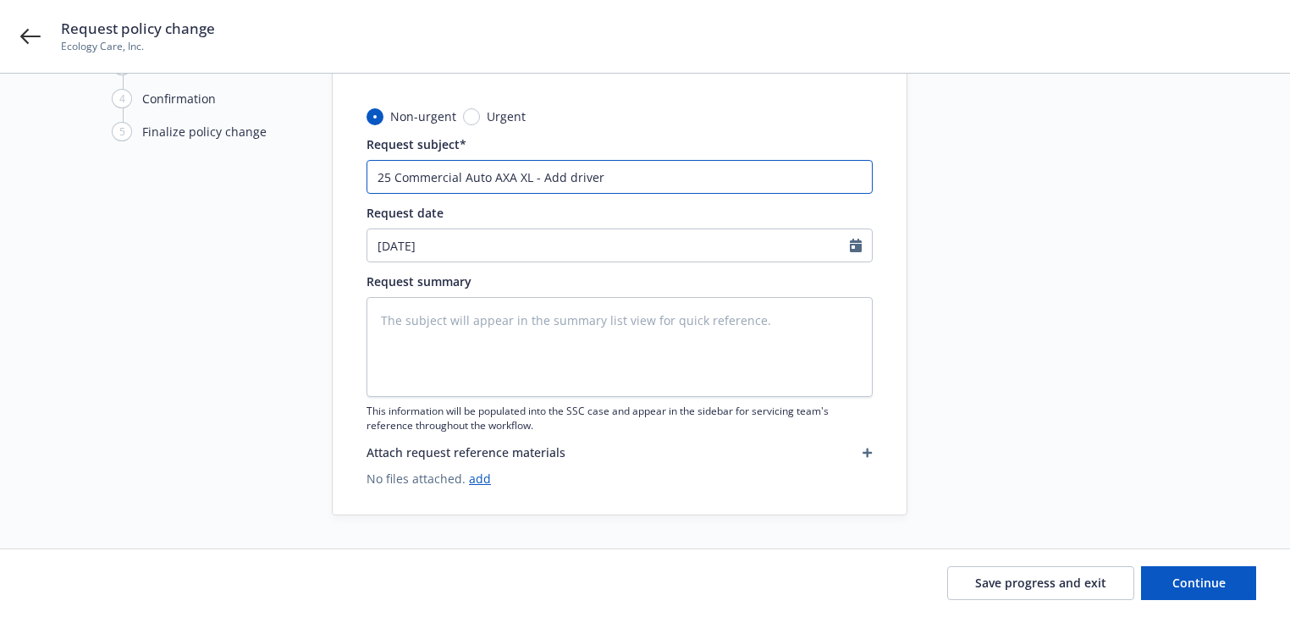
click at [764, 181] on input "25 Commercial Auto AXA XL - Add driver" at bounding box center [620, 177] width 506 height 34
paste input "[PERSON_NAME] A [PERSON_NAME]"
type input "25 Commercial Auto AXA XL - Add driver [PERSON_NAME] A [PERSON_NAME]"
type textarea "x"
drag, startPoint x: 588, startPoint y: 175, endPoint x: 894, endPoint y: 186, distance: 305.8
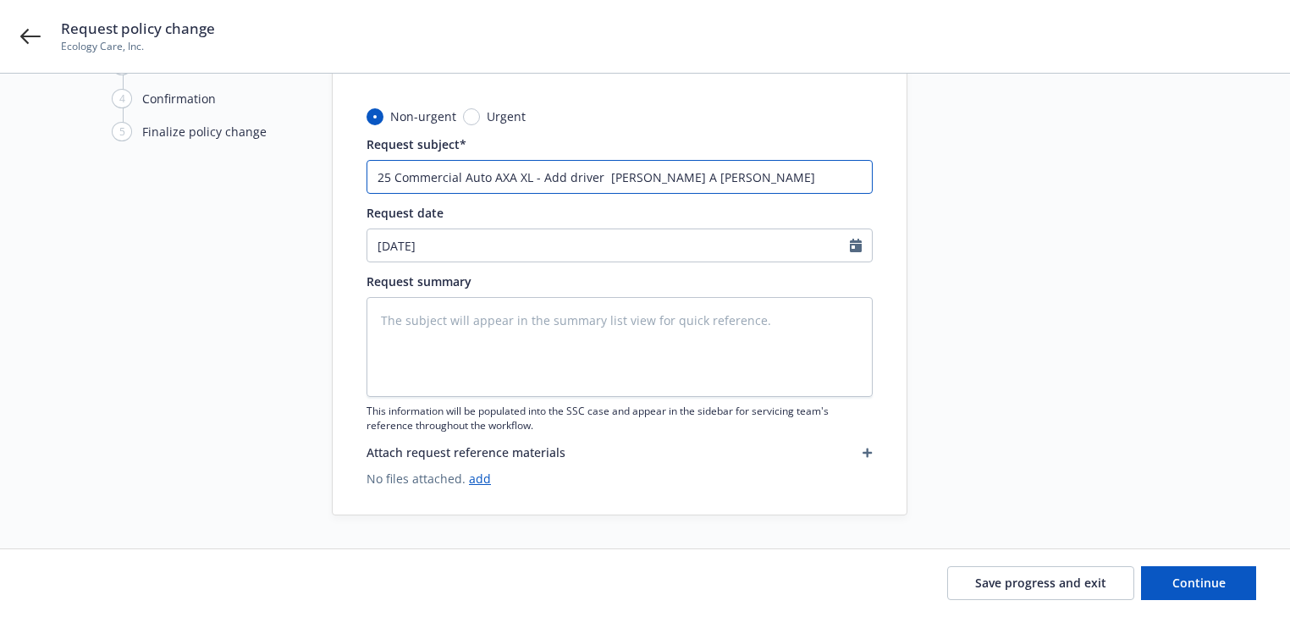
click at [894, 186] on div "Non-urgent Urgent Request subject* 25 Commercial Auto AXA XL - Add driver [PERS…" at bounding box center [620, 311] width 574 height 407
type input "25 Commercial Auto AXA XL - Add driver [PERSON_NAME] A [PERSON_NAME]"
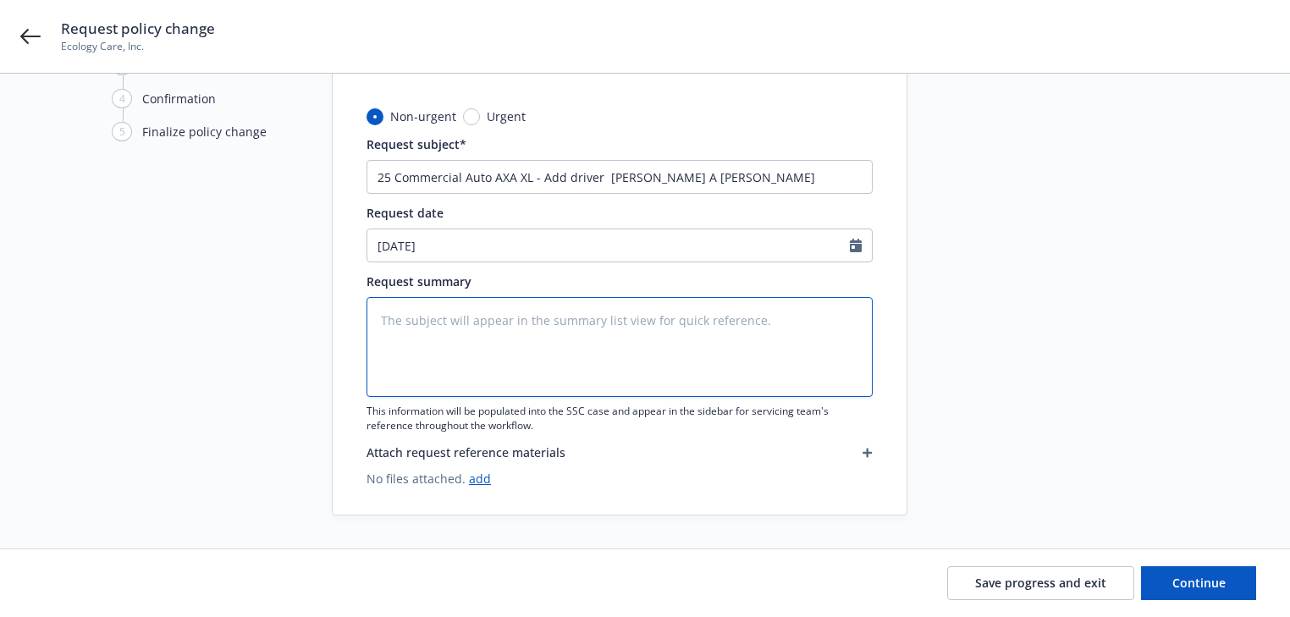
click at [626, 340] on textarea at bounding box center [620, 347] width 506 height 100
paste textarea "Add driver [PERSON_NAME] A [PERSON_NAME]"
type textarea "Add driver [PERSON_NAME] A [PERSON_NAME]"
click at [447, 322] on textarea "Add driver [PERSON_NAME] A [PERSON_NAME]" at bounding box center [620, 347] width 506 height 100
type textarea "x"
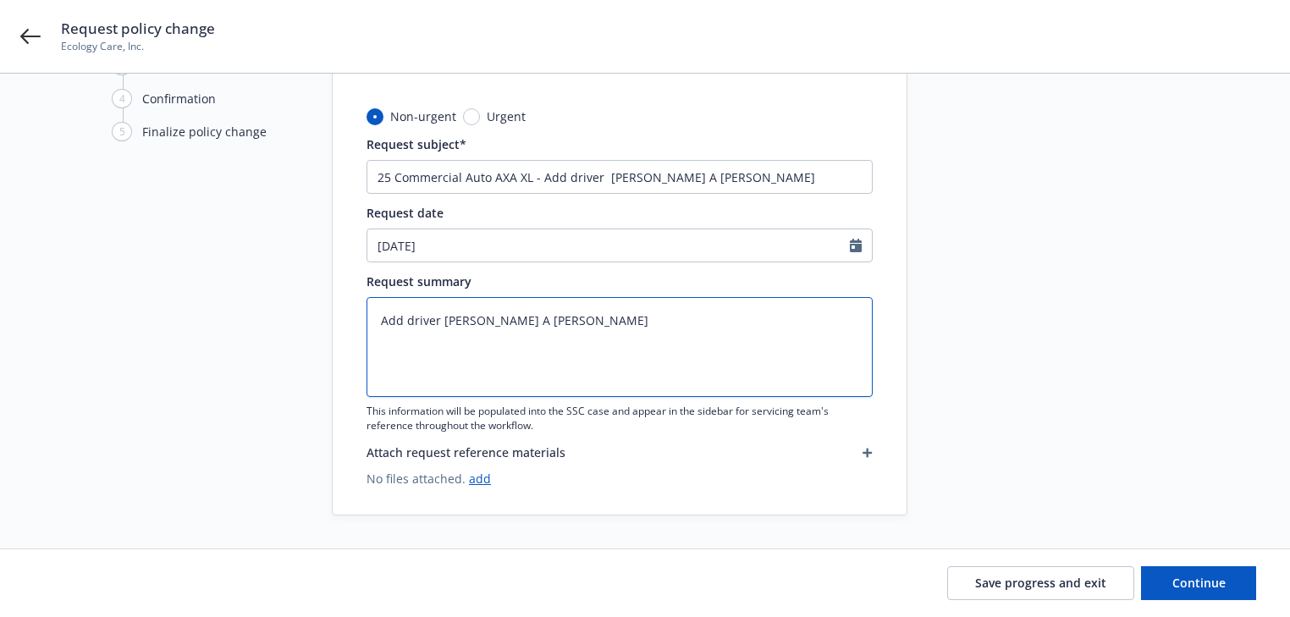
type textarea "Add driver [PERSON_NAME] A [PERSON_NAME]"
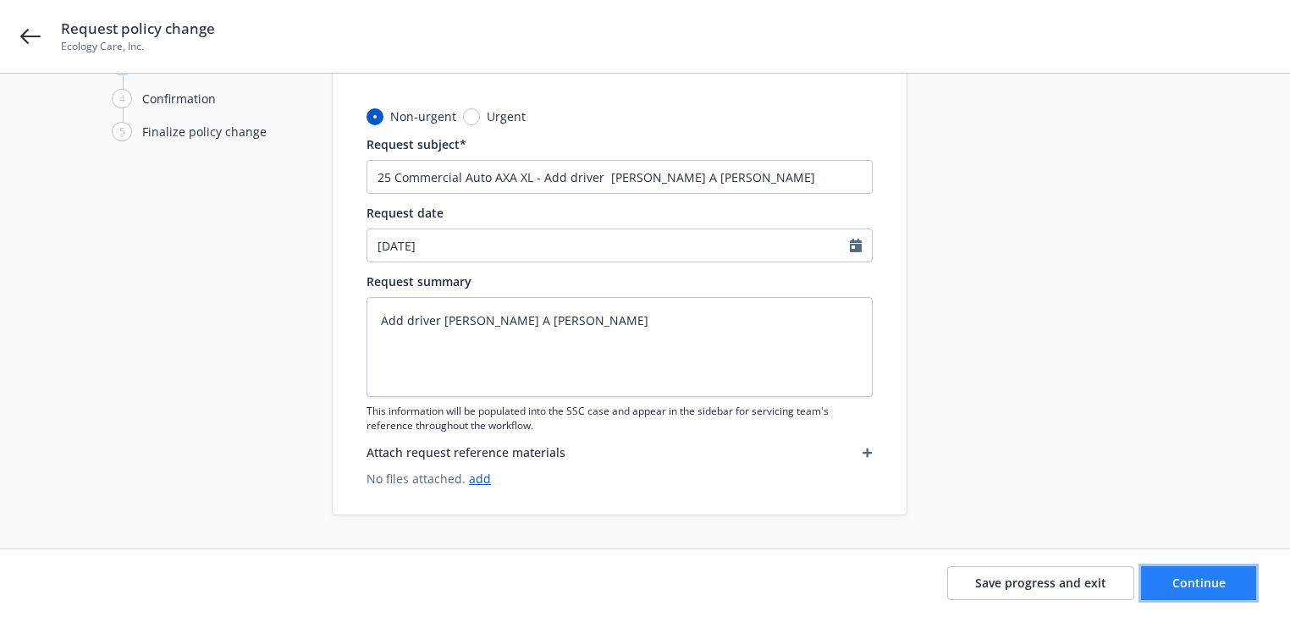
click at [1226, 575] on button "Continue" at bounding box center [1198, 583] width 115 height 34
type textarea "x"
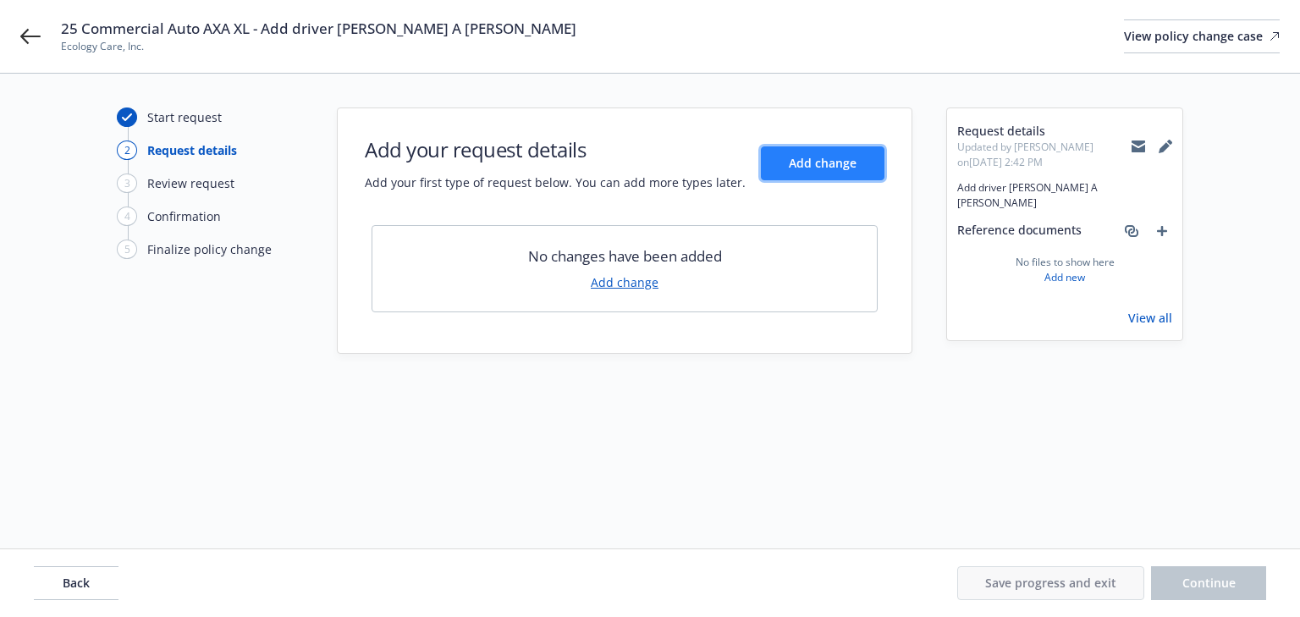
click at [803, 173] on button "Add change" at bounding box center [823, 163] width 124 height 34
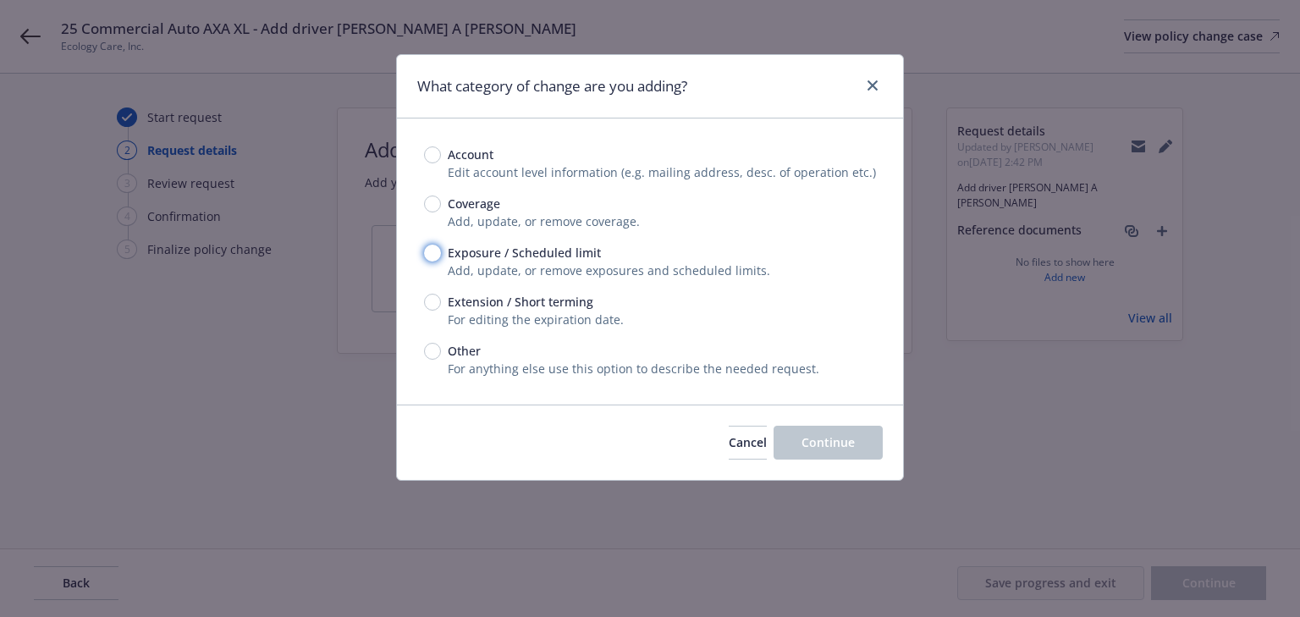
click at [436, 254] on input "Exposure / Scheduled limit" at bounding box center [432, 253] width 17 height 17
radio input "true"
click at [803, 444] on span "Continue" at bounding box center [828, 442] width 53 height 16
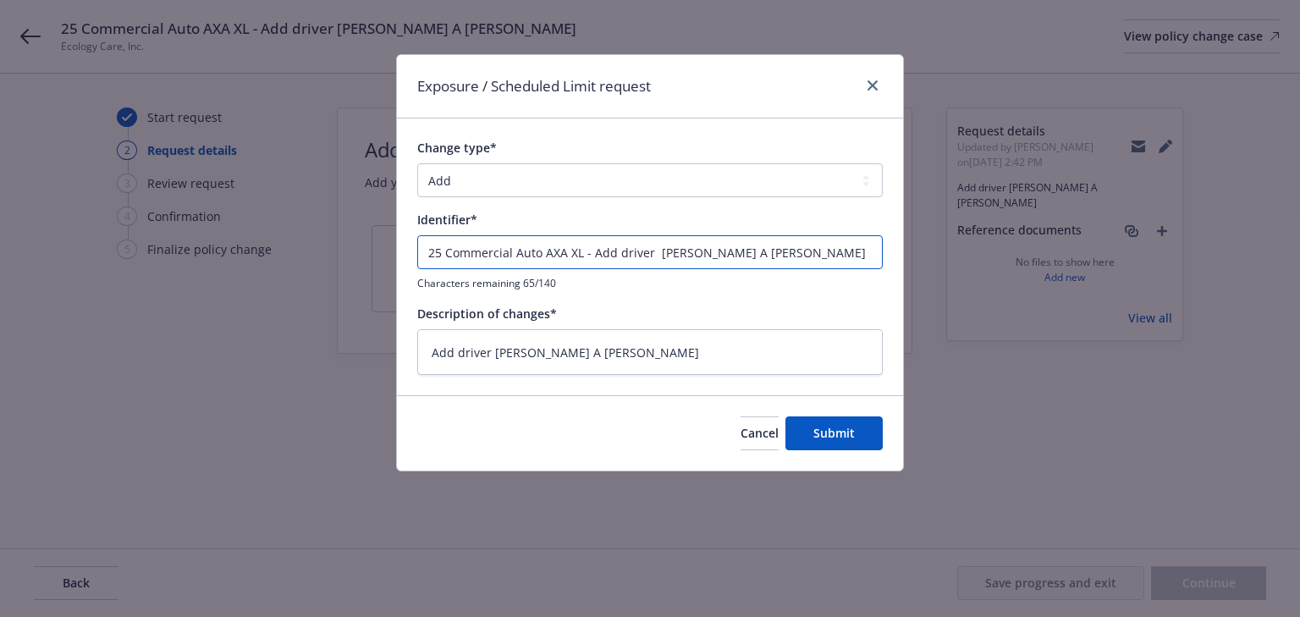
drag, startPoint x: 590, startPoint y: 251, endPoint x: -139, endPoint y: 289, distance: 729.9
click at [0, 289] on html "25 Commercial Auto AXA XL - Add driver [PERSON_NAME] A [PERSON_NAME] Ecology Ca…" at bounding box center [650, 308] width 1300 height 617
type textarea "x"
type input "Add driver [PERSON_NAME] A [PERSON_NAME]"
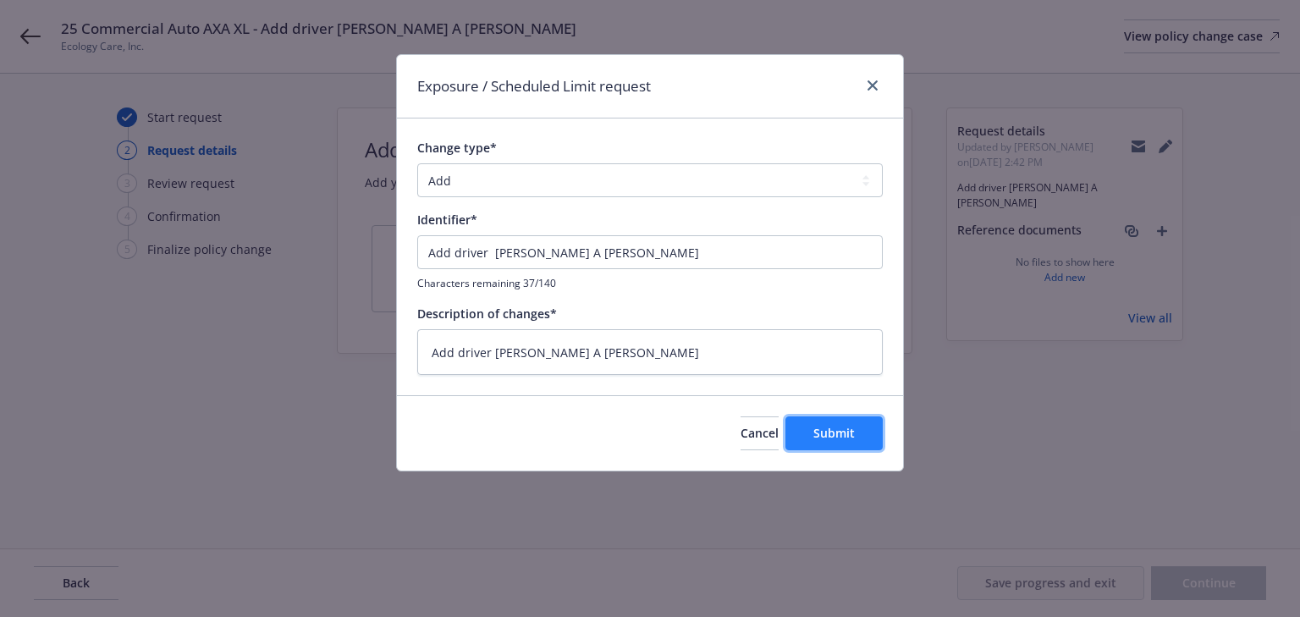
click at [841, 440] on button "Submit" at bounding box center [834, 434] width 97 height 34
type textarea "x"
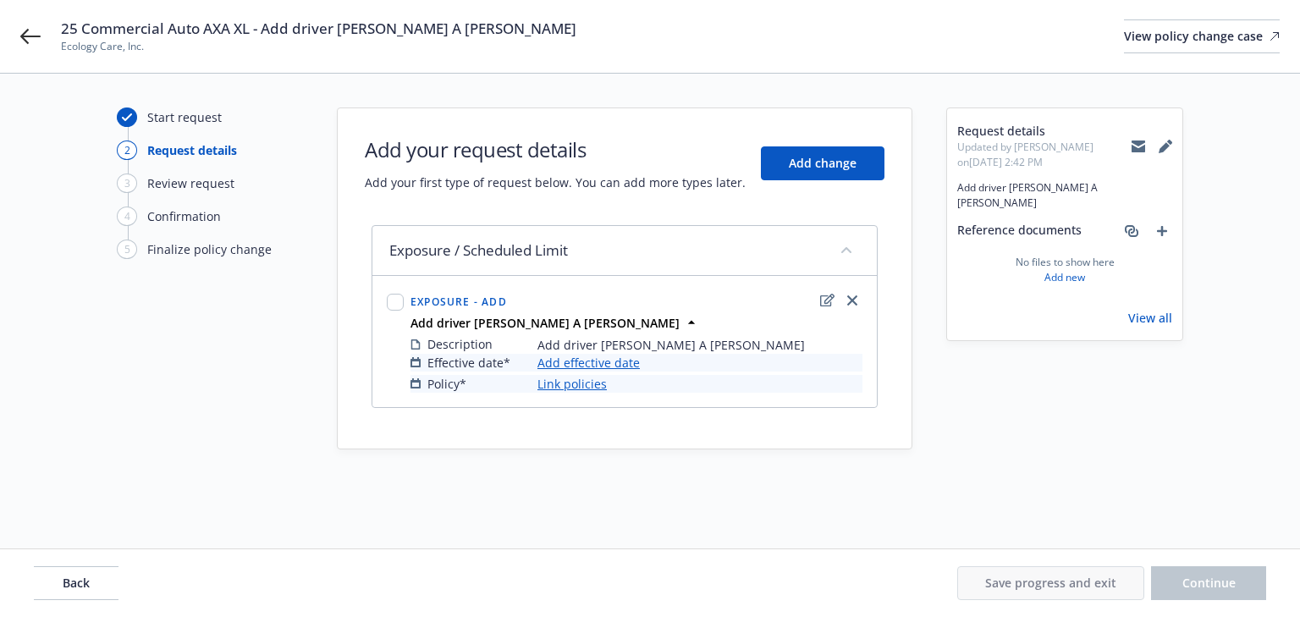
click at [623, 359] on link "Add effective date" at bounding box center [589, 363] width 102 height 18
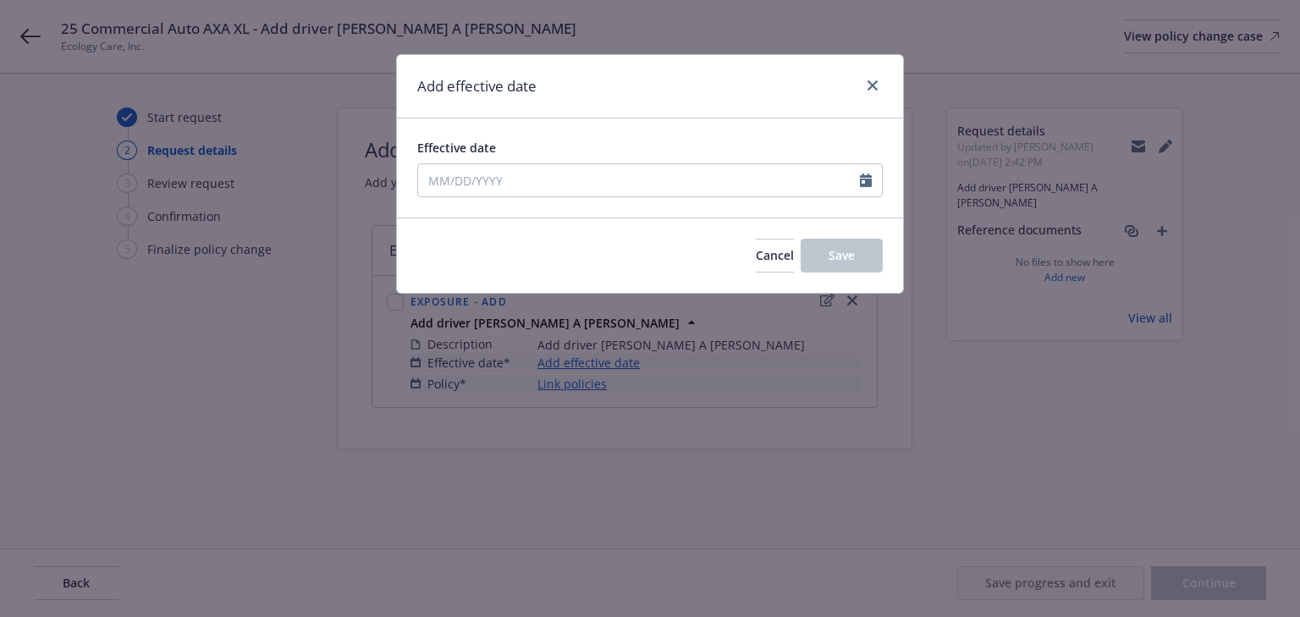
click at [595, 162] on div "Effective date" at bounding box center [650, 168] width 466 height 58
select select "9"
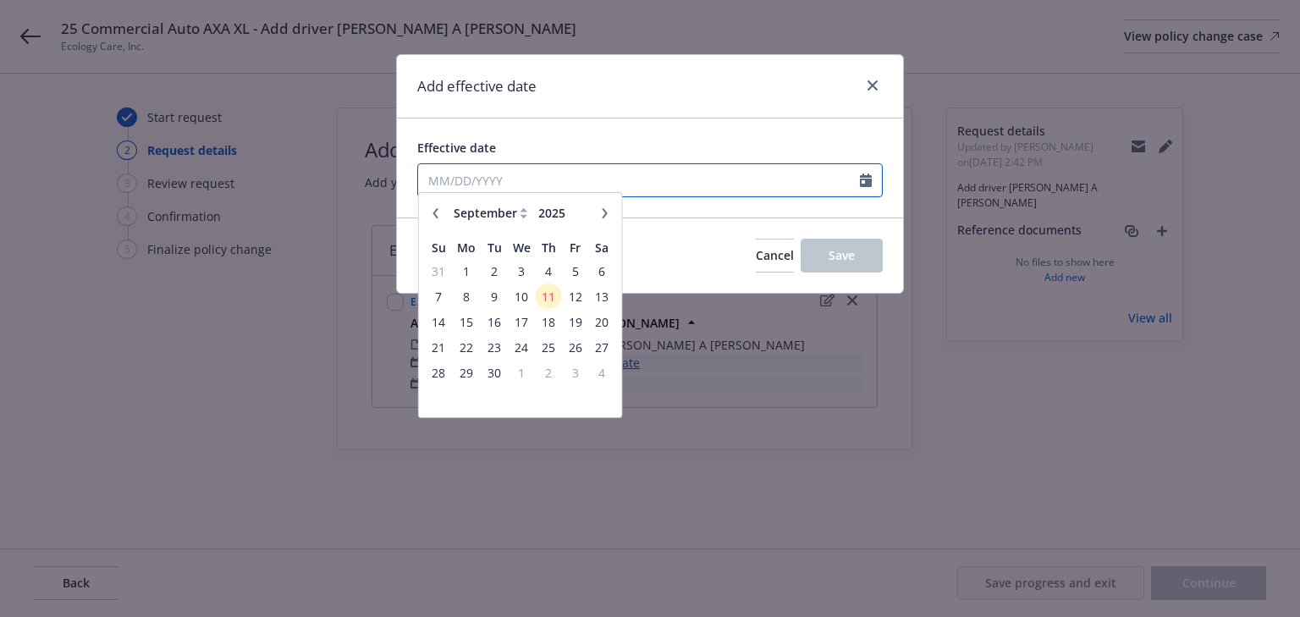
click at [586, 182] on input "Effective date" at bounding box center [639, 180] width 442 height 32
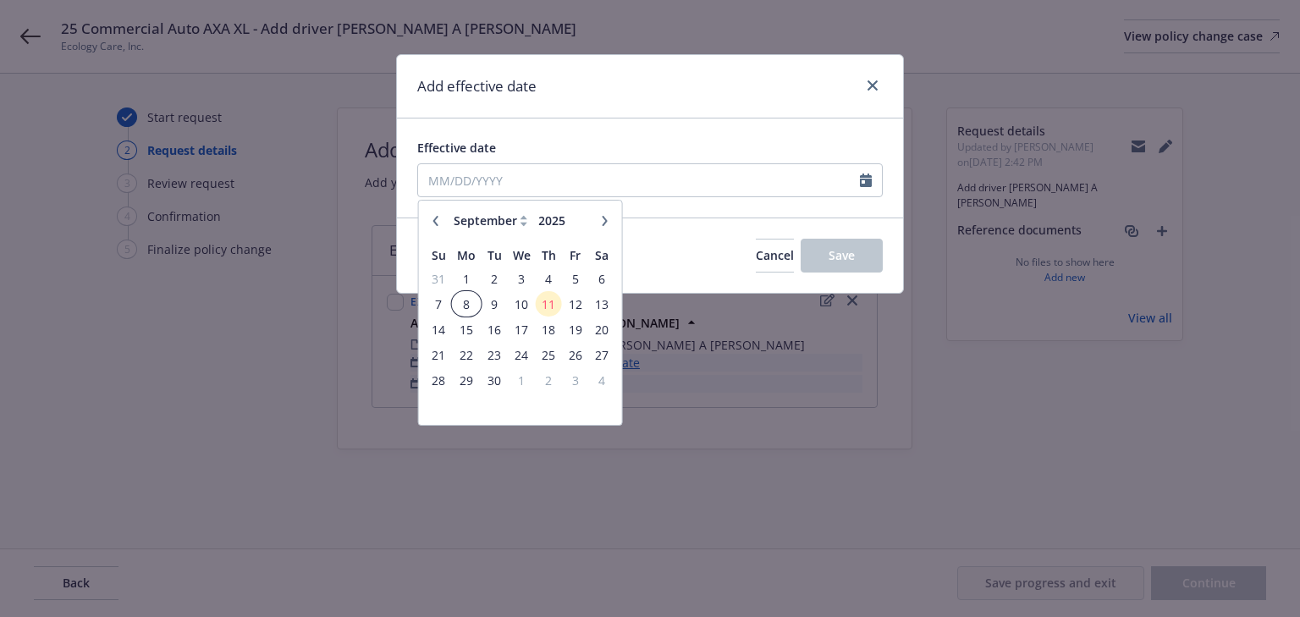
drag, startPoint x: 471, startPoint y: 307, endPoint x: 555, endPoint y: 311, distance: 84.7
click at [471, 307] on span "8" at bounding box center [466, 304] width 25 height 21
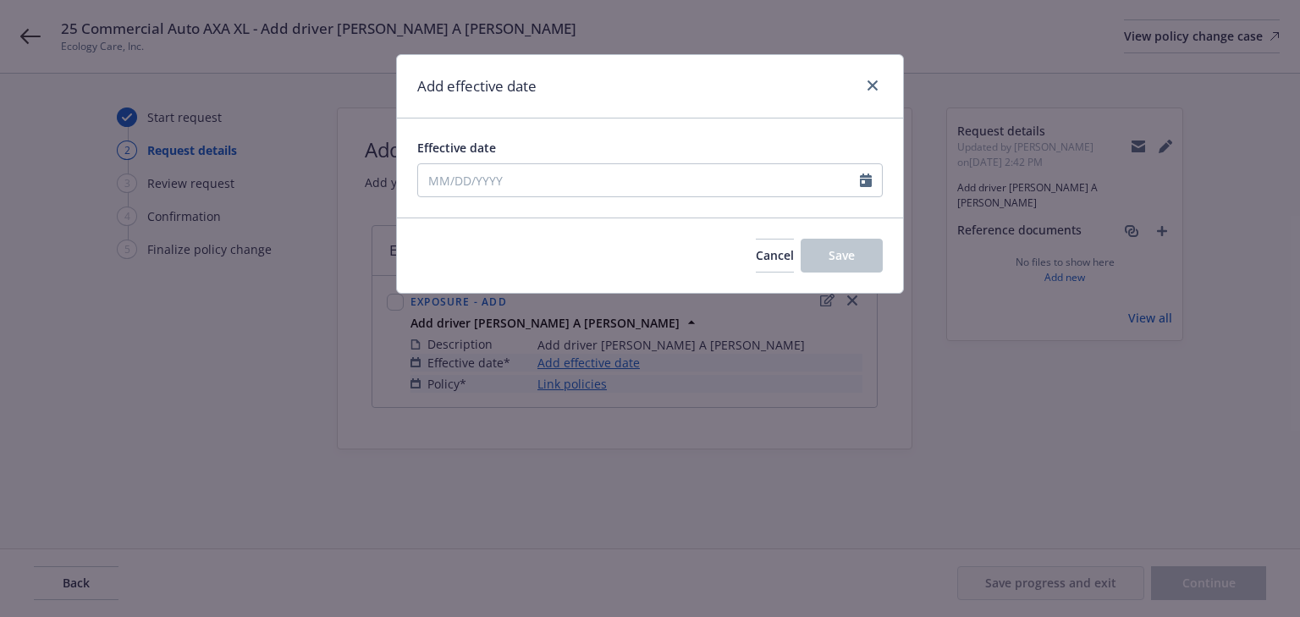
type input "[DATE]"
click at [840, 266] on button "Save" at bounding box center [842, 256] width 82 height 34
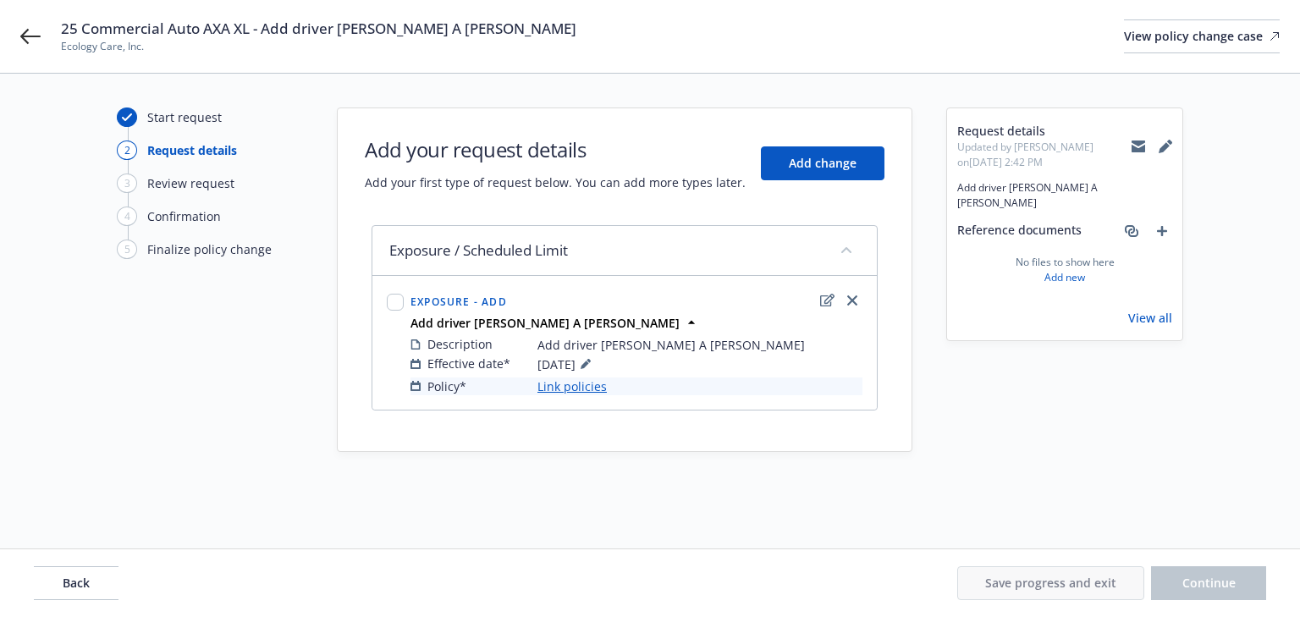
click at [586, 388] on link "Link policies" at bounding box center [572, 387] width 69 height 18
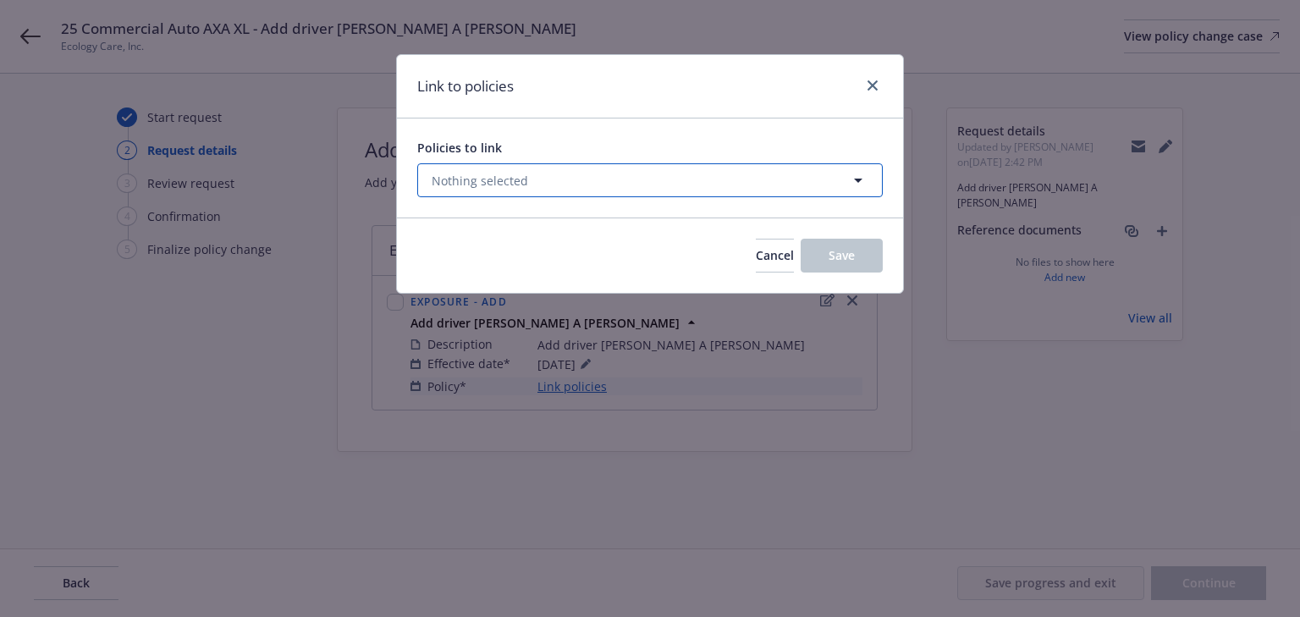
click at [544, 186] on button "Nothing selected" at bounding box center [650, 180] width 466 height 34
select select "ACTIVE"
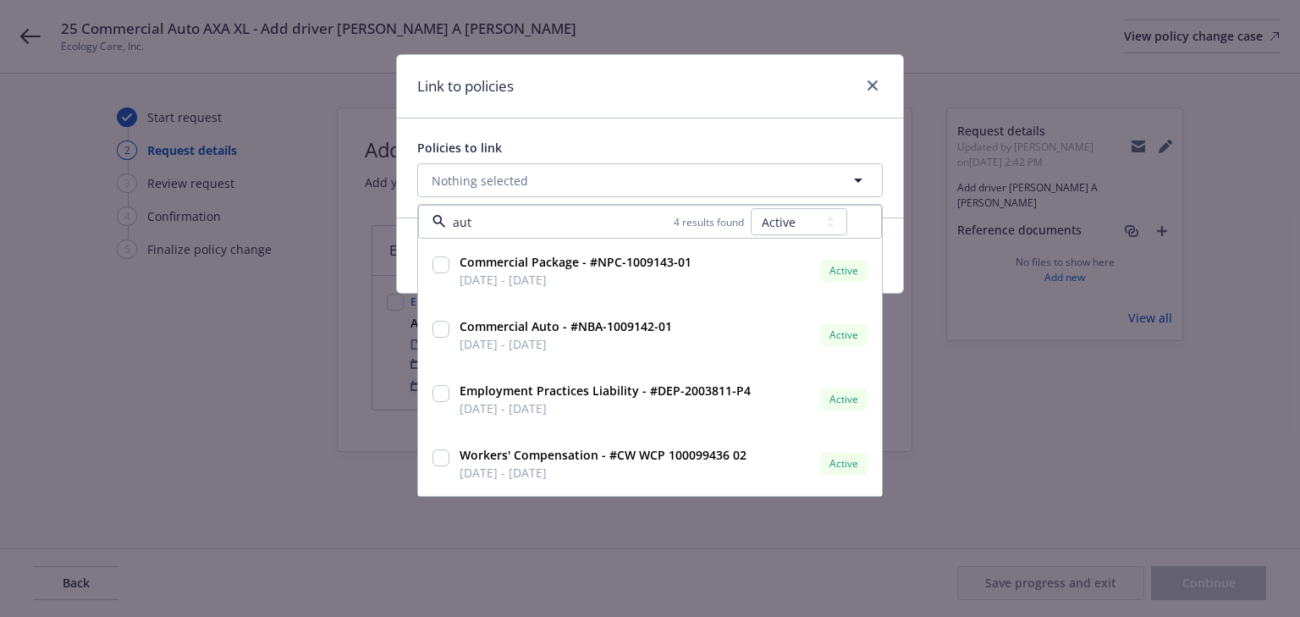
type input "auto"
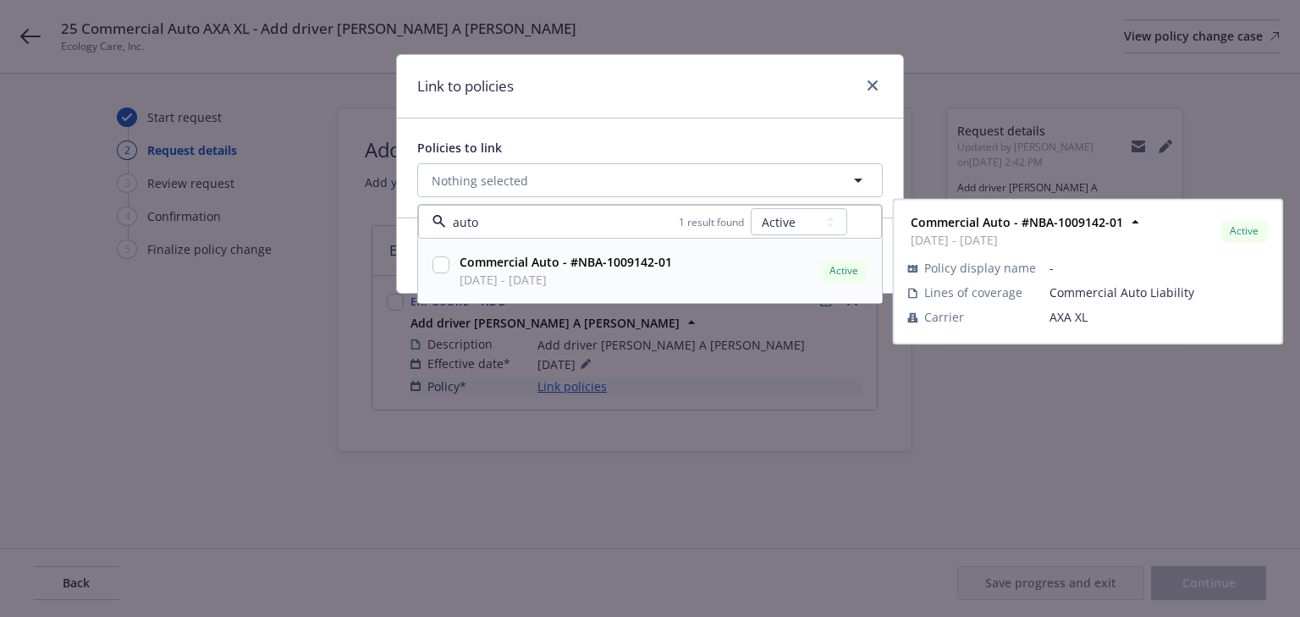
click at [438, 264] on input "checkbox" at bounding box center [441, 265] width 17 height 17
checkbox input "true"
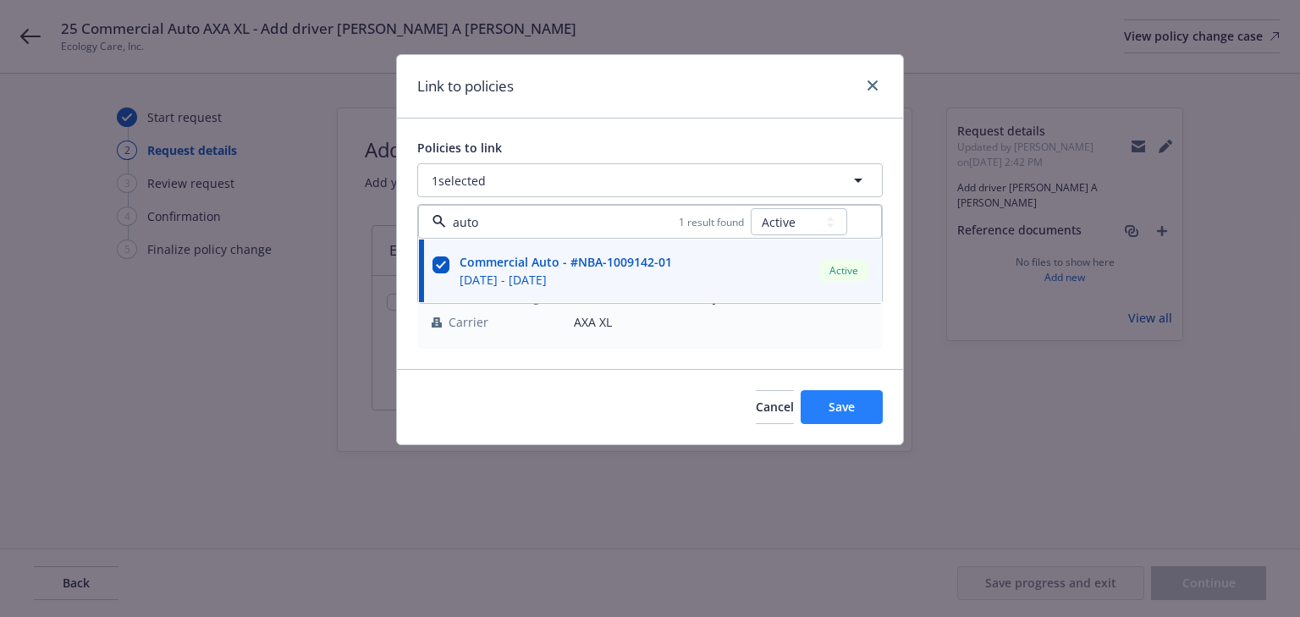
type input "auto"
click at [829, 407] on span "Save" at bounding box center [842, 407] width 26 height 16
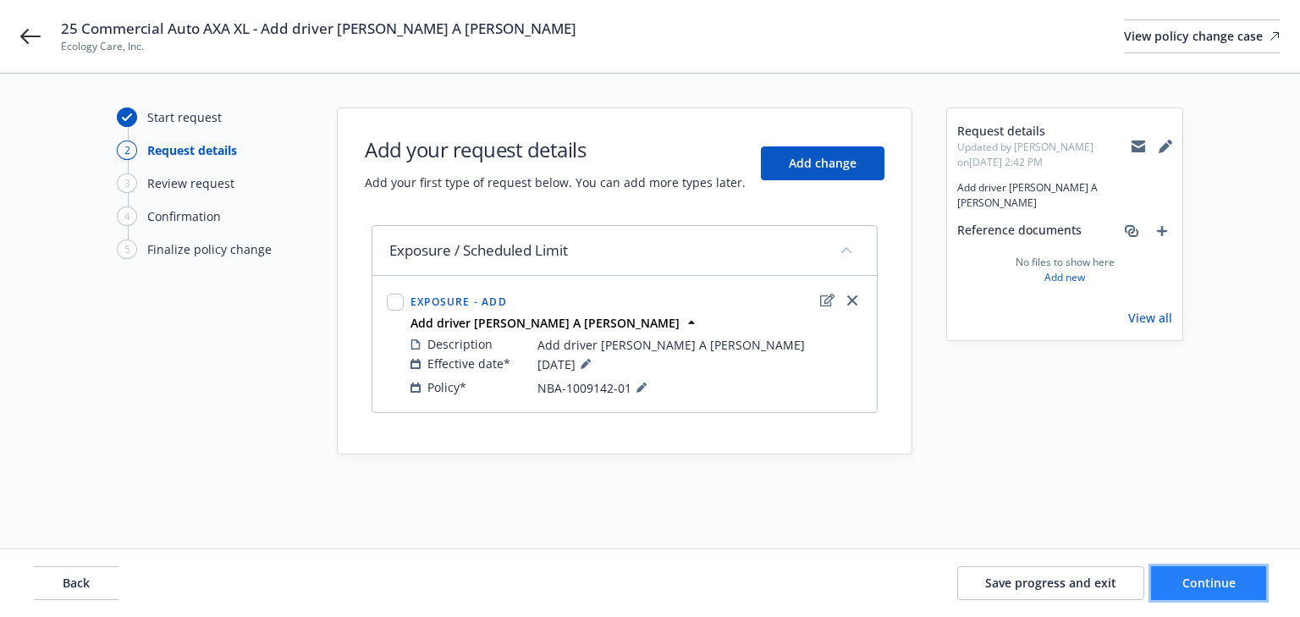
click at [1185, 593] on button "Continue" at bounding box center [1208, 583] width 115 height 34
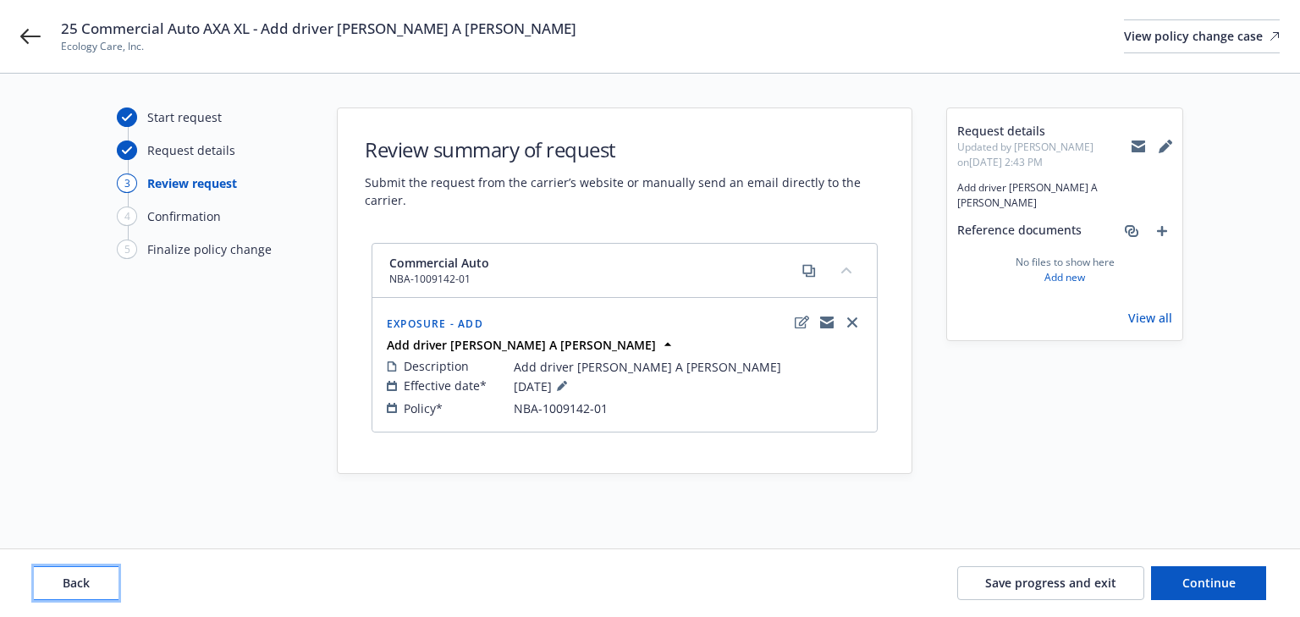
click at [85, 583] on span "Back" at bounding box center [76, 583] width 27 height 16
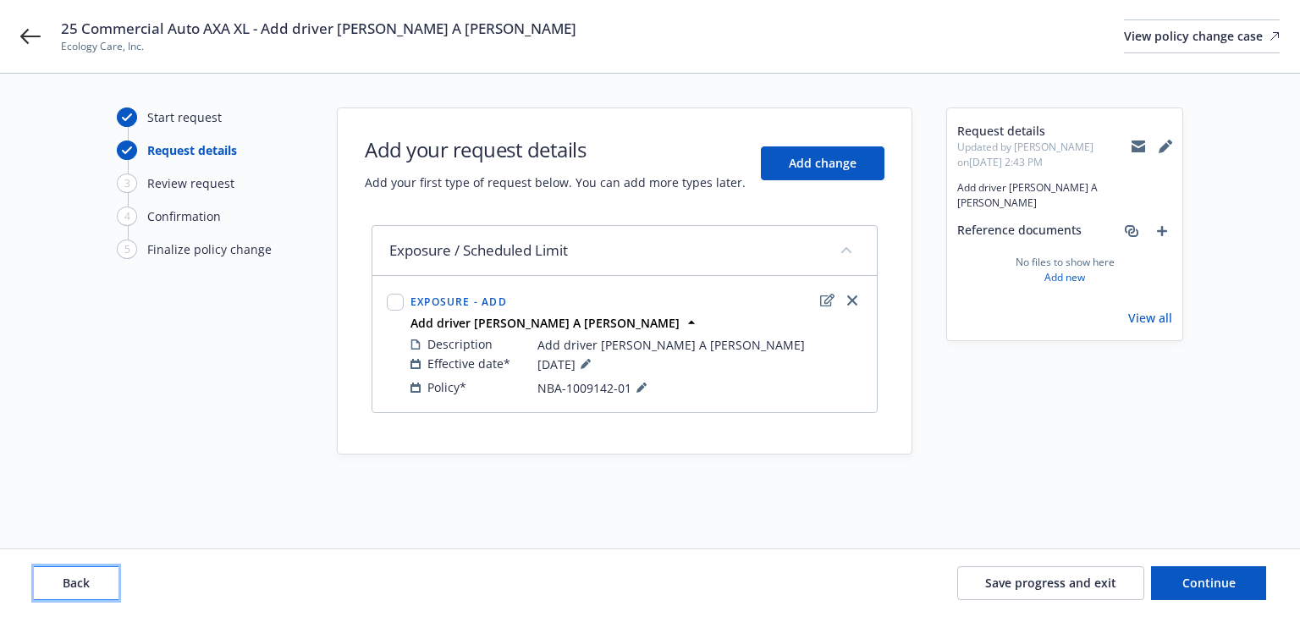
click at [85, 583] on span "Back" at bounding box center [76, 583] width 27 height 16
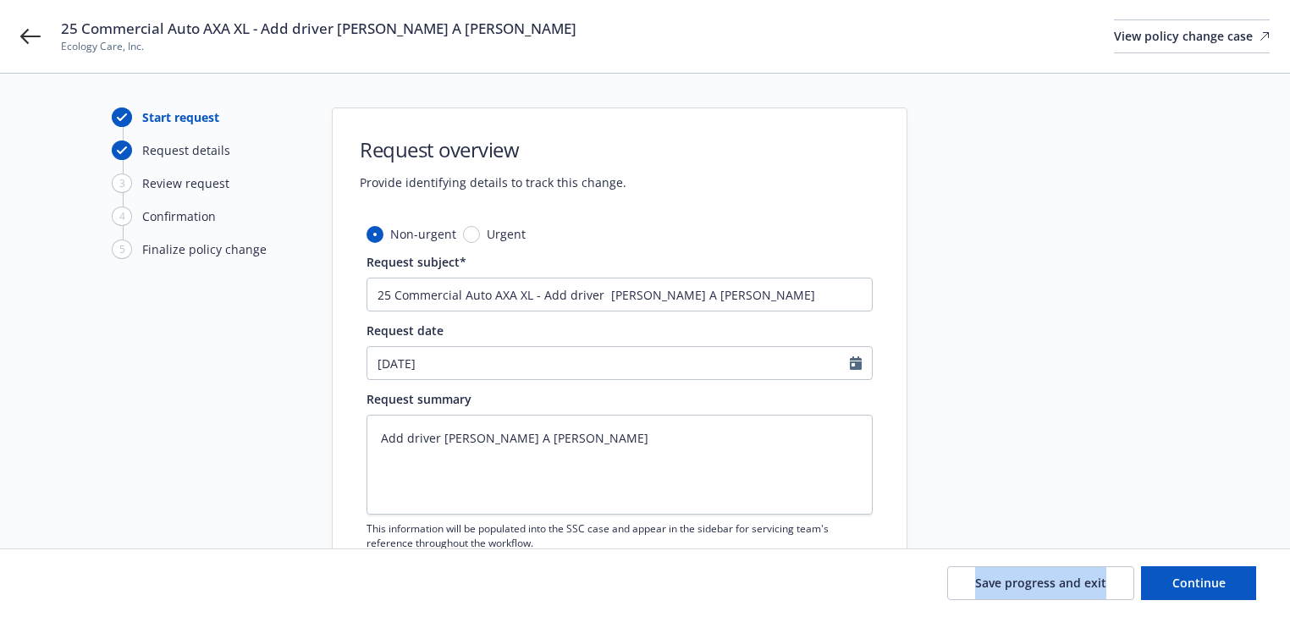
click at [85, 583] on div "Save progress and exit Continue" at bounding box center [645, 583] width 1222 height 34
click at [634, 433] on textarea "Add driver [PERSON_NAME] A [PERSON_NAME]" at bounding box center [620, 465] width 506 height 100
type textarea "x"
type textarea "Add driver [PERSON_NAME] A [PERSON_NAME]"
type textarea "x"
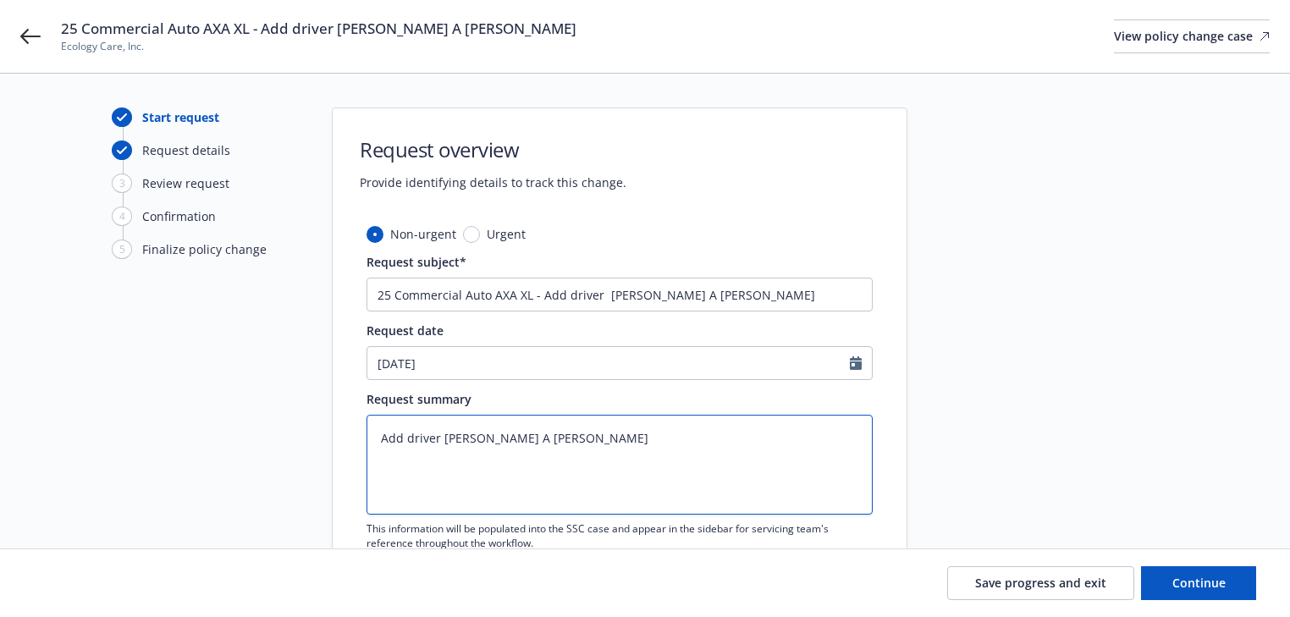
type textarea "Add driver [PERSON_NAME] A [PERSON_NAME] C"
type textarea "x"
type textarea "Add driver [PERSON_NAME] A [PERSON_NAME] CA"
type textarea "x"
type textarea "Add driver [PERSON_NAME] A [PERSON_NAME] CA"
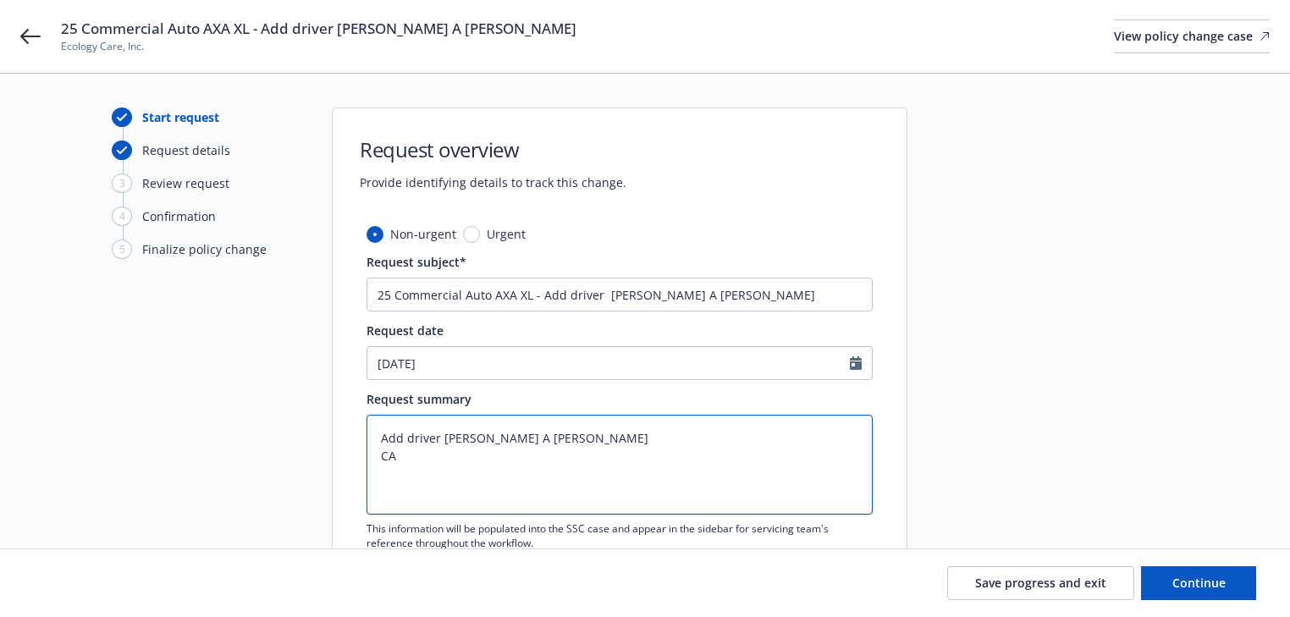
type textarea "x"
type textarea "Add driver [PERSON_NAME] A [PERSON_NAME] CA D"
type textarea "x"
type textarea "Add driver [PERSON_NAME] A [PERSON_NAME] CA DO"
type textarea "x"
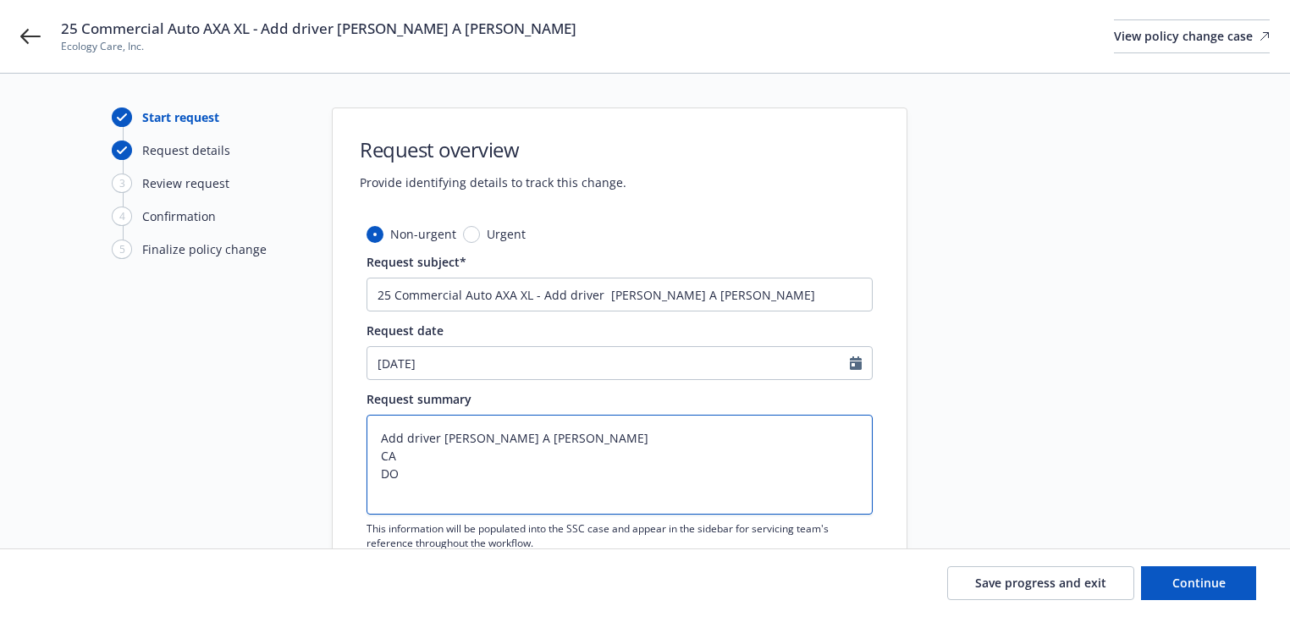
type textarea "Add driver [PERSON_NAME] A [PERSON_NAME] CA DOB"
type textarea "x"
type textarea "Add driver [PERSON_NAME] A [PERSON_NAME] CA DOBl"
type textarea "x"
type textarea "Add driver [PERSON_NAME] A [PERSON_NAME] CA DOB"
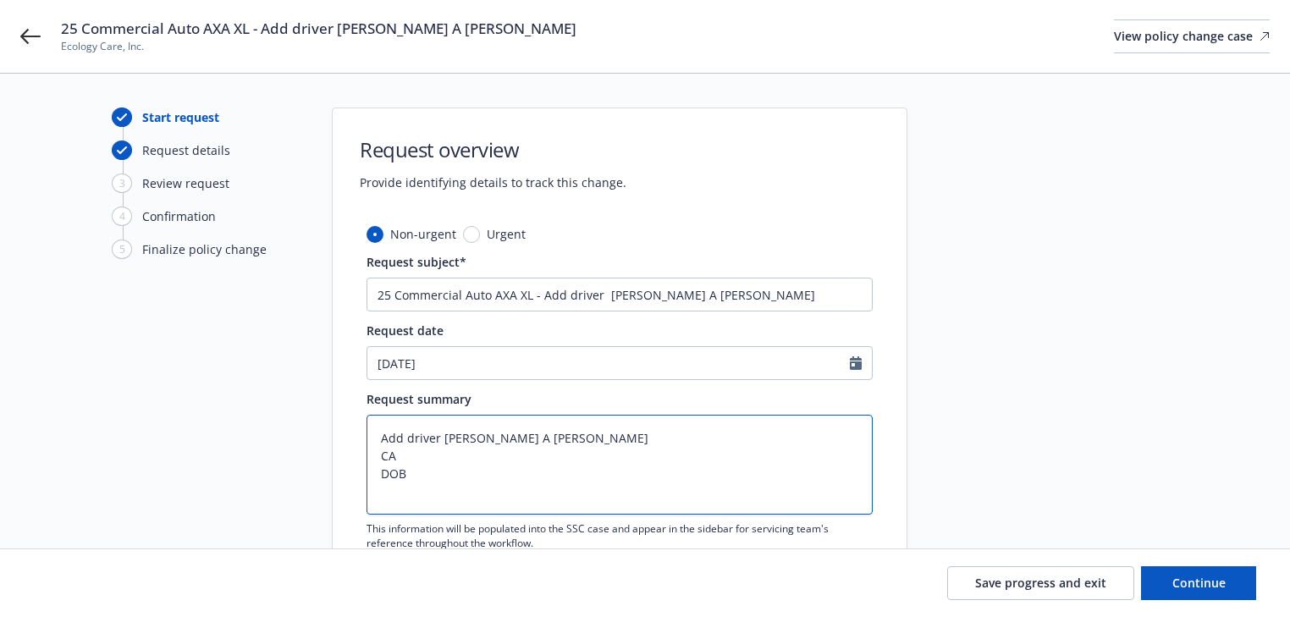
type textarea "x"
type textarea "Add driver [PERSON_NAME] A [PERSON_NAME] CA DOB:"
type textarea "x"
type textarea "Add driver [PERSON_NAME] A [PERSON_NAME] CA DOB:"
type textarea "x"
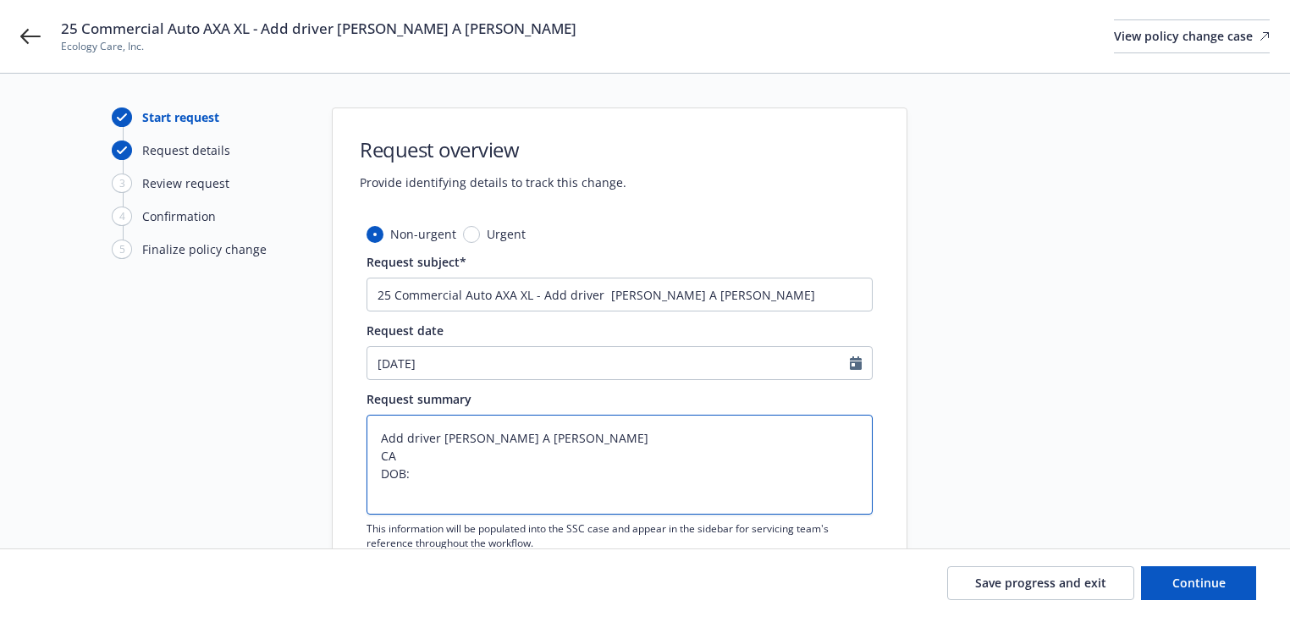
type textarea "Add driver [PERSON_NAME] A [PERSON_NAME] CA DOB: 4"
type textarea "x"
type textarea "Add driver [PERSON_NAME] A [PERSON_NAME] CA DOB: 4/"
type textarea "x"
type textarea "Add driver [PERSON_NAME] A [PERSON_NAME] CA DOB: 4/6"
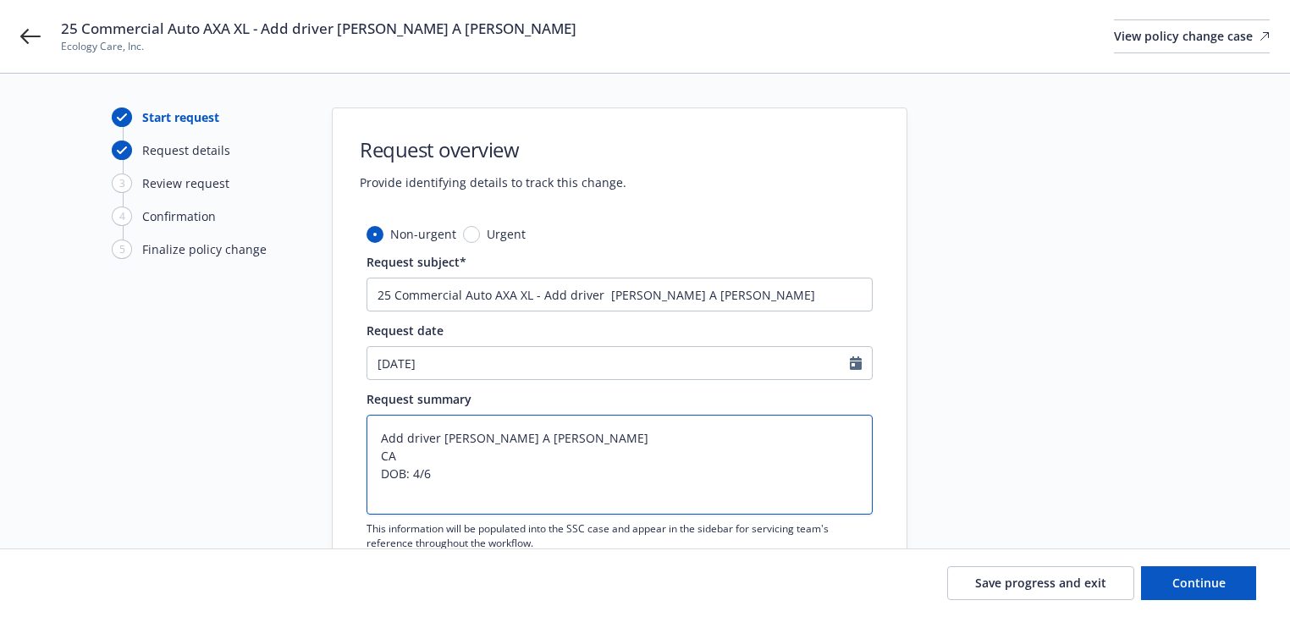
type textarea "x"
type textarea "Add driver [PERSON_NAME] A [PERSON_NAME] CA DOB: 4/6/"
type textarea "x"
type textarea "Add driver [PERSON_NAME] A [PERSON_NAME] CA DOB: 4/6/1"
type textarea "x"
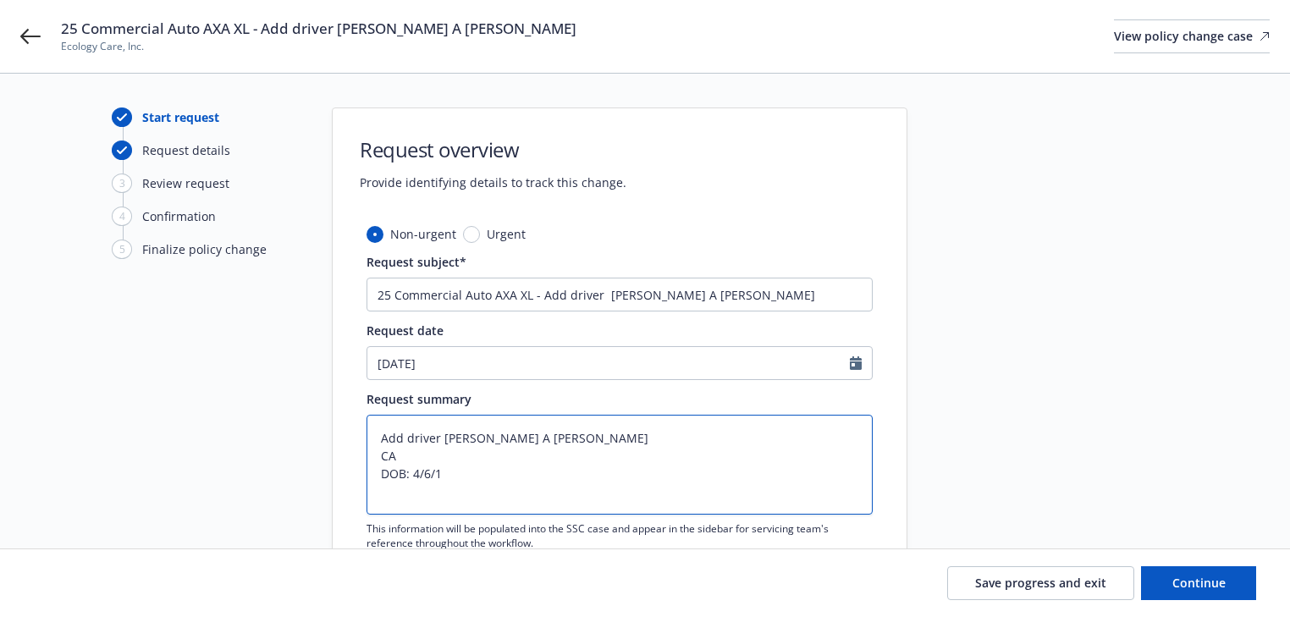
type textarea "Add driver [PERSON_NAME] A [PERSON_NAME] CA DOB: [DEMOGRAPHIC_DATA]"
type textarea "x"
type textarea "Add driver [PERSON_NAME] A [PERSON_NAME] CA DOB: 4/6/198"
type textarea "x"
type textarea "Add driver [PERSON_NAME] A [PERSON_NAME] CA DOB: [DEMOGRAPHIC_DATA]"
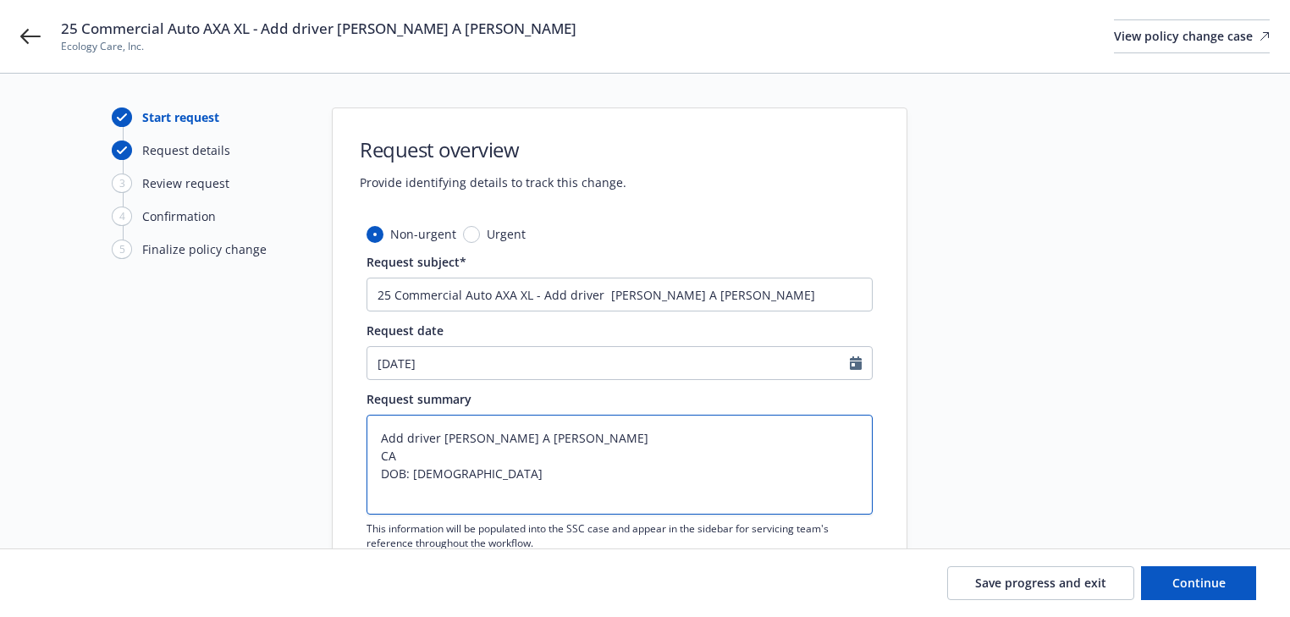
type textarea "x"
type textarea "Add driver [PERSON_NAME] A [PERSON_NAME] CA DOB: [DEMOGRAPHIC_DATA]"
type textarea "x"
type textarea "Add driver [PERSON_NAME] A [PERSON_NAME] CA DOB: [DEMOGRAPHIC_DATA] L"
type textarea "x"
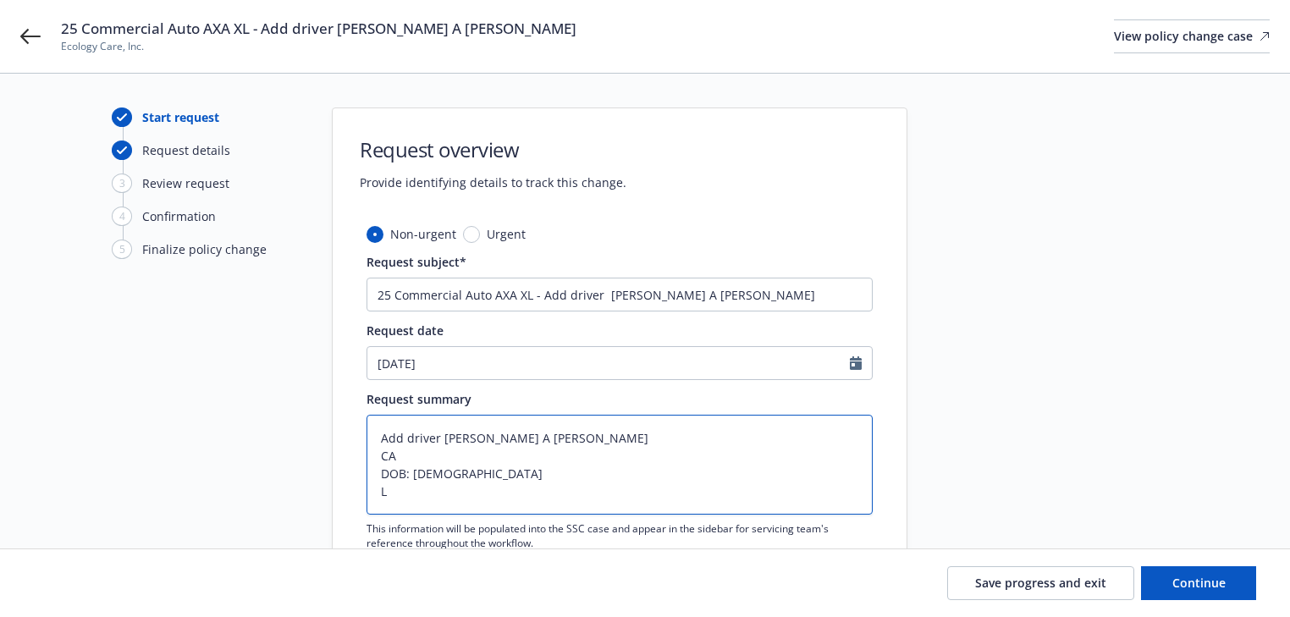
type textarea "Add driver [PERSON_NAME] A [PERSON_NAME] CA DOB: [DEMOGRAPHIC_DATA] Li"
type textarea "x"
type textarea "Add driver [PERSON_NAME] A [PERSON_NAME] CA DOB: [DEMOGRAPHIC_DATA] Lic"
type textarea "x"
type textarea "Add driver [PERSON_NAME] A [PERSON_NAME] CA DOB: [DEMOGRAPHIC_DATA] Lice"
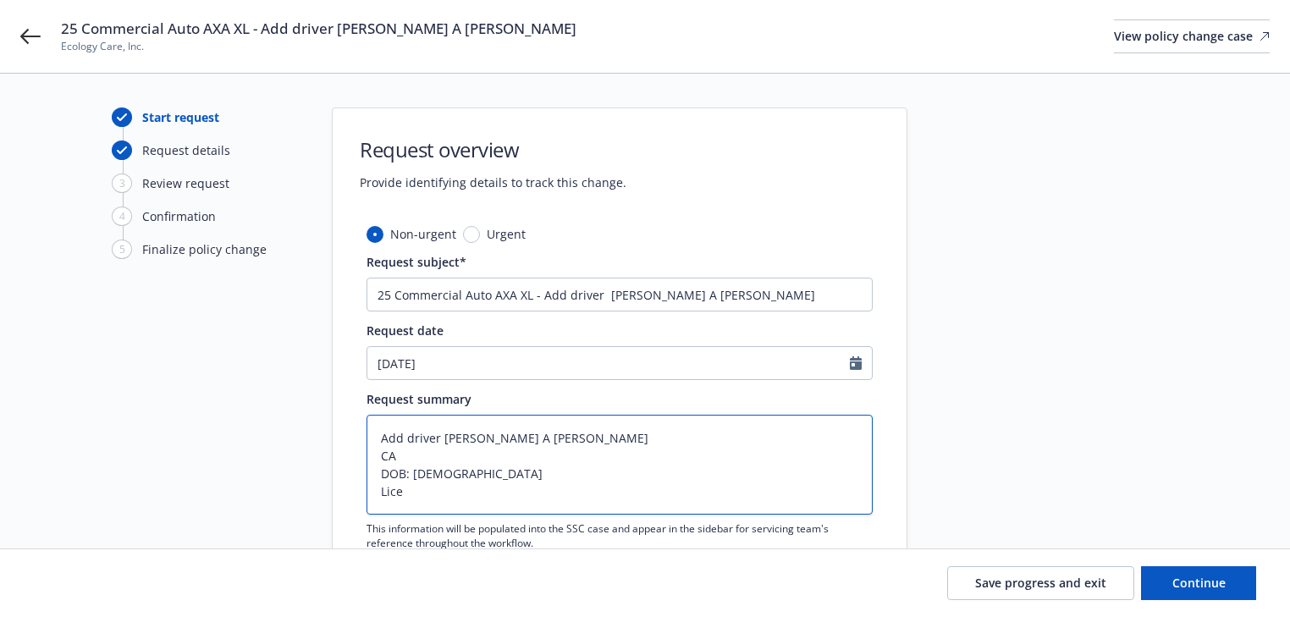
type textarea "x"
type textarea "Add driver [PERSON_NAME] A [PERSON_NAME] CA DOB: [DEMOGRAPHIC_DATA] Licen"
type textarea "x"
type textarea "Add driver [PERSON_NAME] A [PERSON_NAME] CA DOB: [DEMOGRAPHIC_DATA] Licens"
type textarea "x"
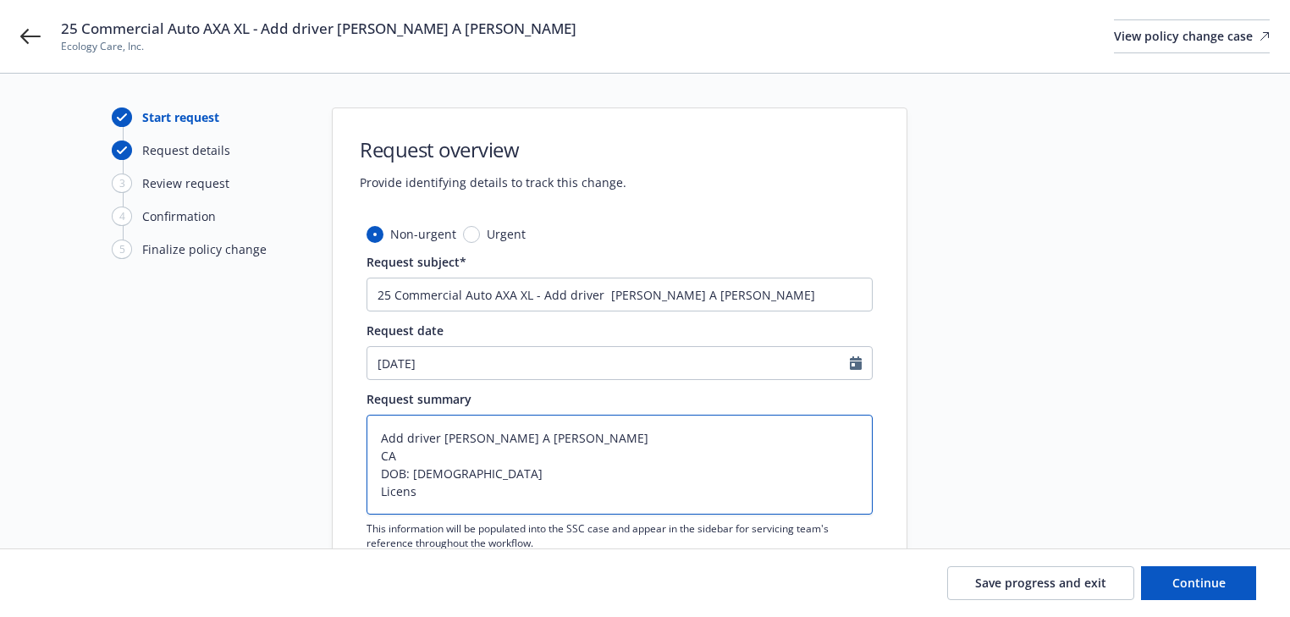
type textarea "Add driver [PERSON_NAME] A [PERSON_NAME] CA DOB: [DEMOGRAPHIC_DATA] License"
type textarea "x"
type textarea "Add driver [PERSON_NAME] A [PERSON_NAME] CA DOB: [DEMOGRAPHIC_DATA] License"
type textarea "x"
type textarea "Add driver [PERSON_NAME] A [PERSON_NAME] CA DOB: [DEMOGRAPHIC_DATA] License #"
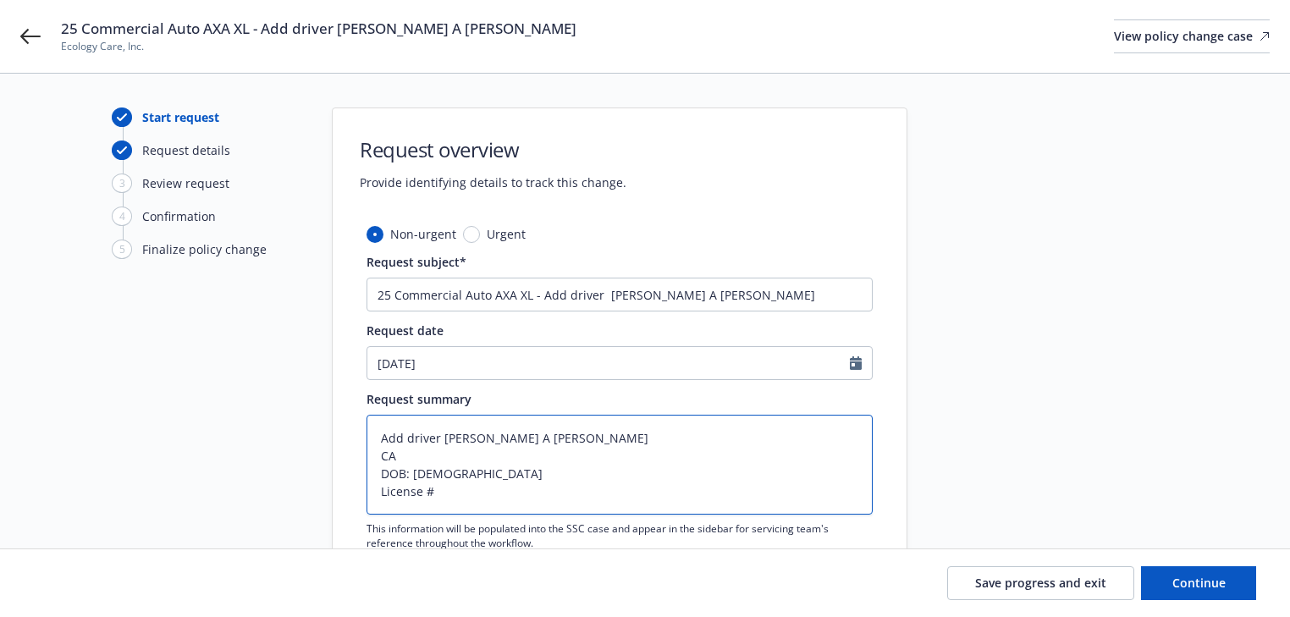
type textarea "x"
type textarea "Add driver [PERSON_NAME] A [PERSON_NAME] CA DOB: [DEMOGRAPHIC_DATA] License #:"
type textarea "x"
type textarea "Add driver [PERSON_NAME] A [PERSON_NAME] CA DOB: [DEMOGRAPHIC_DATA] License #:"
type textarea "x"
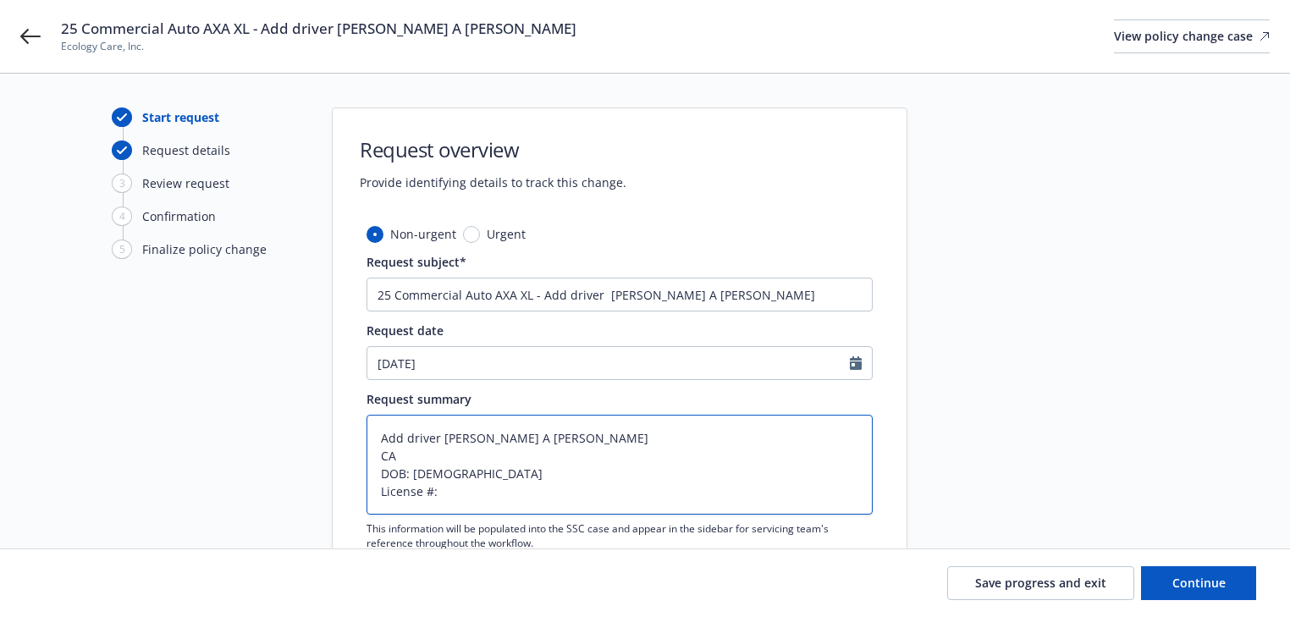
type textarea "Add driver [PERSON_NAME] A [PERSON_NAME] CA DOB: [DEMOGRAPHIC_DATA] License #: w"
type textarea "x"
type textarea "Add driver [PERSON_NAME] A [PERSON_NAME] CA DOB: [DEMOGRAPHIC_DATA] License #: …"
type textarea "x"
type textarea "Add driver [PERSON_NAME] A [PERSON_NAME] CA DOB: [DEMOGRAPHIC_DATA] License #: …"
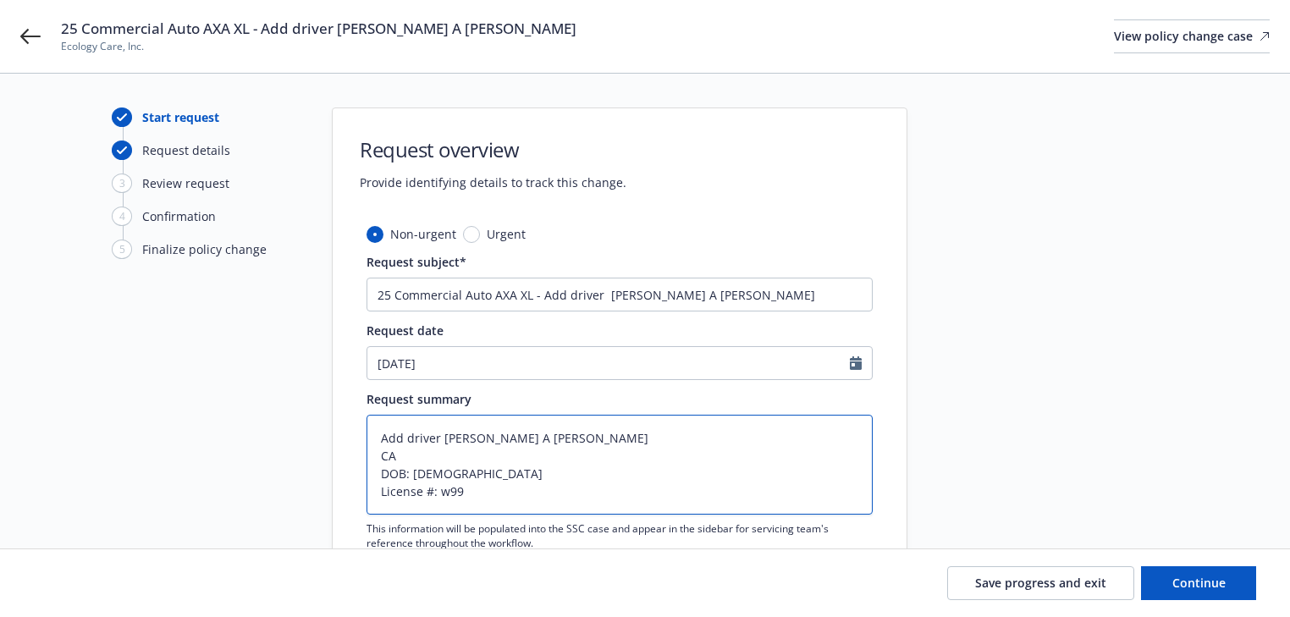
type textarea "x"
type textarea "Add driver [PERSON_NAME] A [PERSON_NAME] CA DOB: [DEMOGRAPHIC_DATA] License #: …"
type textarea "x"
type textarea "Add driver [PERSON_NAME] A [PERSON_NAME] CA DOB: [DEMOGRAPHIC_DATA] License #: …"
type textarea "x"
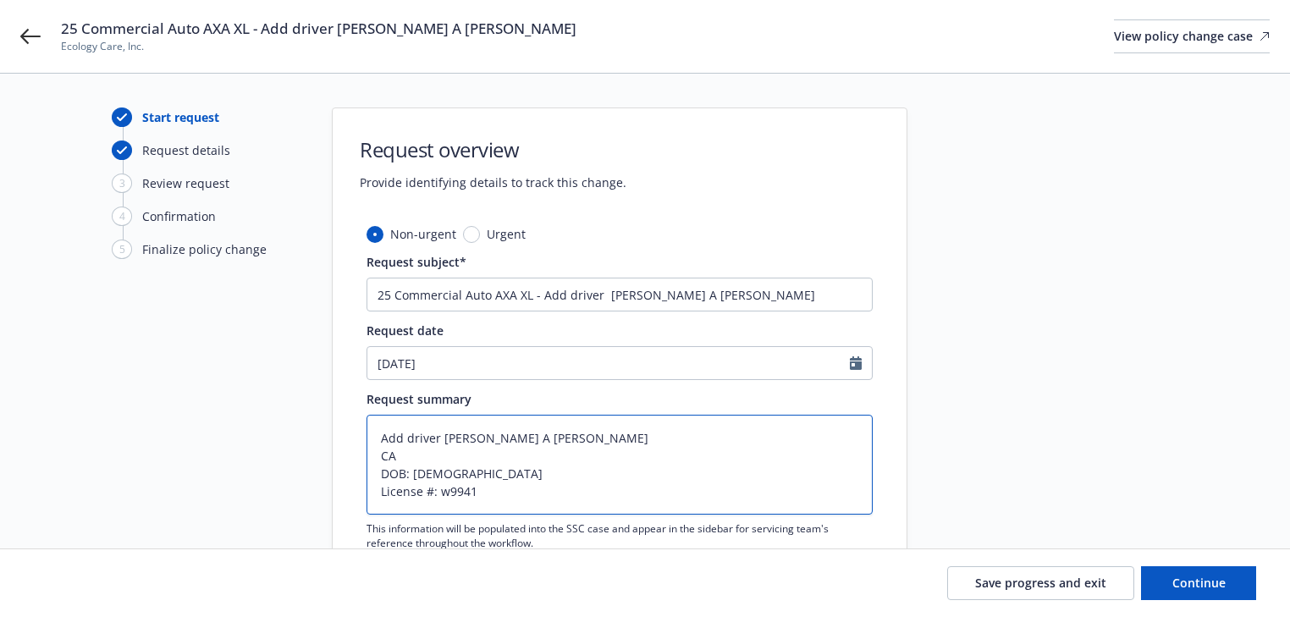
type textarea "Add driver [PERSON_NAME] A [PERSON_NAME] CA DOB: [DEMOGRAPHIC_DATA] License #: …"
type textarea "x"
type textarea "Add driver [PERSON_NAME] A [PERSON_NAME] CA DOB: [DEMOGRAPHIC_DATA] License #: …"
type textarea "x"
type textarea "Add driver [PERSON_NAME] A [PERSON_NAME] CA DOB: [DEMOGRAPHIC_DATA] License #: …"
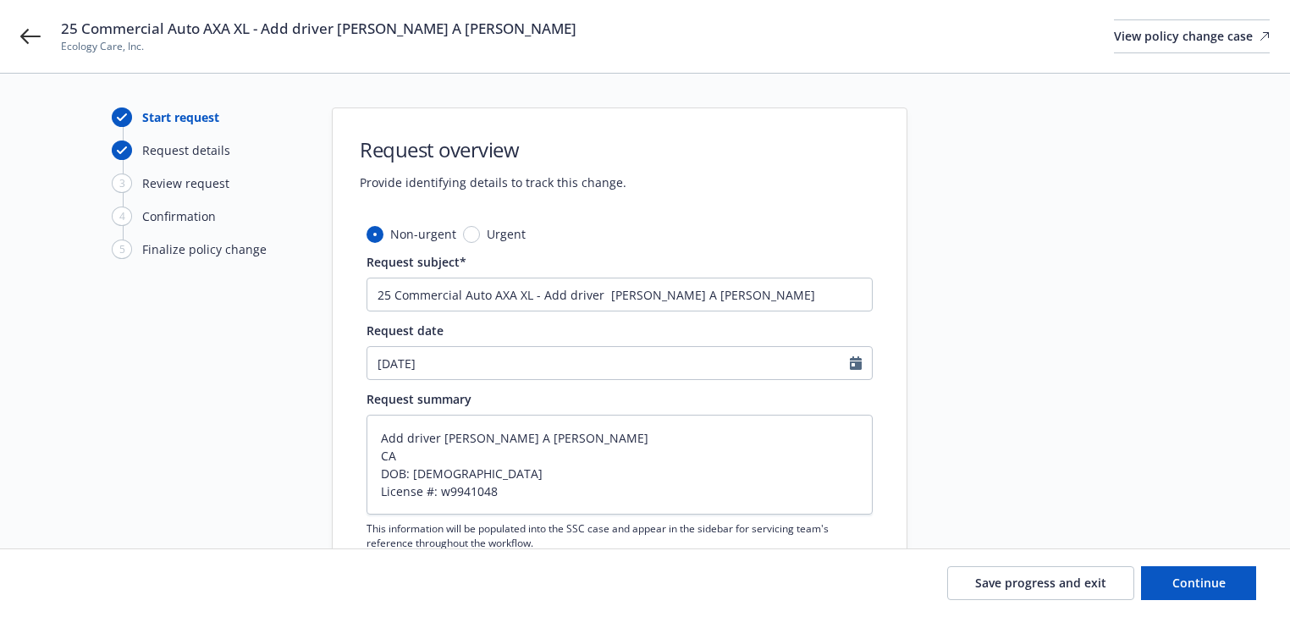
click at [1040, 482] on div at bounding box center [1059, 371] width 237 height 526
click at [1177, 579] on span "Continue" at bounding box center [1199, 583] width 53 height 16
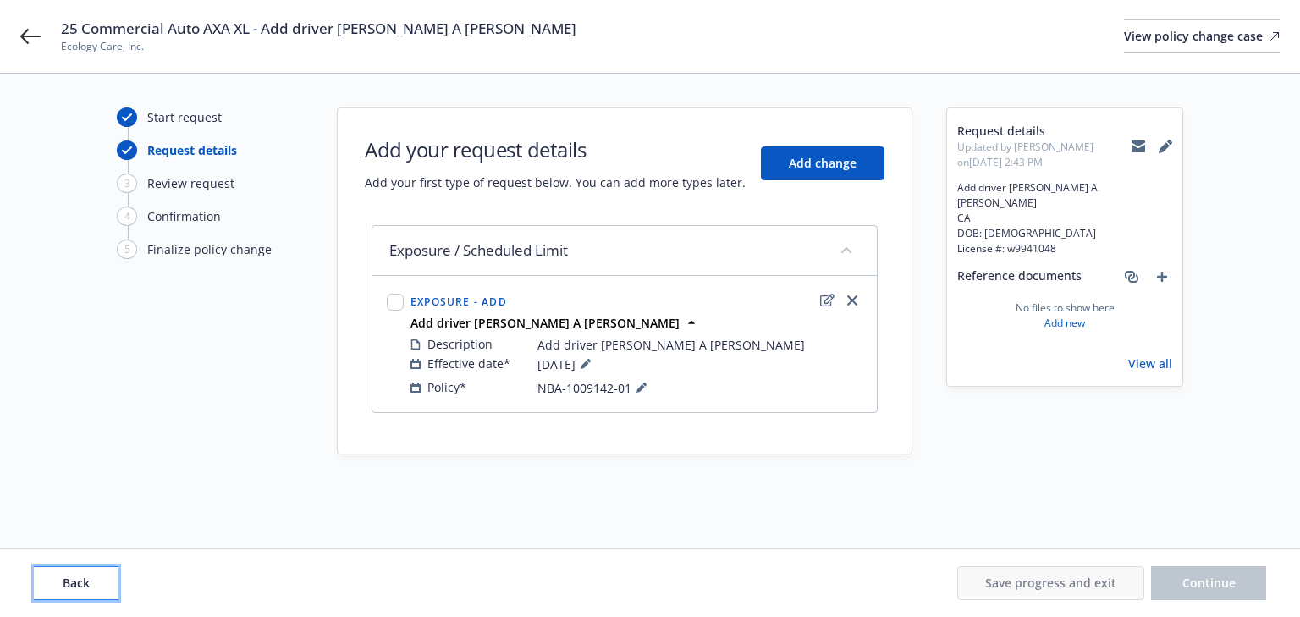
click at [102, 586] on button "Back" at bounding box center [76, 583] width 85 height 34
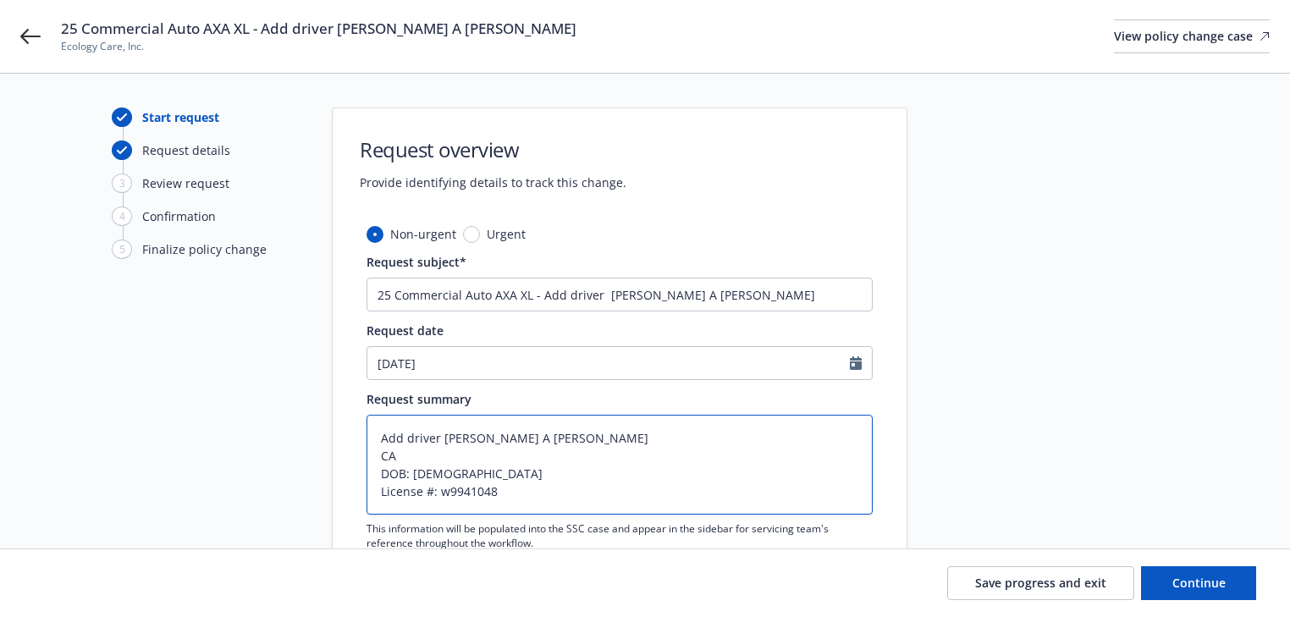
click at [516, 501] on textarea "Add driver [PERSON_NAME] A [PERSON_NAME] CA DOB: [DEMOGRAPHIC_DATA] License #: …" at bounding box center [620, 465] width 506 height 100
click at [1247, 587] on button "Continue" at bounding box center [1198, 583] width 115 height 34
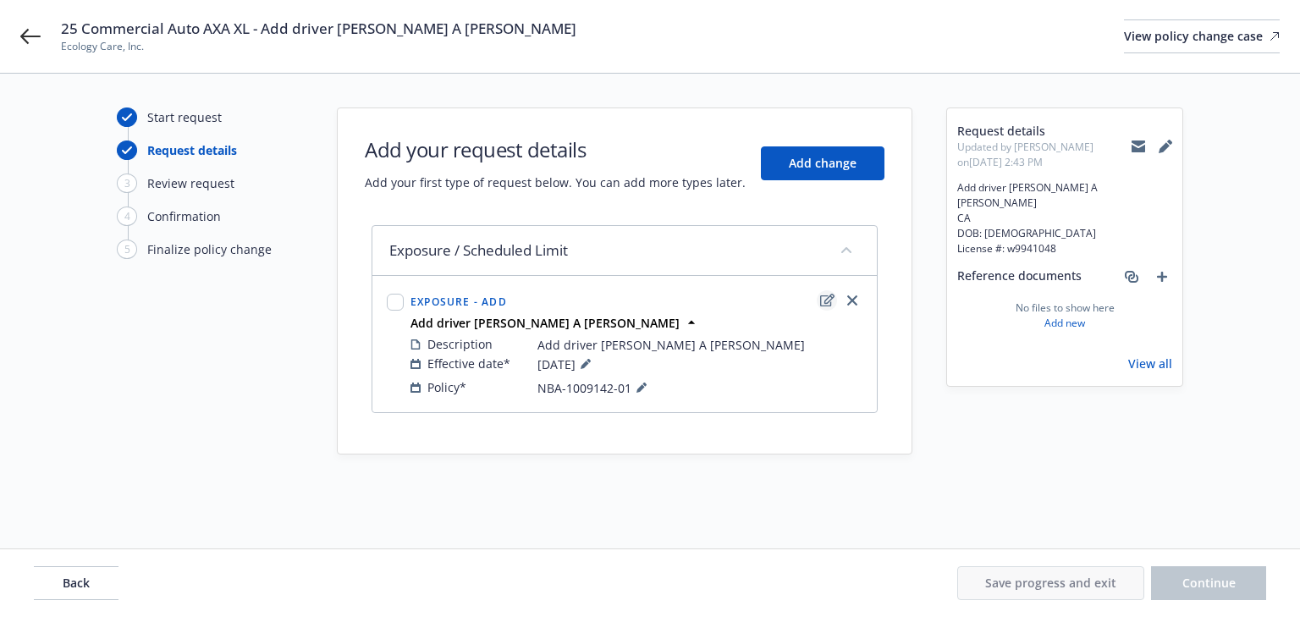
click at [820, 295] on icon "edit" at bounding box center [827, 300] width 14 height 13
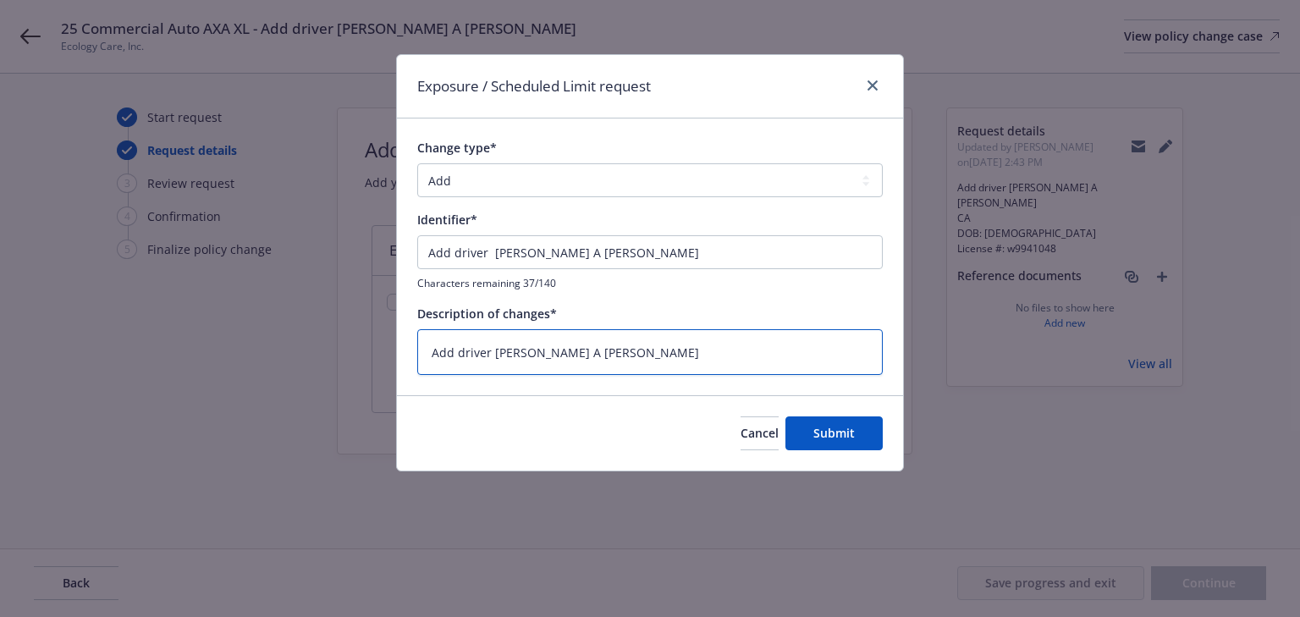
click at [707, 349] on textarea "Add driver [PERSON_NAME] A [PERSON_NAME]" at bounding box center [650, 352] width 466 height 47
paste textarea "CA DOB: [DEMOGRAPHIC_DATA] License #: w9941048"
type textarea "x"
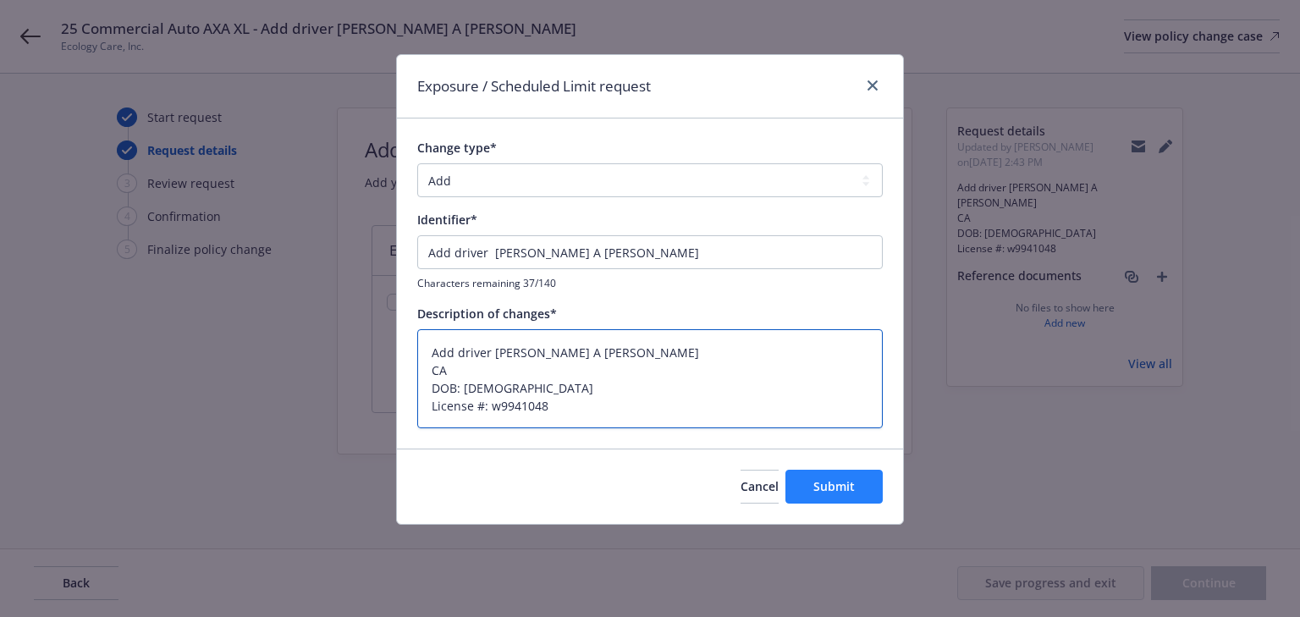
type textarea "Add driver [PERSON_NAME] A [PERSON_NAME] CA DOB: [DEMOGRAPHIC_DATA] License #: …"
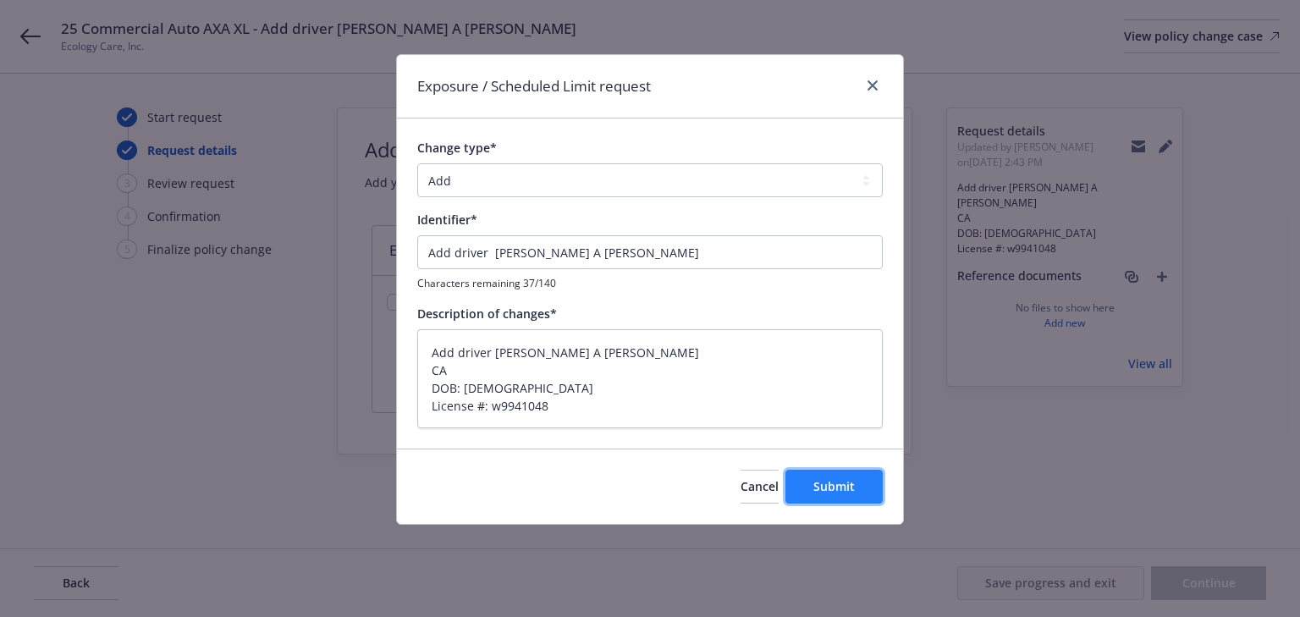
click at [819, 499] on button "Submit" at bounding box center [834, 487] width 97 height 34
type textarea "x"
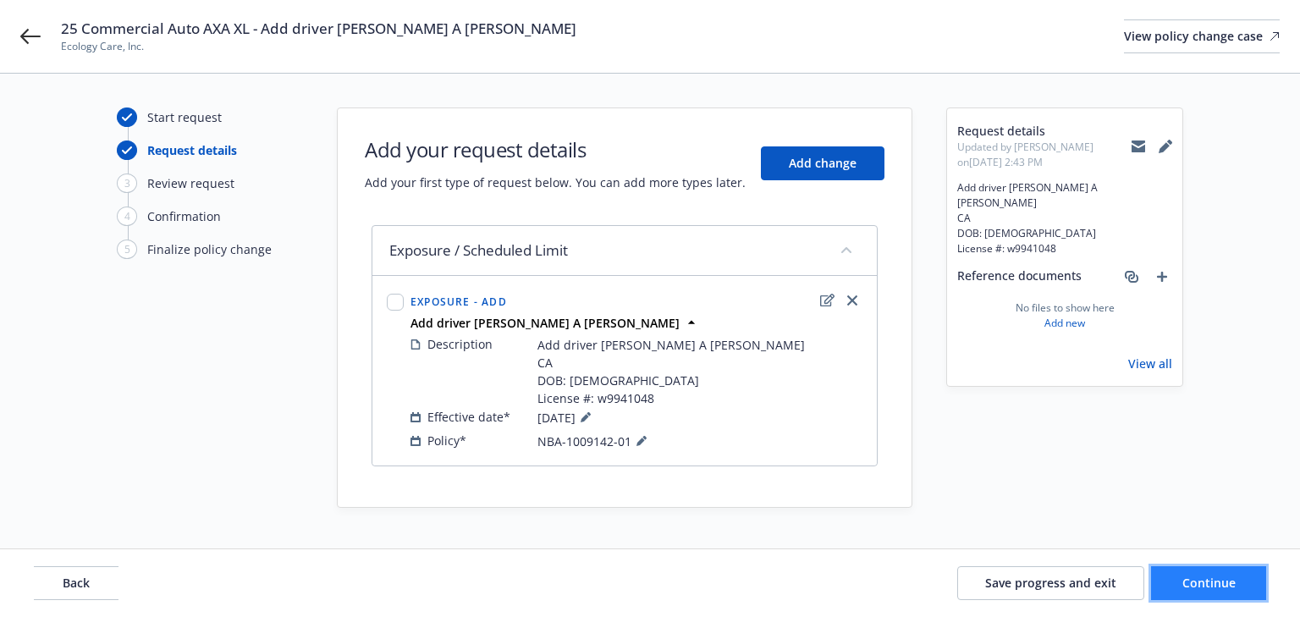
click at [1221, 579] on span "Continue" at bounding box center [1209, 583] width 53 height 16
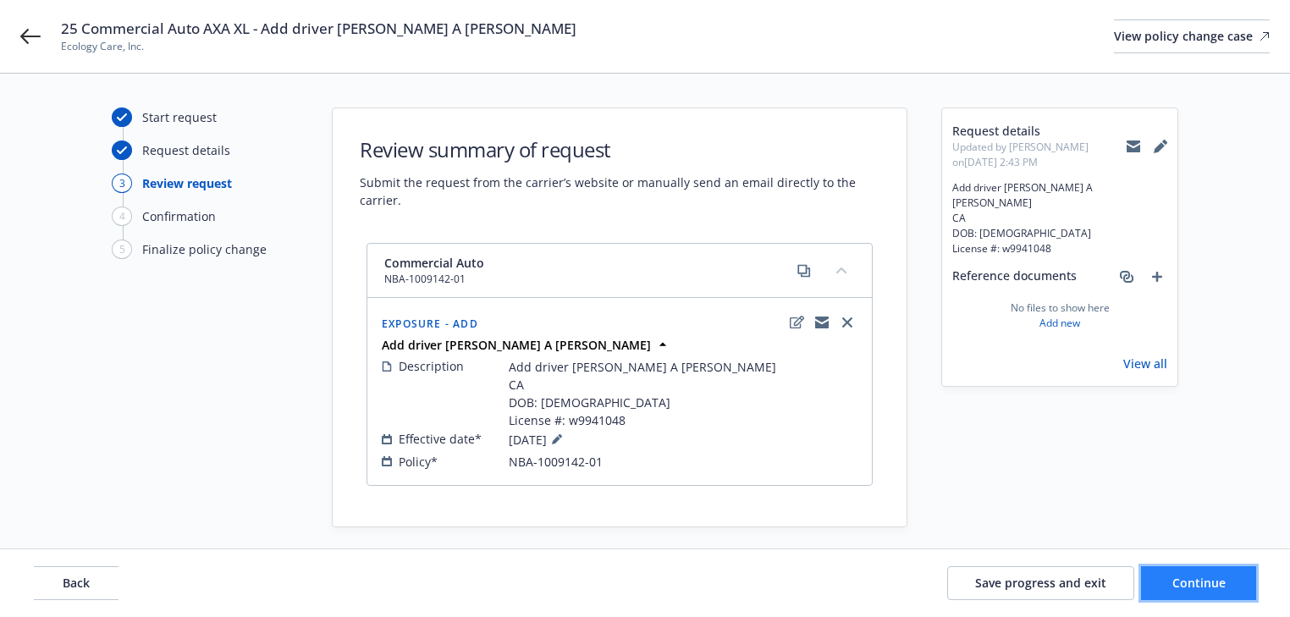
click at [1221, 579] on span "Continue" at bounding box center [1199, 583] width 53 height 16
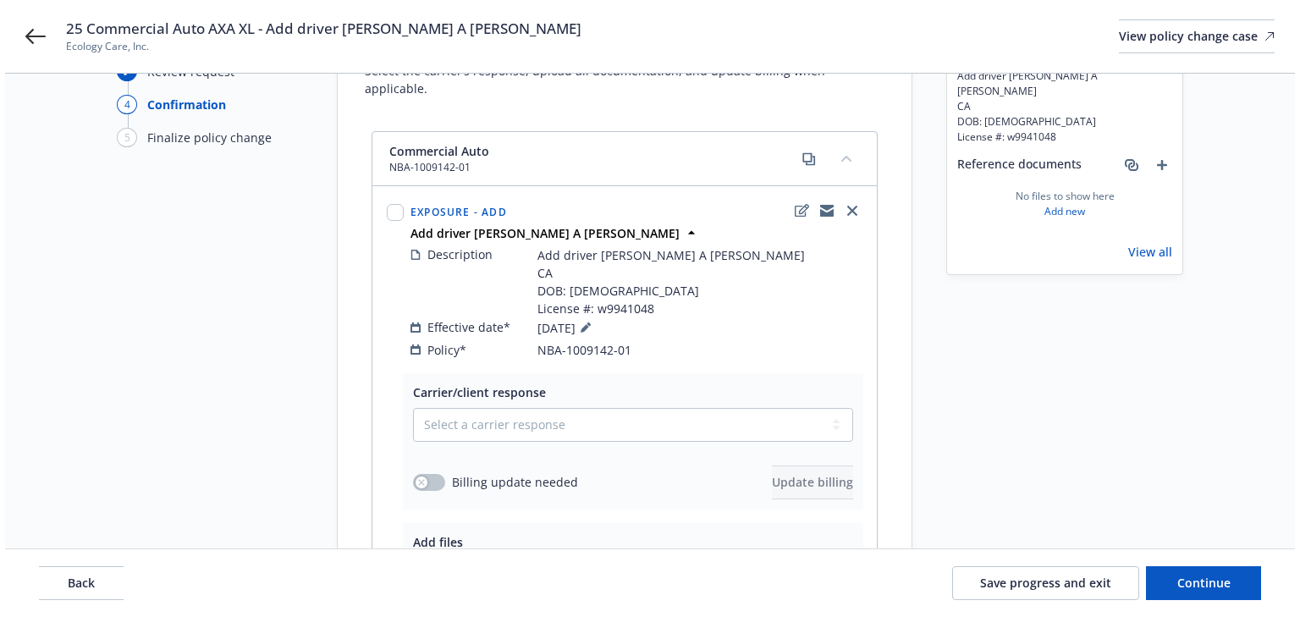
scroll to position [318, 0]
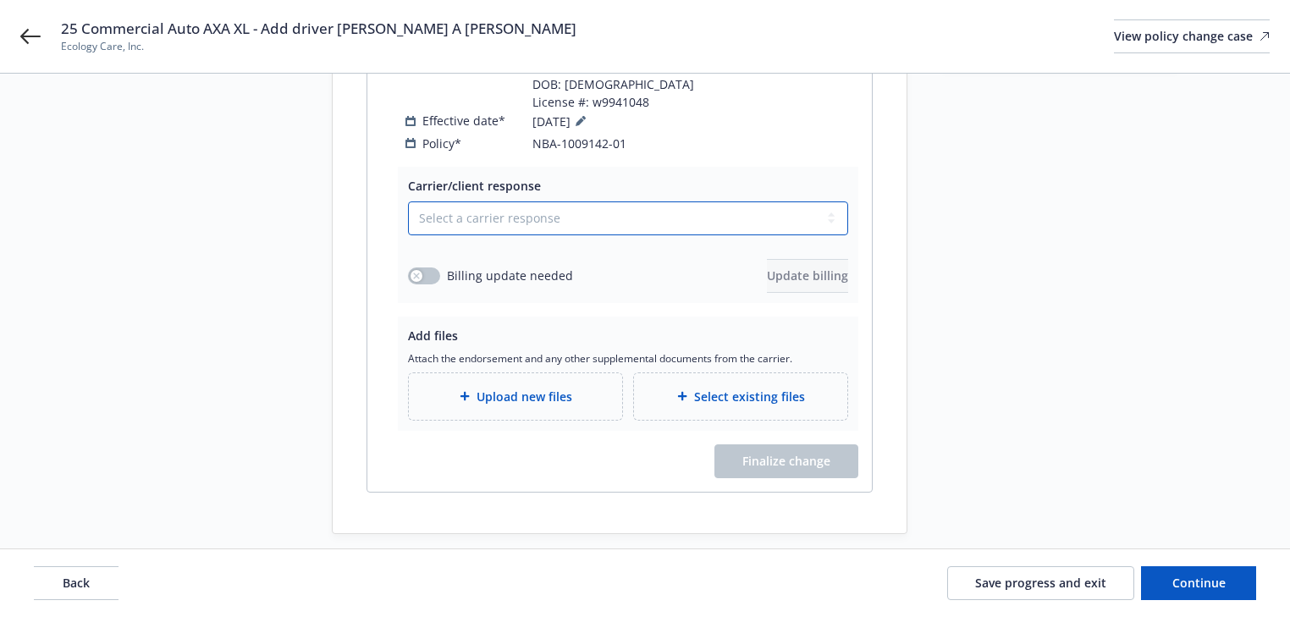
click at [550, 201] on select "Select a carrier response Accepted Accepted with revision No endorsement needed…" at bounding box center [628, 218] width 440 height 34
select select "ACCEPTED"
click at [408, 201] on select "Select a carrier response Accepted Accepted with revision No endorsement needed…" at bounding box center [628, 218] width 440 height 34
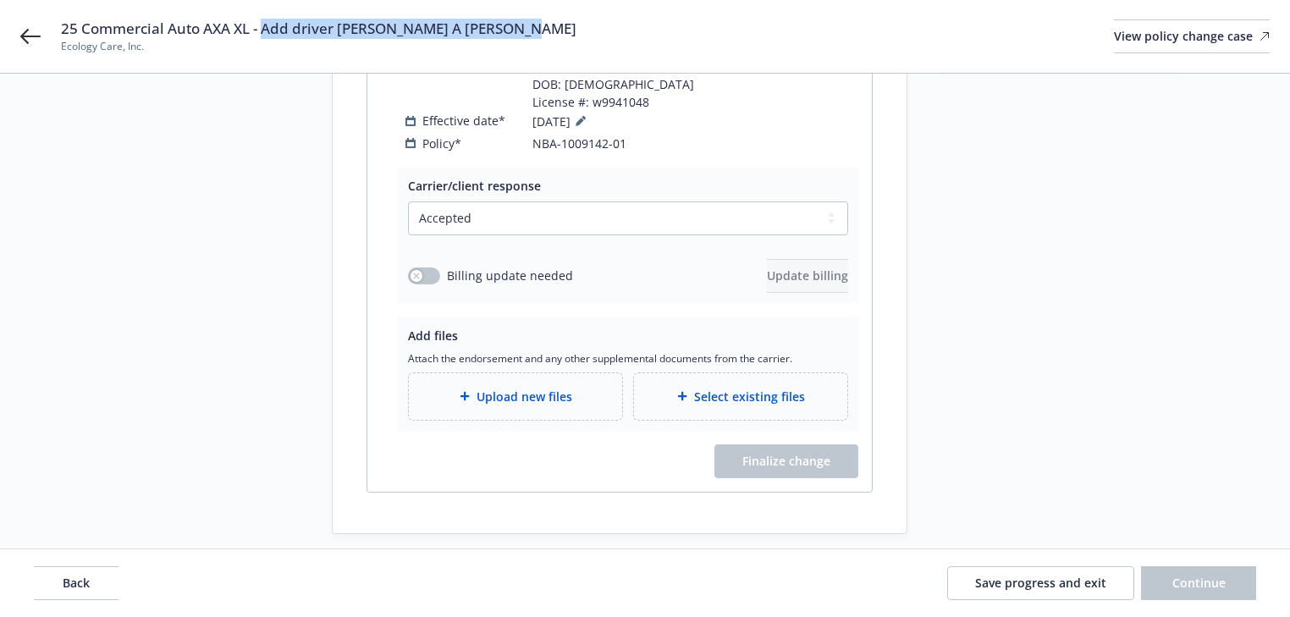
drag, startPoint x: 261, startPoint y: 36, endPoint x: 584, endPoint y: 33, distance: 323.4
click at [584, 33] on div "25 Commercial Auto AXA XL - Add driver [PERSON_NAME] A [PERSON_NAME] Ecology Ca…" at bounding box center [665, 37] width 1209 height 36
copy span "Add driver [PERSON_NAME] A [PERSON_NAME]"
click at [577, 387] on div "Upload new files" at bounding box center [515, 396] width 186 height 19
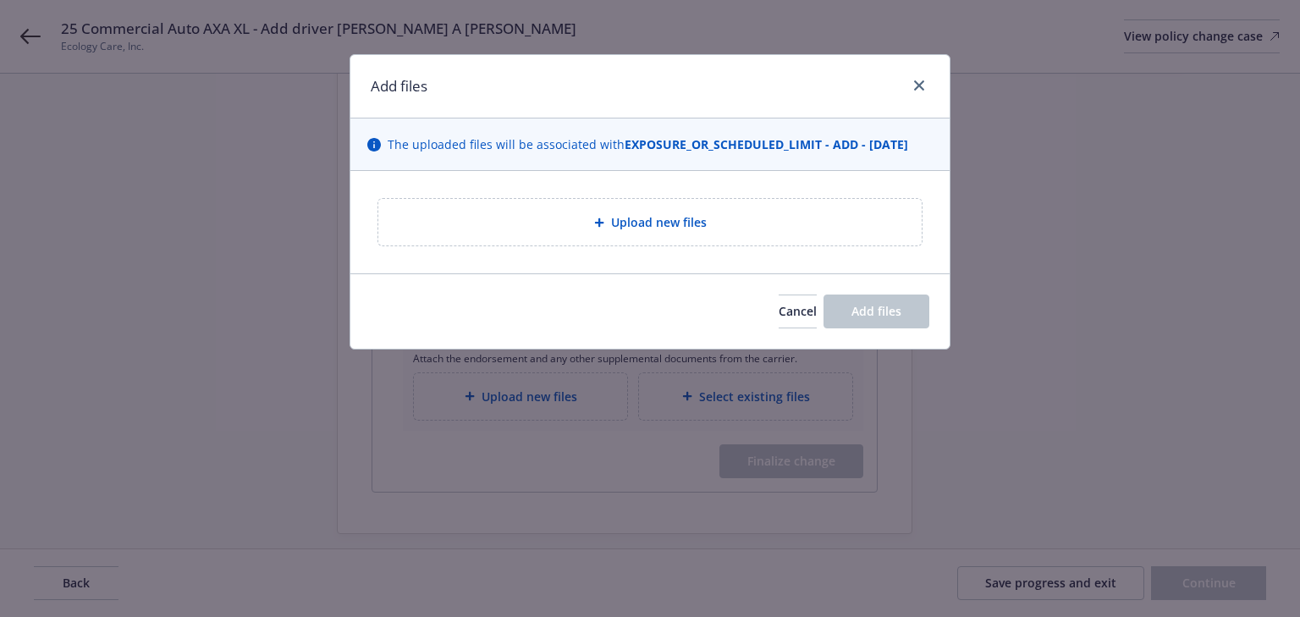
click at [642, 207] on div "Upload new files" at bounding box center [650, 222] width 544 height 47
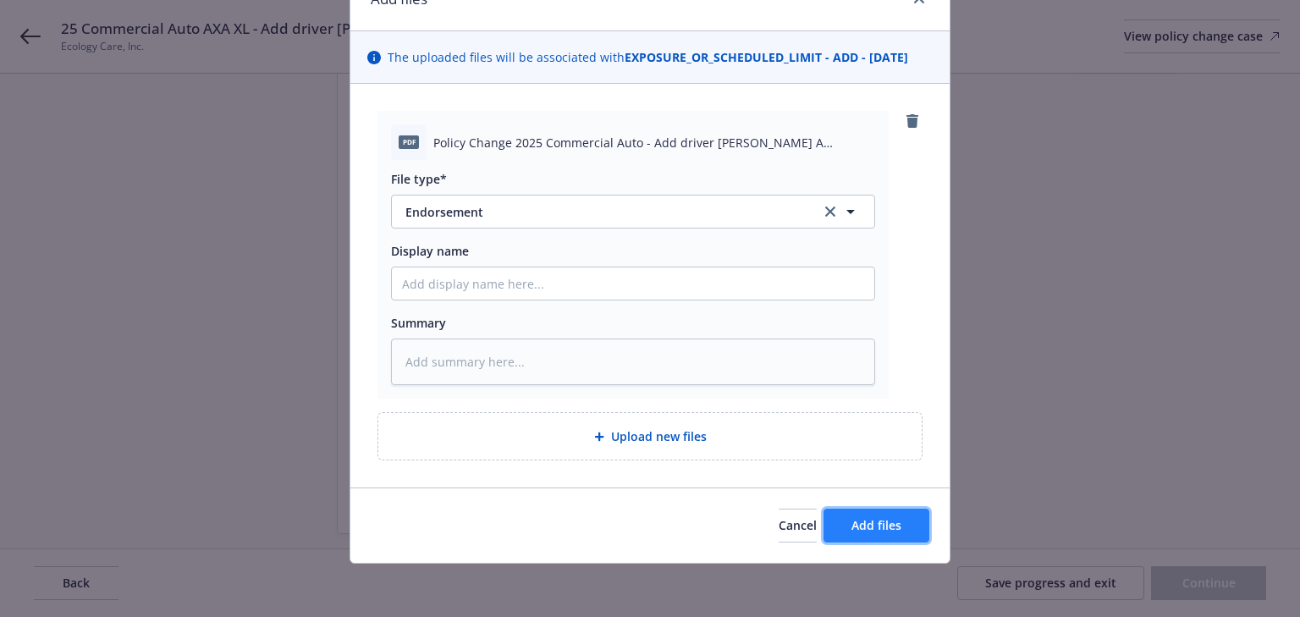
click at [897, 529] on span "Add files" at bounding box center [877, 525] width 50 height 16
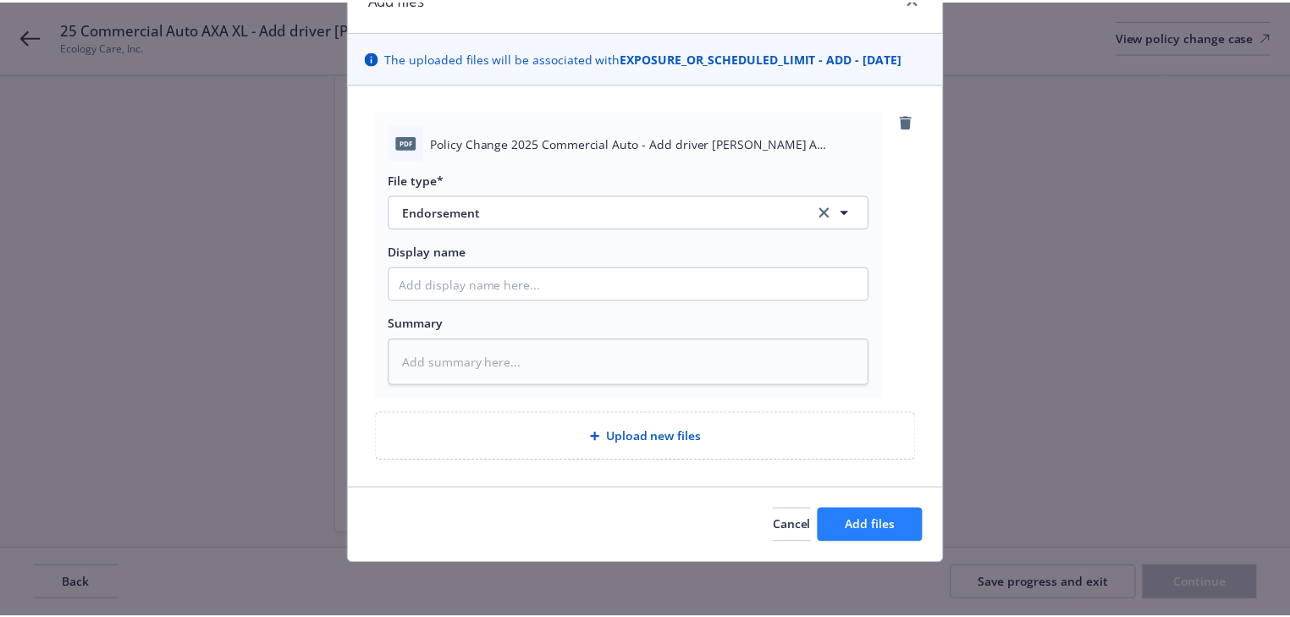
scroll to position [25, 0]
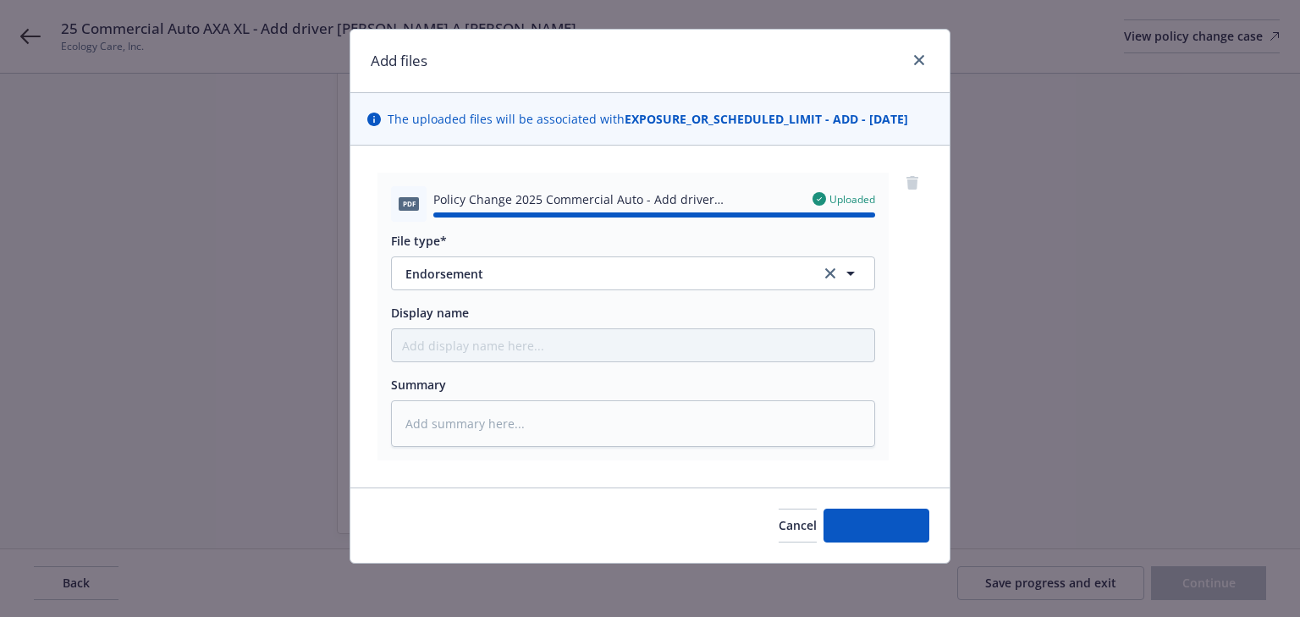
type textarea "x"
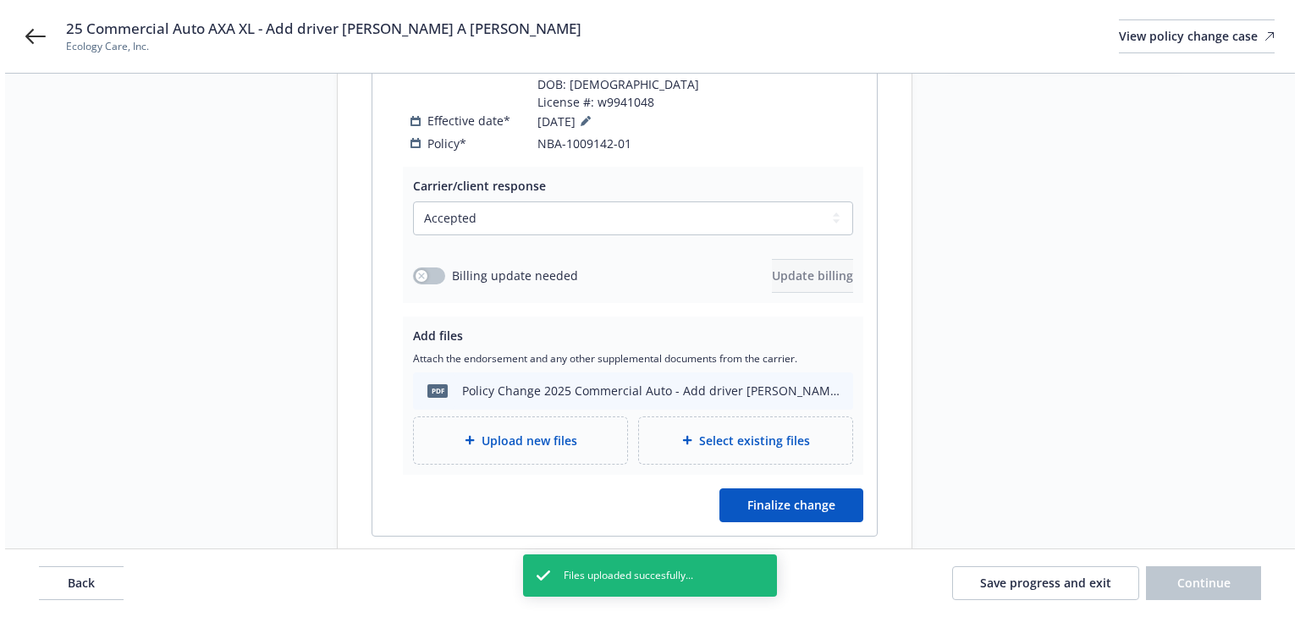
scroll to position [362, 0]
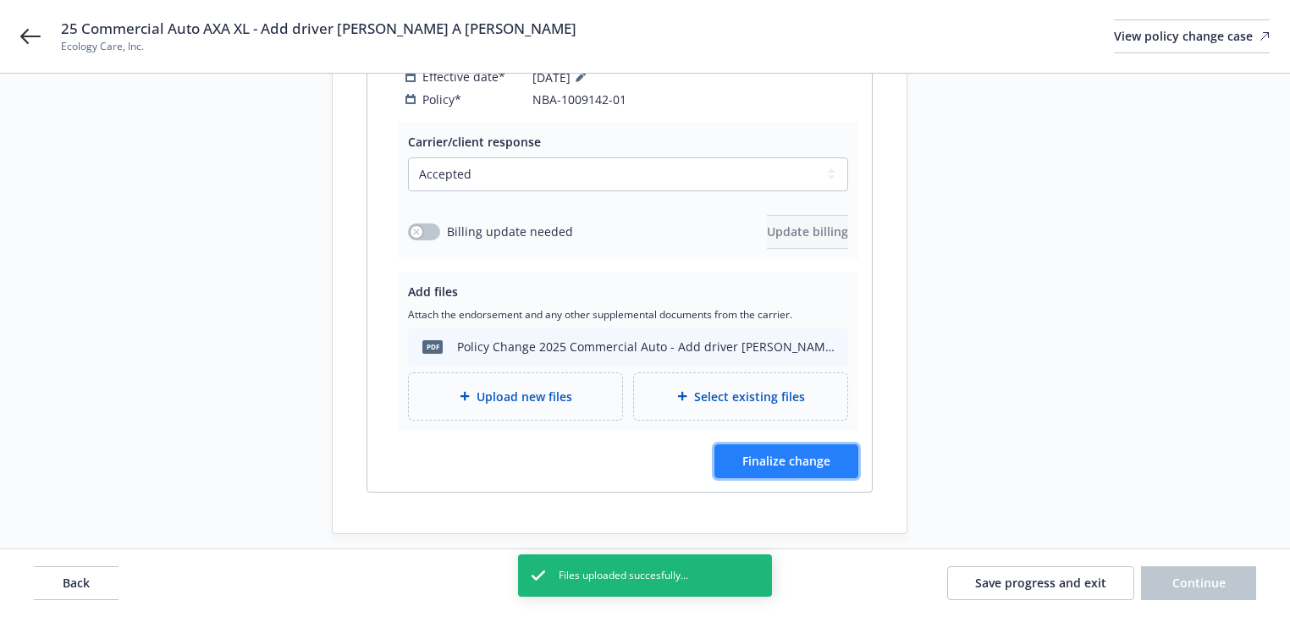
click at [772, 458] on button "Finalize change" at bounding box center [787, 461] width 144 height 34
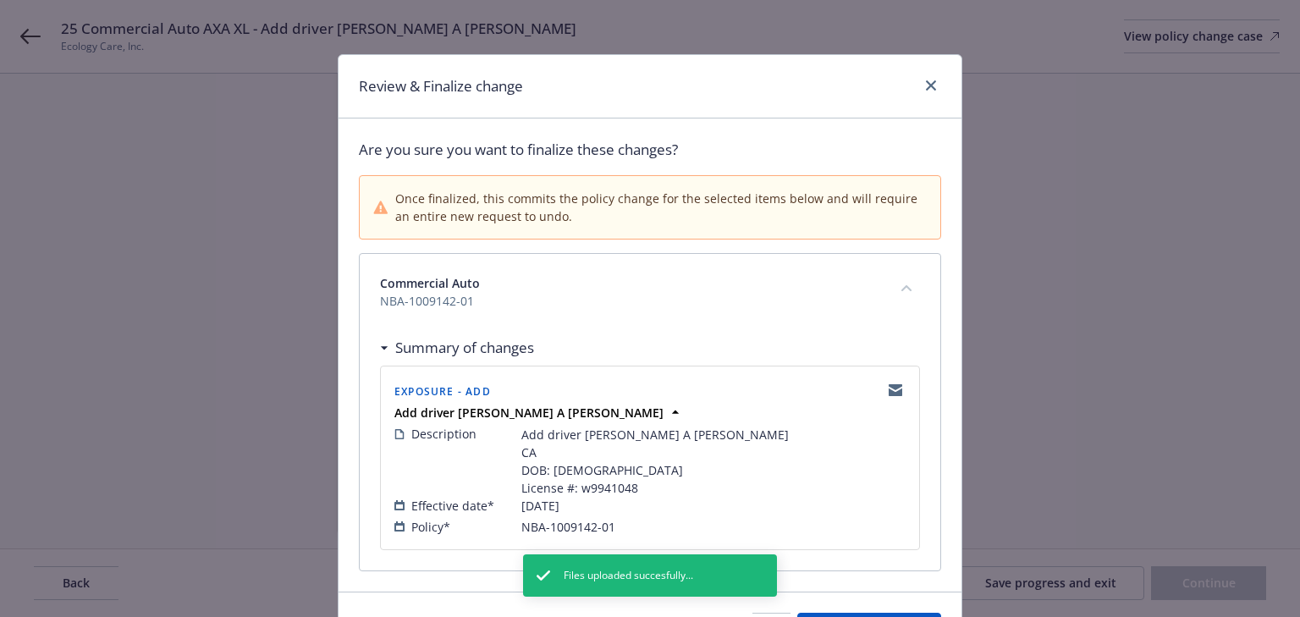
click at [509, 306] on span "NBA-1009142-01" at bounding box center [629, 301] width 499 height 18
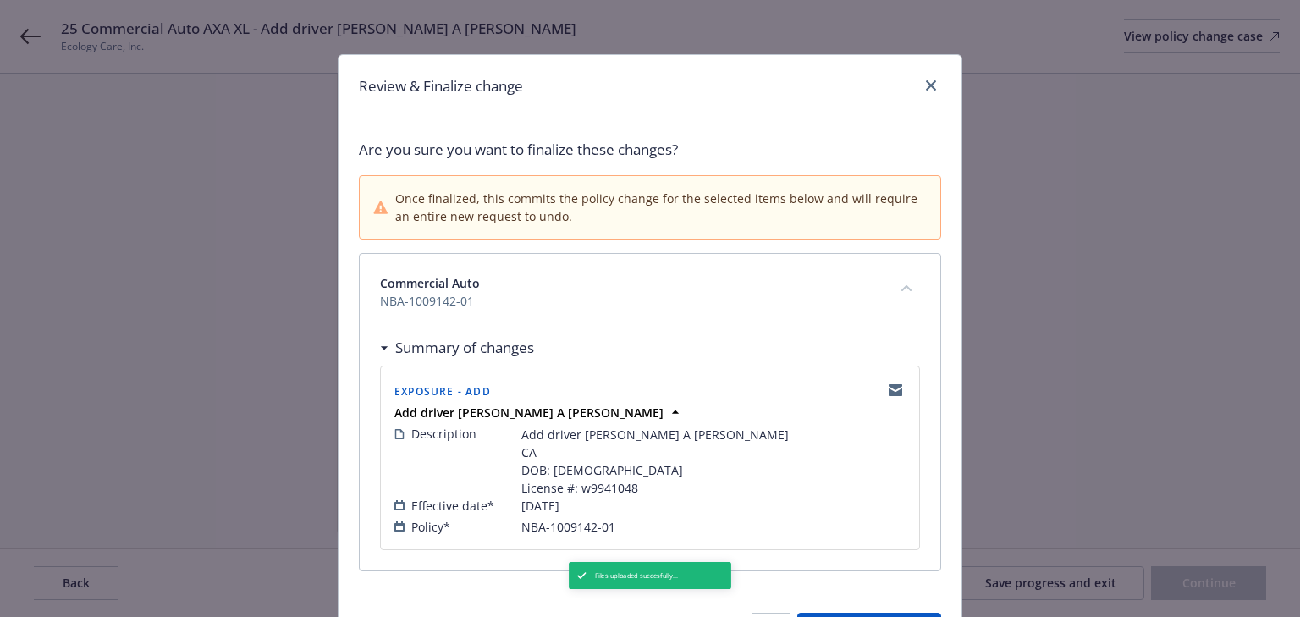
scroll to position [103, 0]
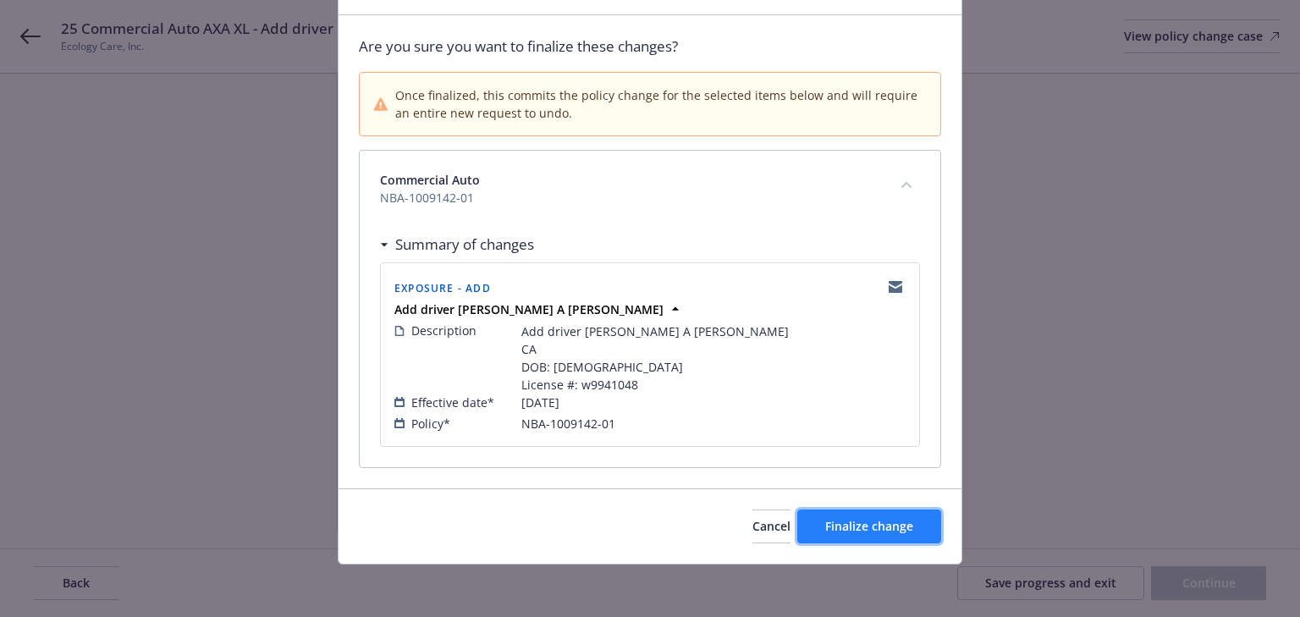
click at [900, 535] on button "Finalize change" at bounding box center [869, 527] width 144 height 34
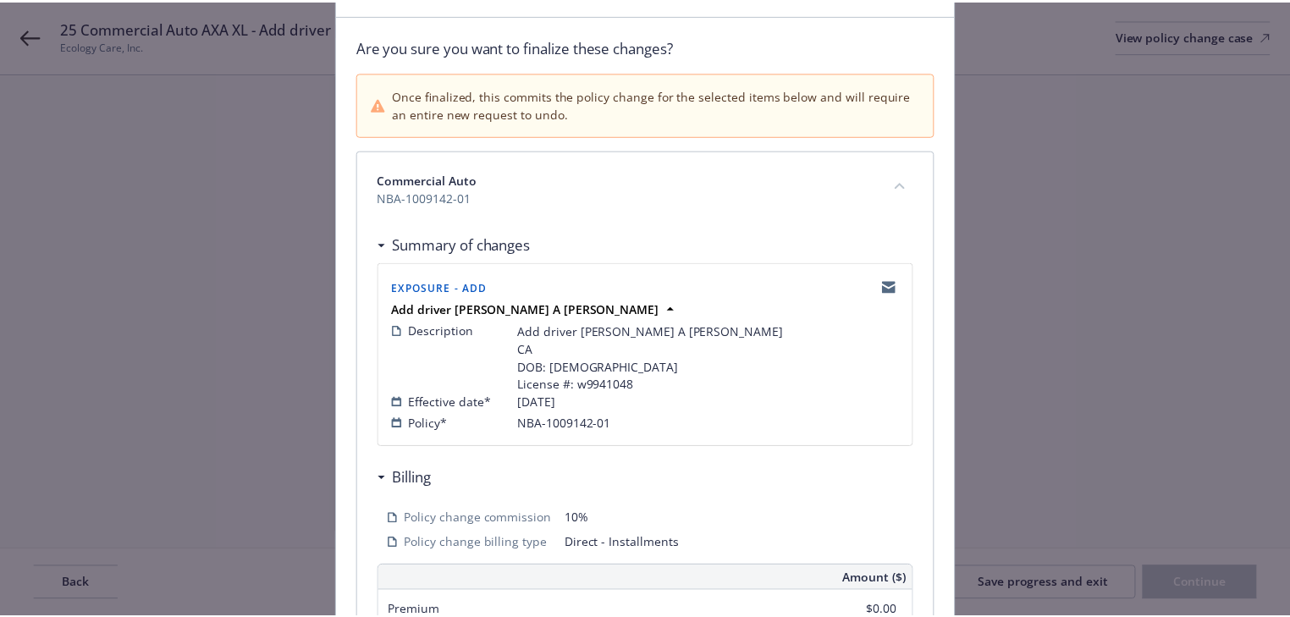
scroll to position [361, 0]
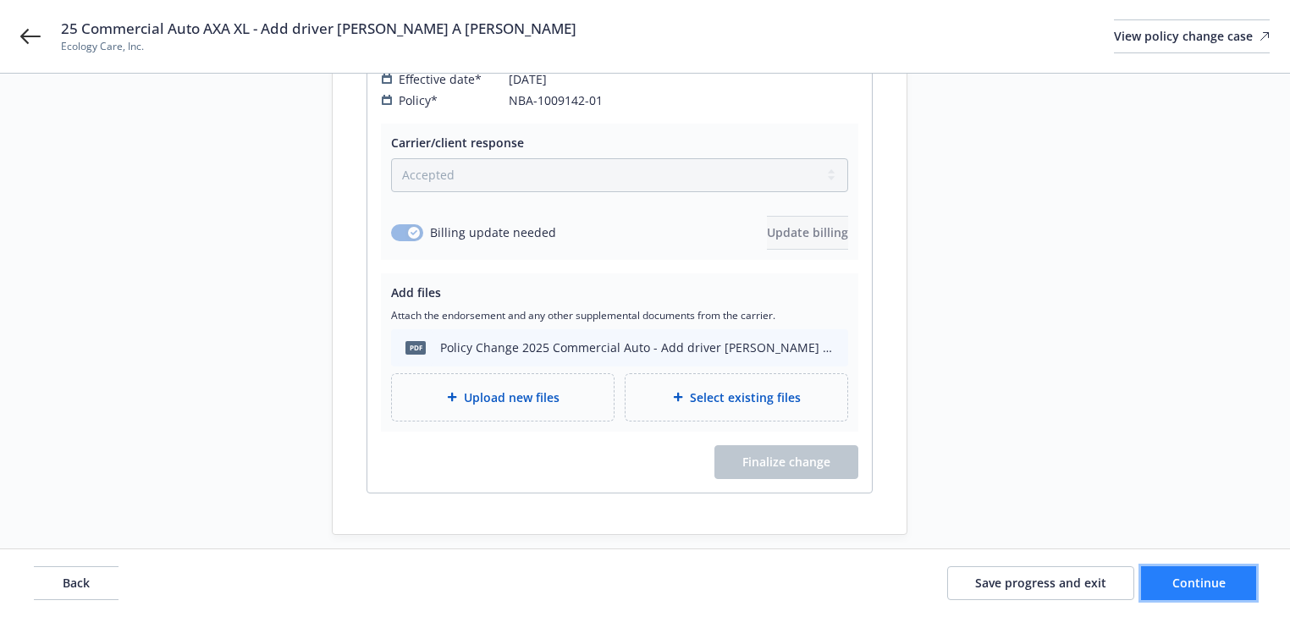
click at [1233, 596] on button "Continue" at bounding box center [1198, 583] width 115 height 34
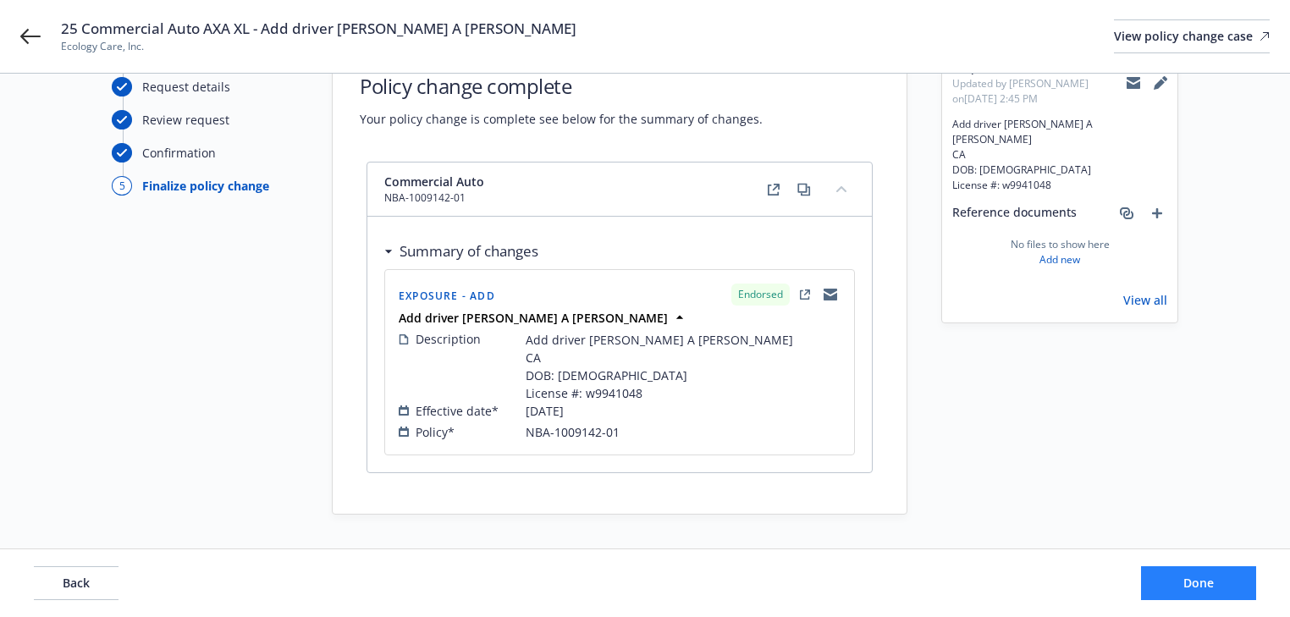
scroll to position [62, 0]
click at [1233, 594] on button "Done" at bounding box center [1198, 583] width 115 height 34
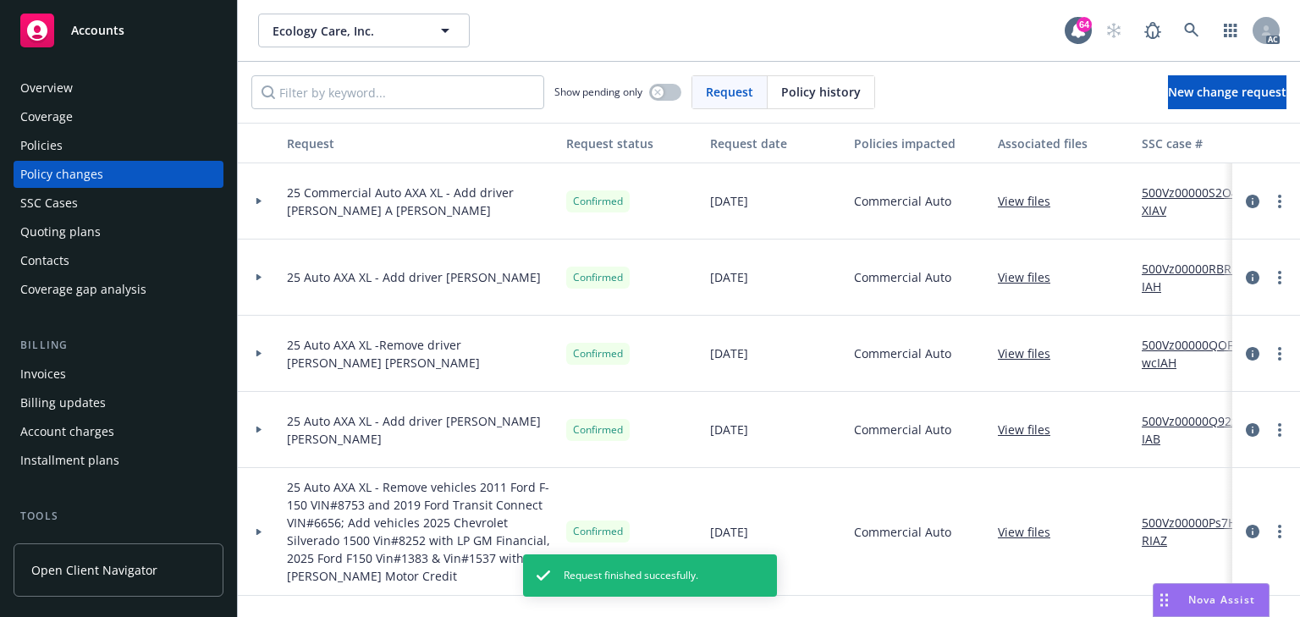
click at [1178, 193] on link "500Vz00000S2O4XIAV" at bounding box center [1198, 202] width 113 height 36
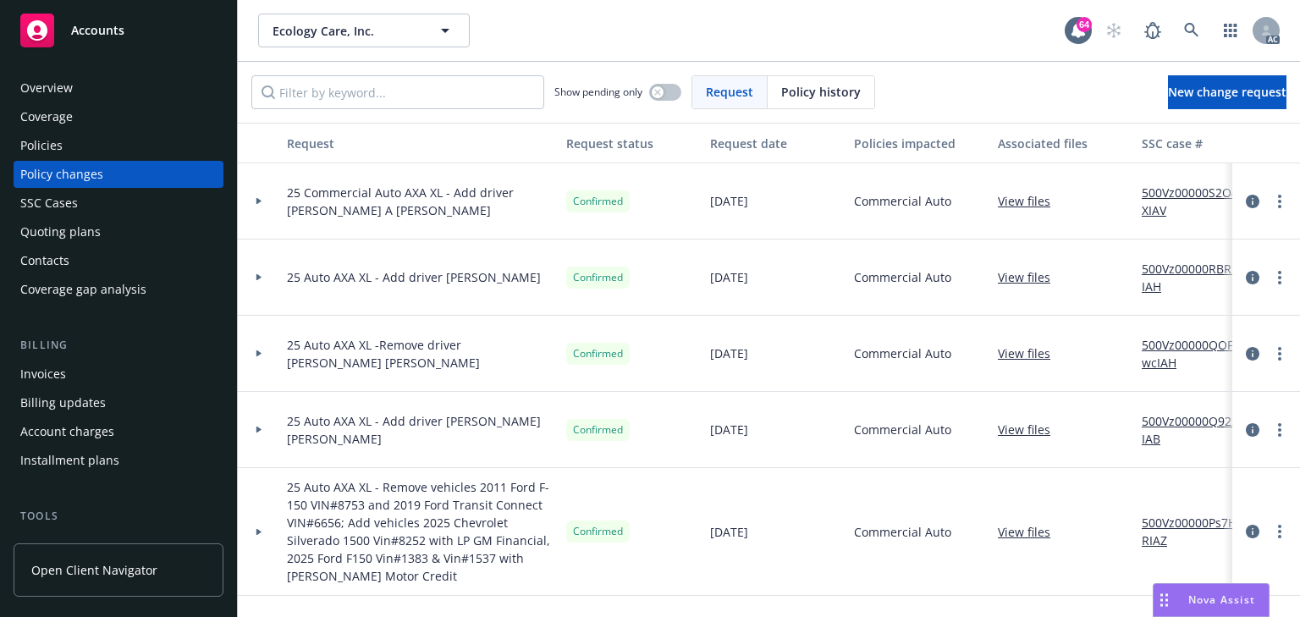
click at [81, 141] on div "Policies" at bounding box center [118, 145] width 196 height 27
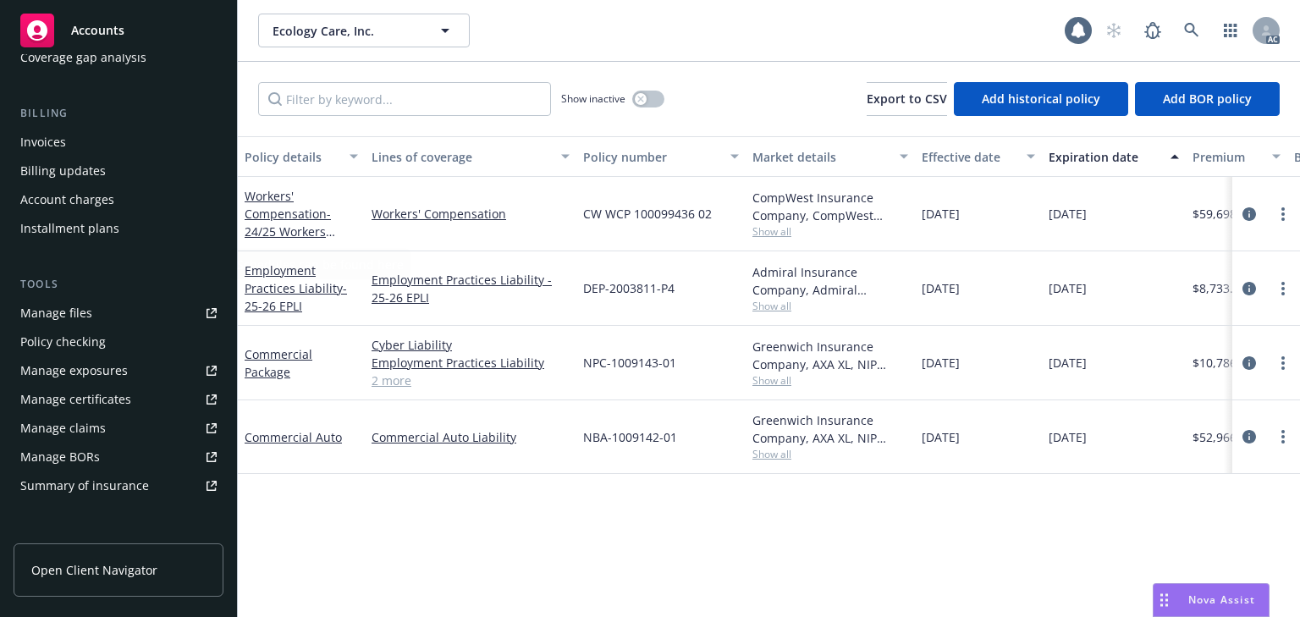
scroll to position [339, 0]
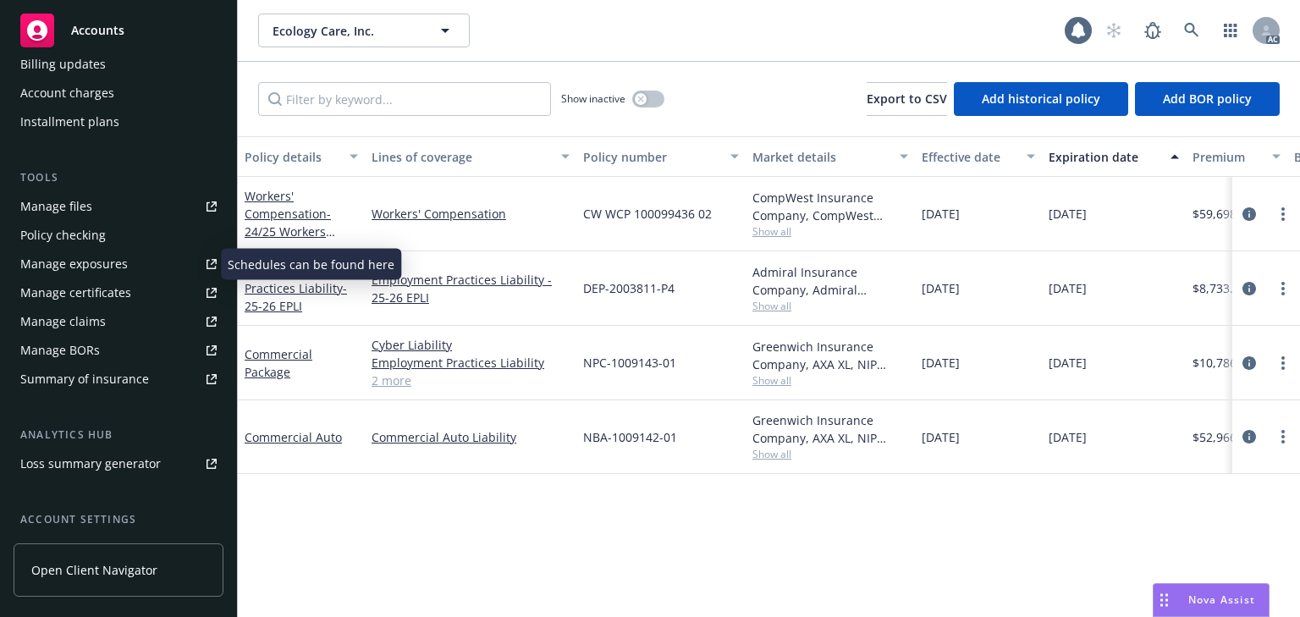
click at [113, 268] on div "Manage exposures" at bounding box center [74, 264] width 108 height 27
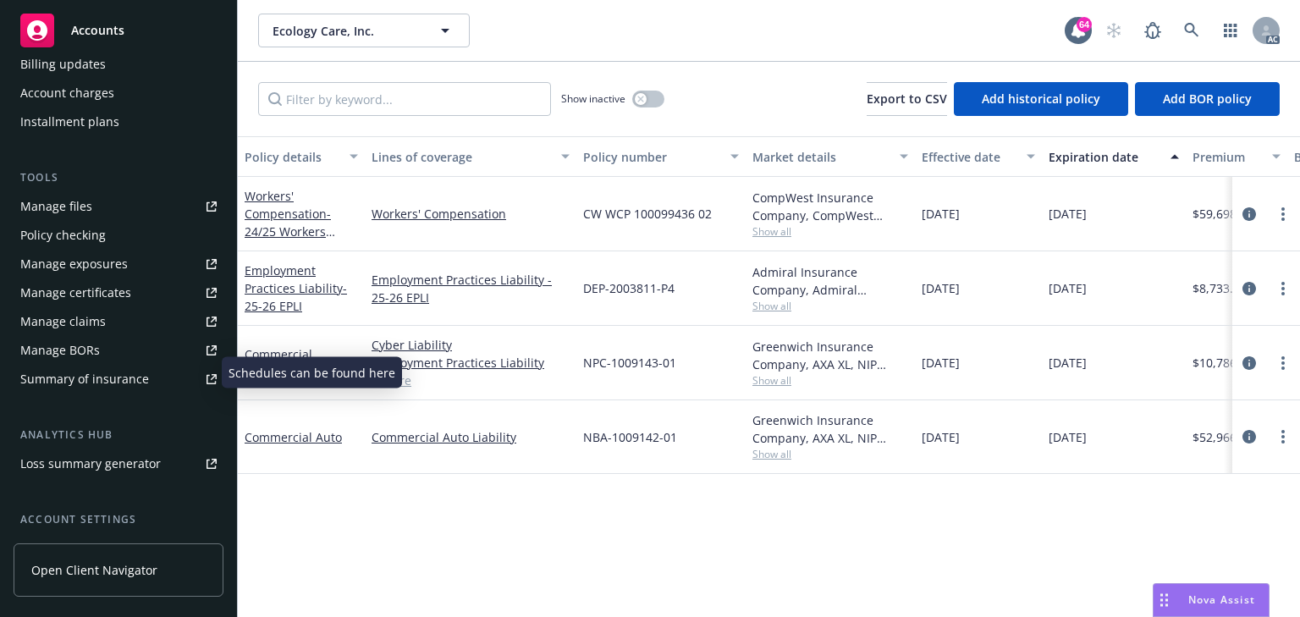
scroll to position [0, 0]
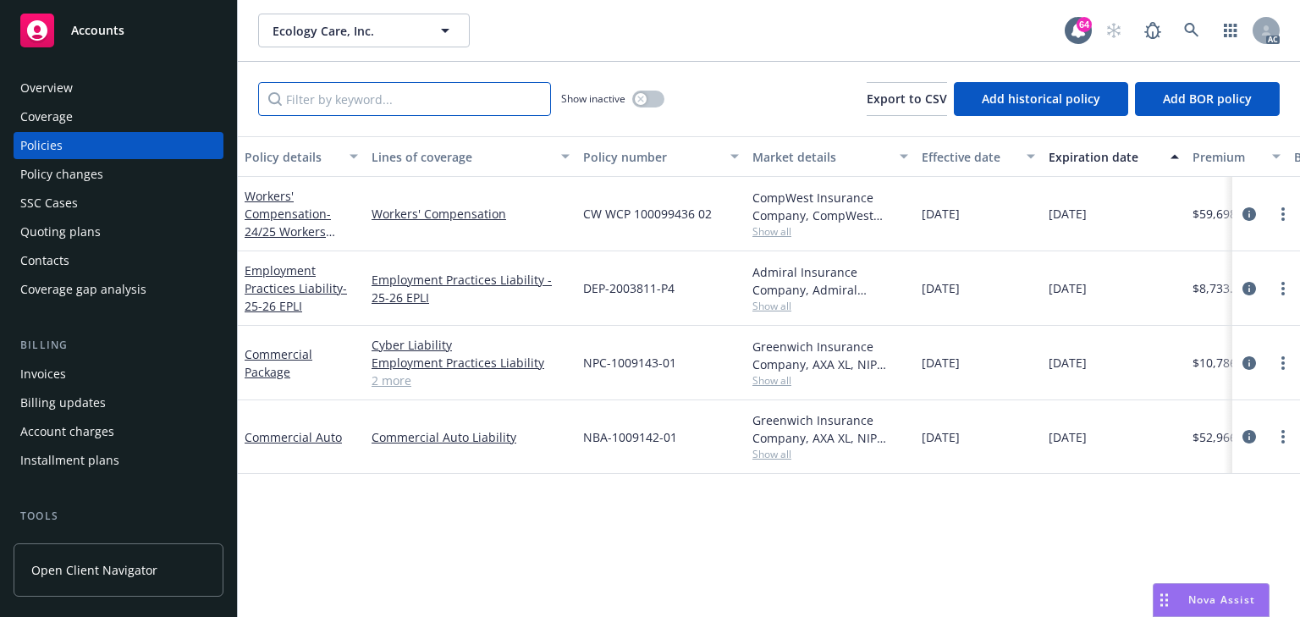
click at [355, 107] on input "Filter by keyword..." at bounding box center [404, 99] width 293 height 34
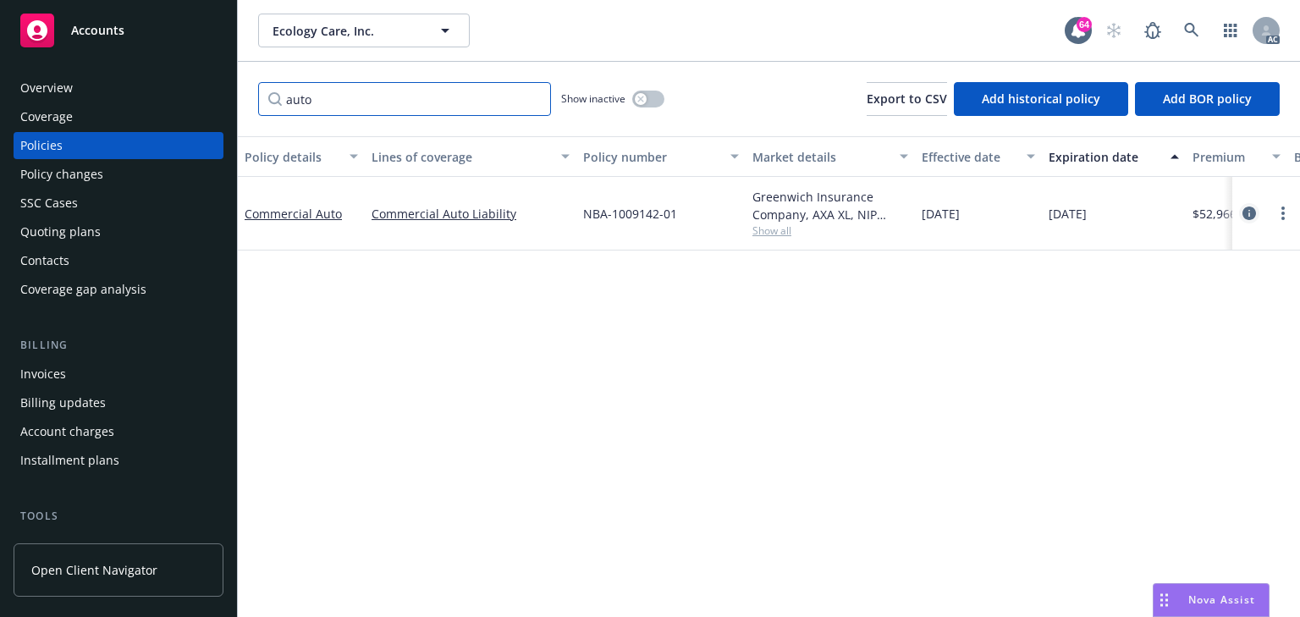
type input "auto"
click at [1245, 210] on icon "circleInformation" at bounding box center [1250, 214] width 14 height 14
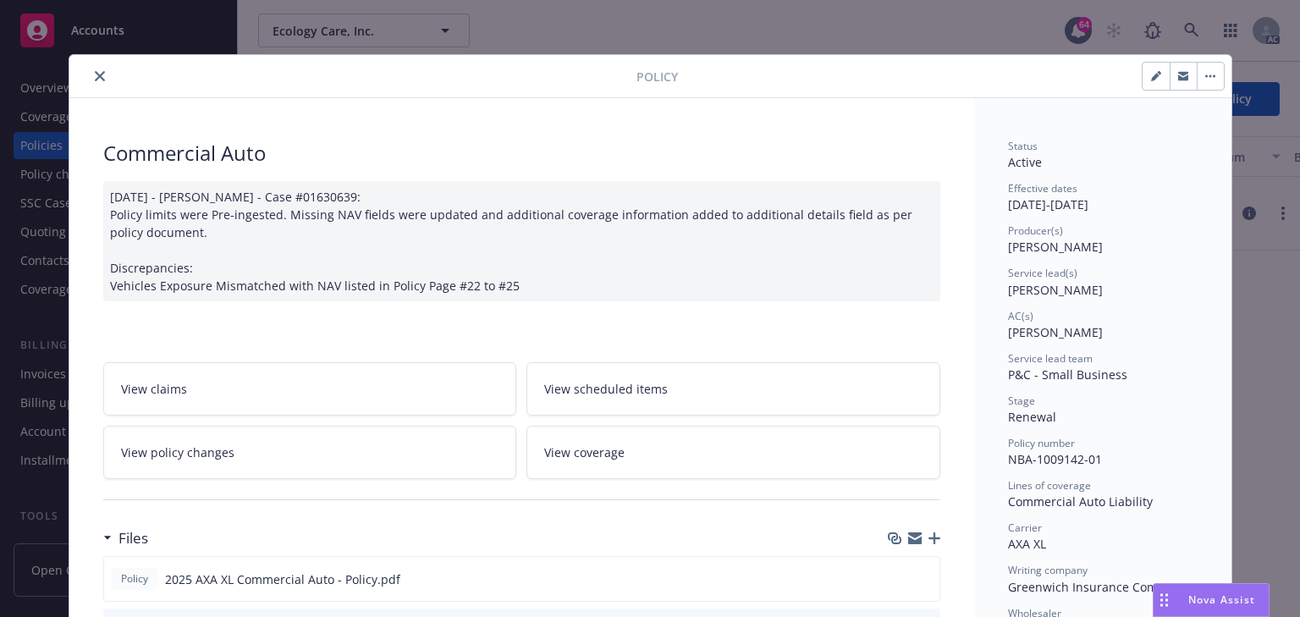
scroll to position [51, 0]
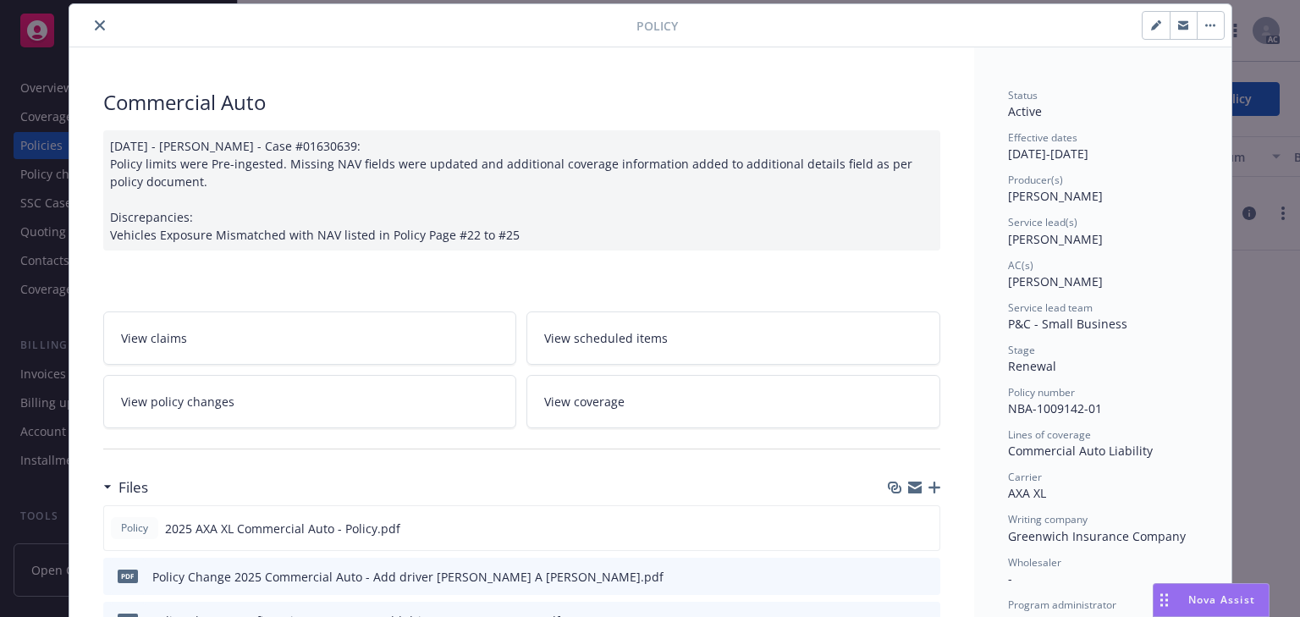
drag, startPoint x: 996, startPoint y: 234, endPoint x: 1091, endPoint y: 235, distance: 94.8
copy span "[PERSON_NAME]"
